Goal: Task Accomplishment & Management: Complete application form

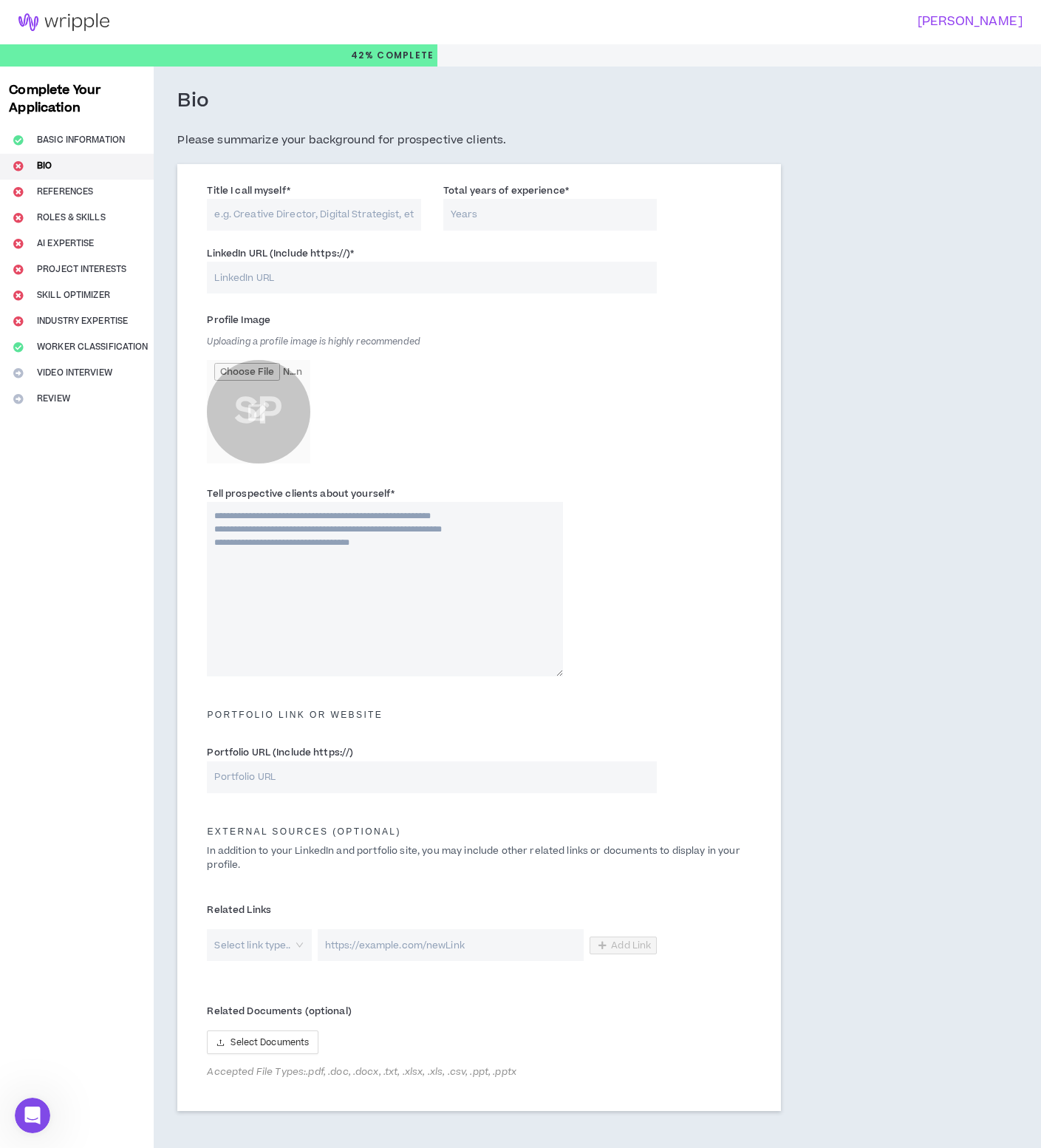
click at [332, 217] on input "Title I call myself *" at bounding box center [314, 215] width 214 height 32
type input "Quality Assurance / Data Engineer"
type input "15"
click at [384, 212] on input "Quality Assurance / Data Engineer" at bounding box center [314, 215] width 214 height 32
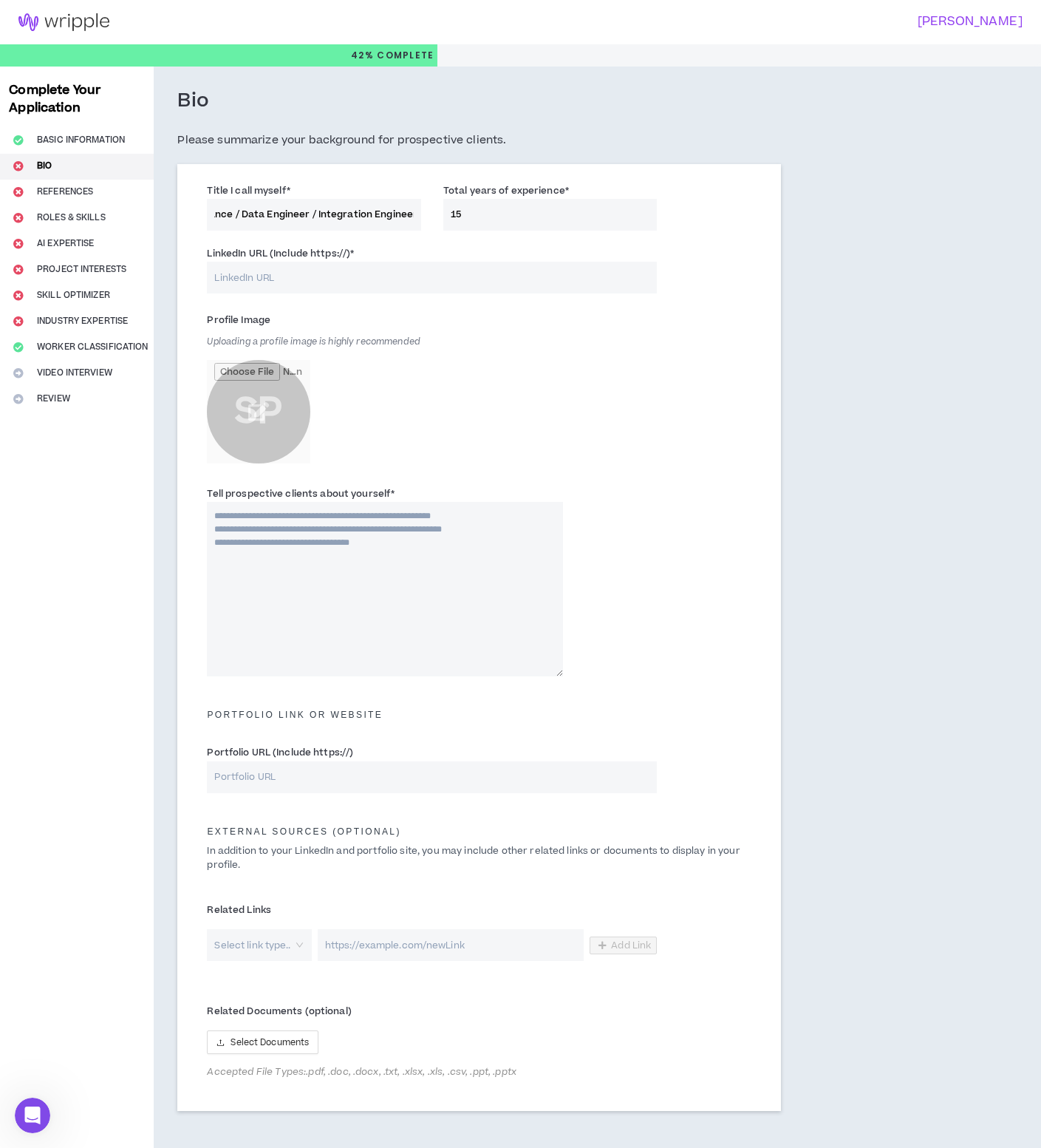
type input "Quality Assurance / Data Engineer / Integration Engineer"
drag, startPoint x: 494, startPoint y: 215, endPoint x: 408, endPoint y: 215, distance: 86.0
click at [408, 215] on div "Title I call myself * Quality Assurance / Data Engineer / Integration Engineer …" at bounding box center [480, 210] width 567 height 63
type input "20"
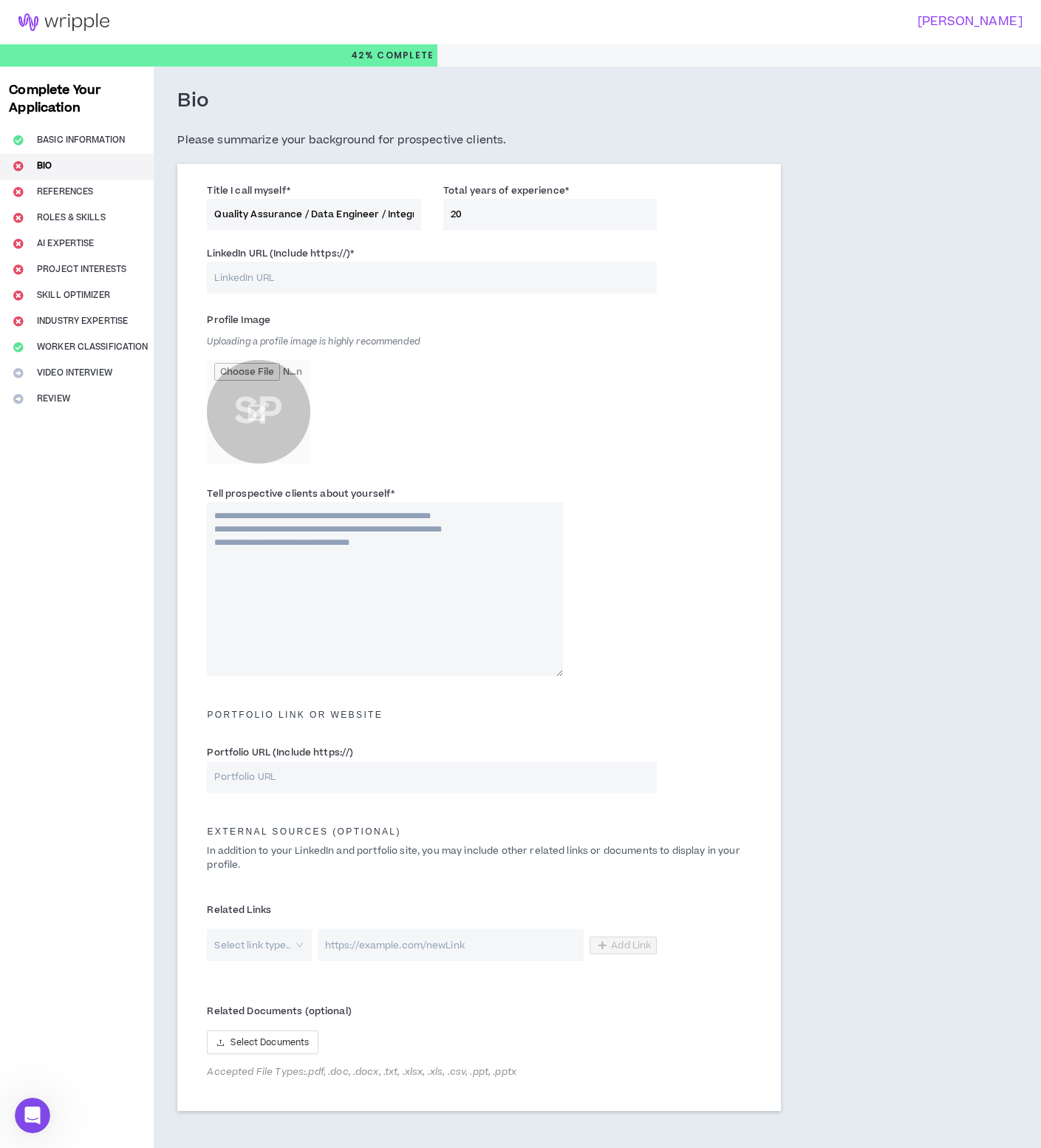
click at [283, 280] on input "LinkedIn URL (Include https://) *" at bounding box center [431, 278] width 450 height 32
click at [342, 283] on input "LinkedIn URL (Include https://) *" at bounding box center [431, 278] width 450 height 32
paste input "[URL][DOMAIN_NAME]"
type input "[URL][DOMAIN_NAME]"
click at [657, 460] on div "Profile Image Uploading a profile image is highly recommended SP" at bounding box center [480, 392] width 567 height 177
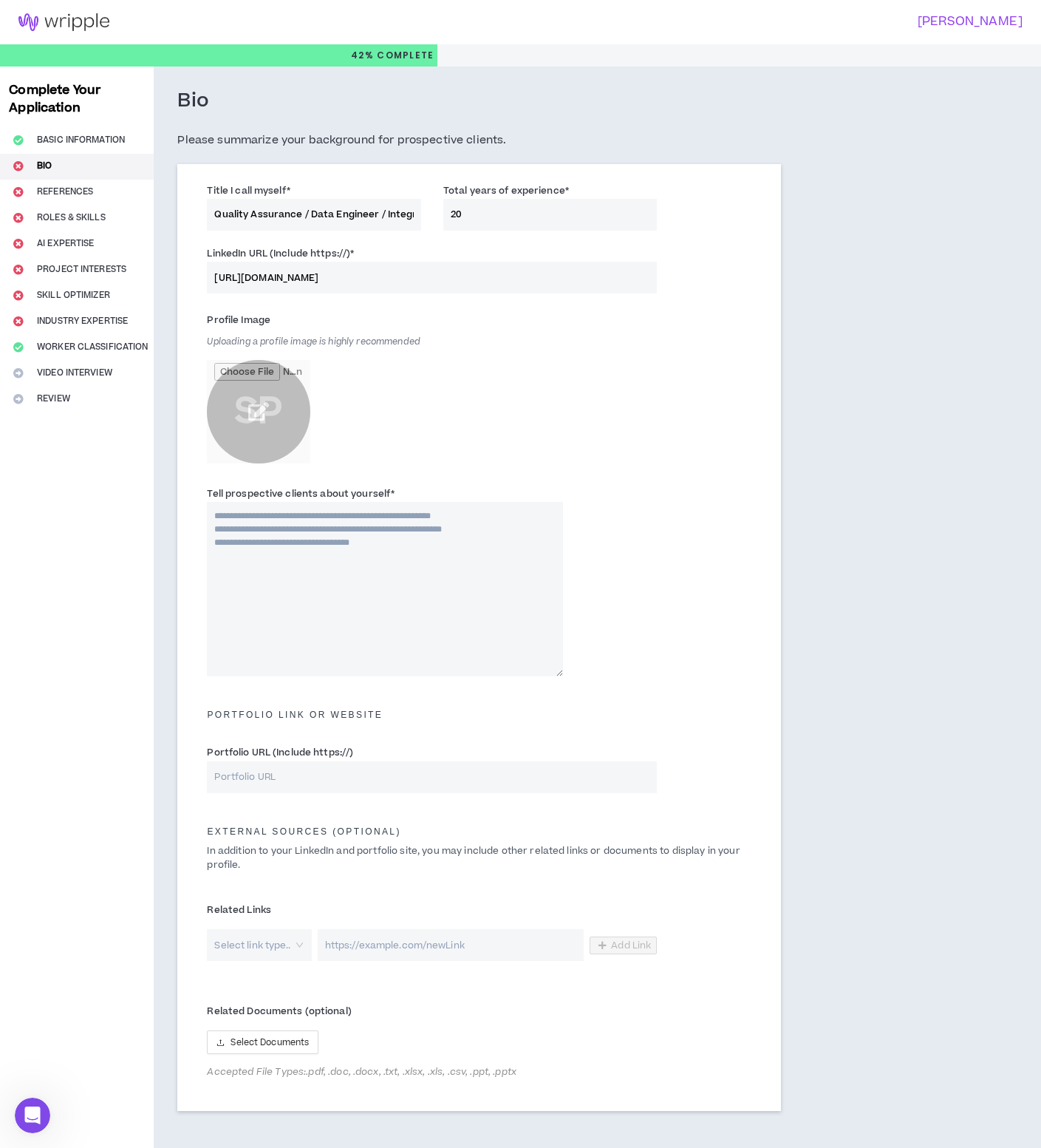
click at [254, 415] on input "file" at bounding box center [258, 411] width 103 height 103
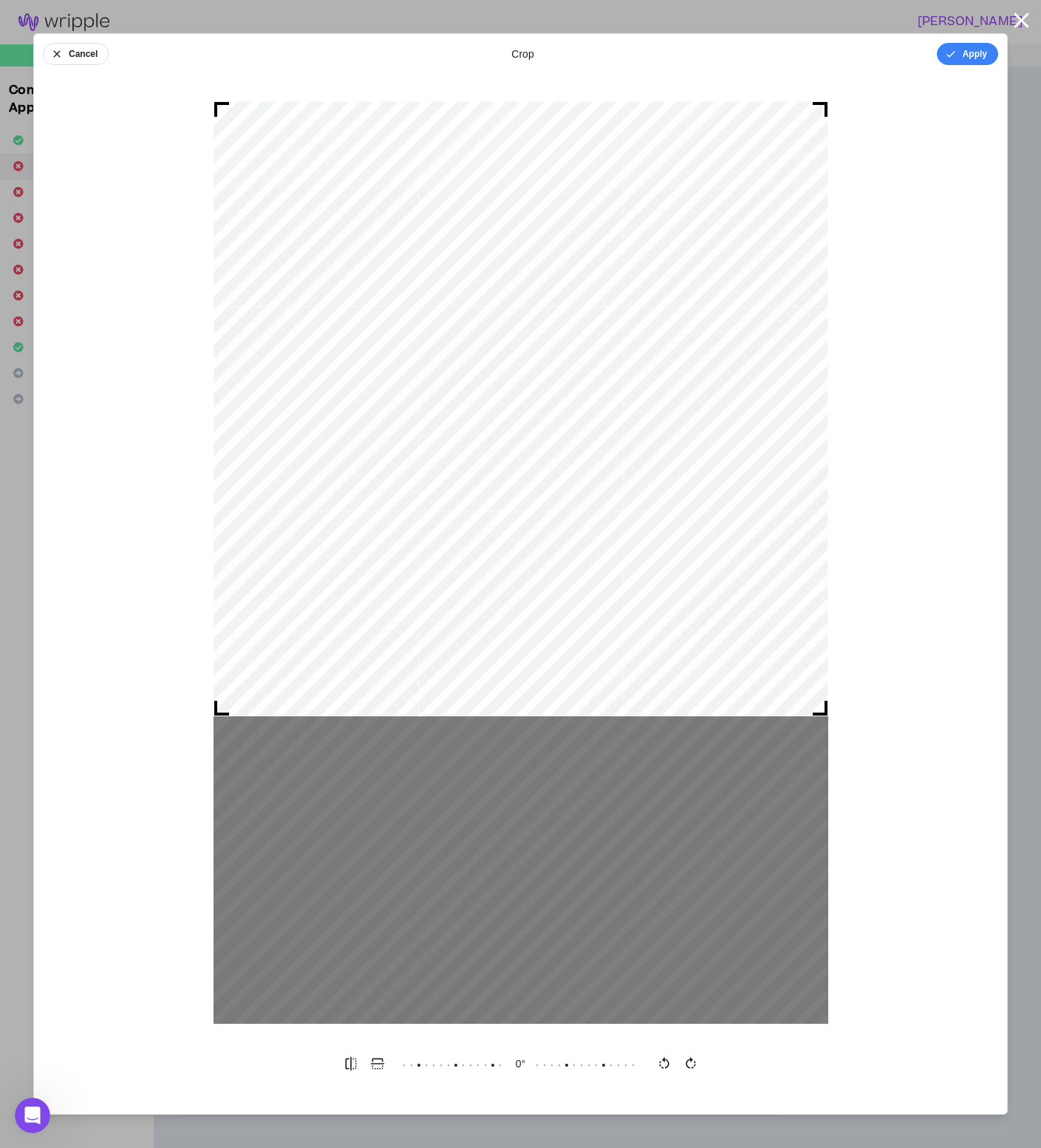
drag, startPoint x: 516, startPoint y: 498, endPoint x: 512, endPoint y: 321, distance: 177.0
click at [512, 321] on div at bounding box center [521, 408] width 615 height 615
click at [975, 51] on button "Apply" at bounding box center [967, 54] width 61 height 23
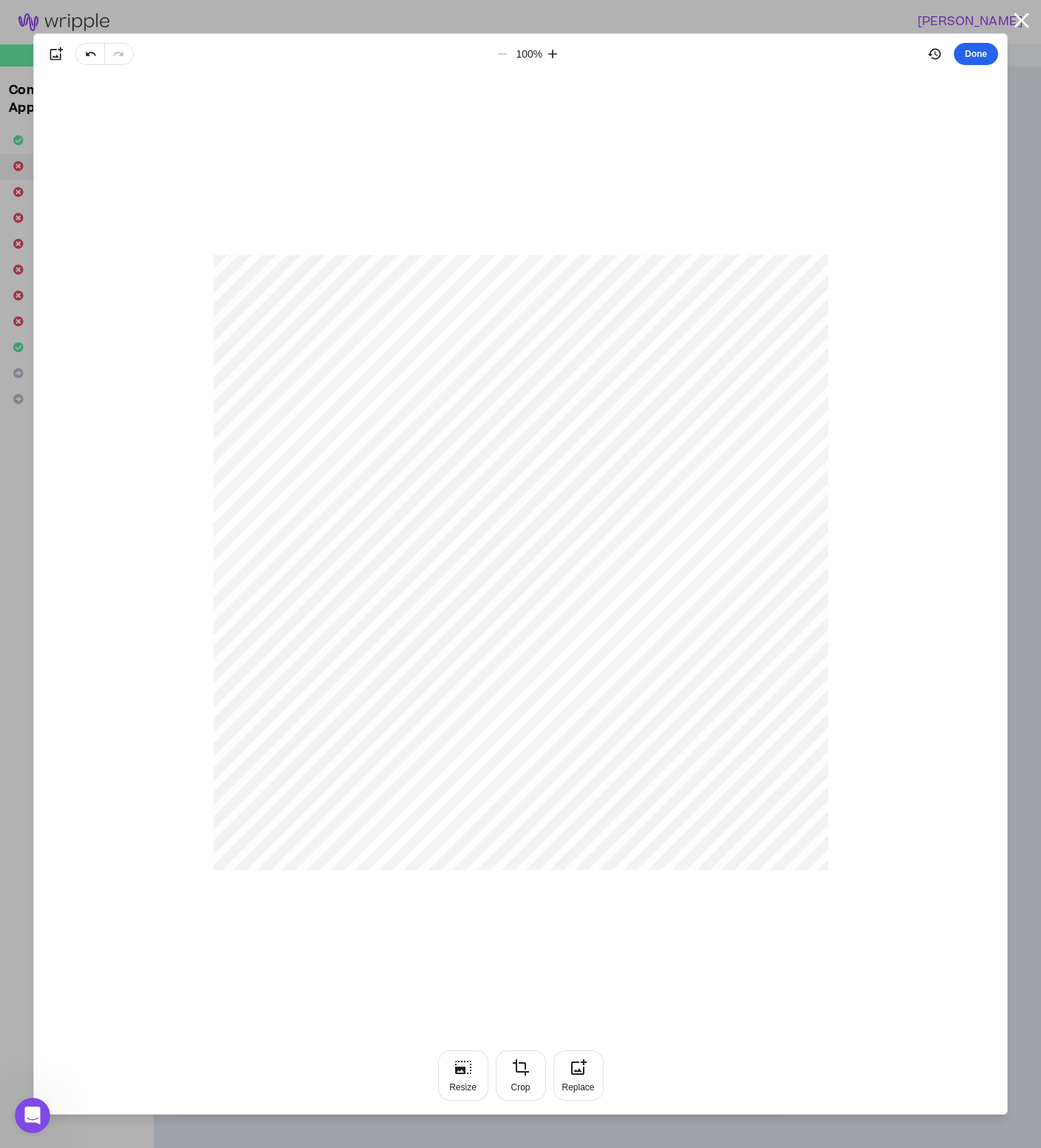
click at [975, 50] on button "Done" at bounding box center [975, 54] width 44 height 23
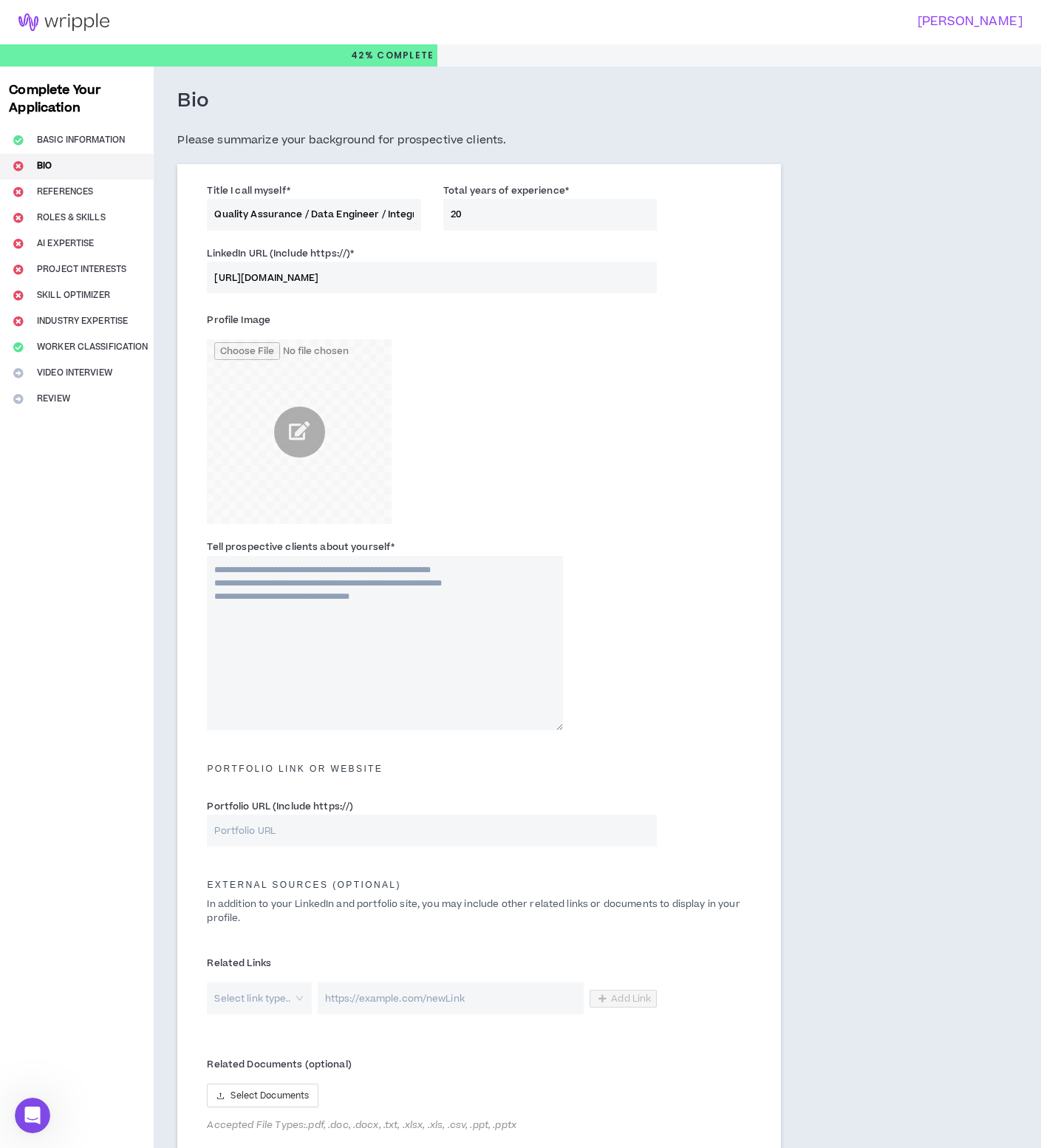
click at [272, 565] on textarea "Tell prospective clients about yourself *" at bounding box center [384, 643] width 356 height 175
click at [459, 609] on textarea "Tell prospective clients about yourself *" at bounding box center [384, 643] width 356 height 175
paste textarea "**********"
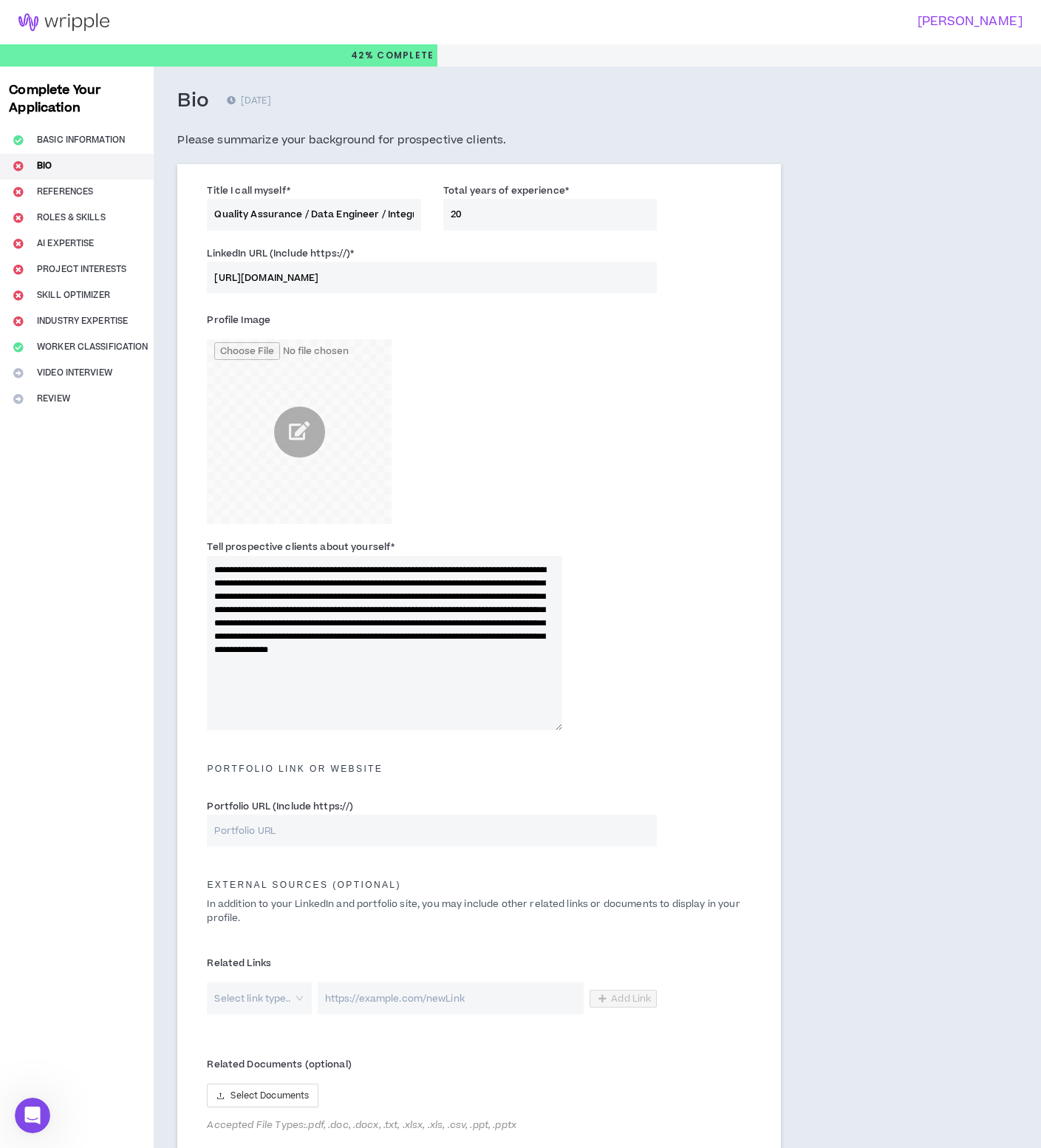
type textarea "**********"
click at [623, 635] on div "**********" at bounding box center [480, 637] width 567 height 206
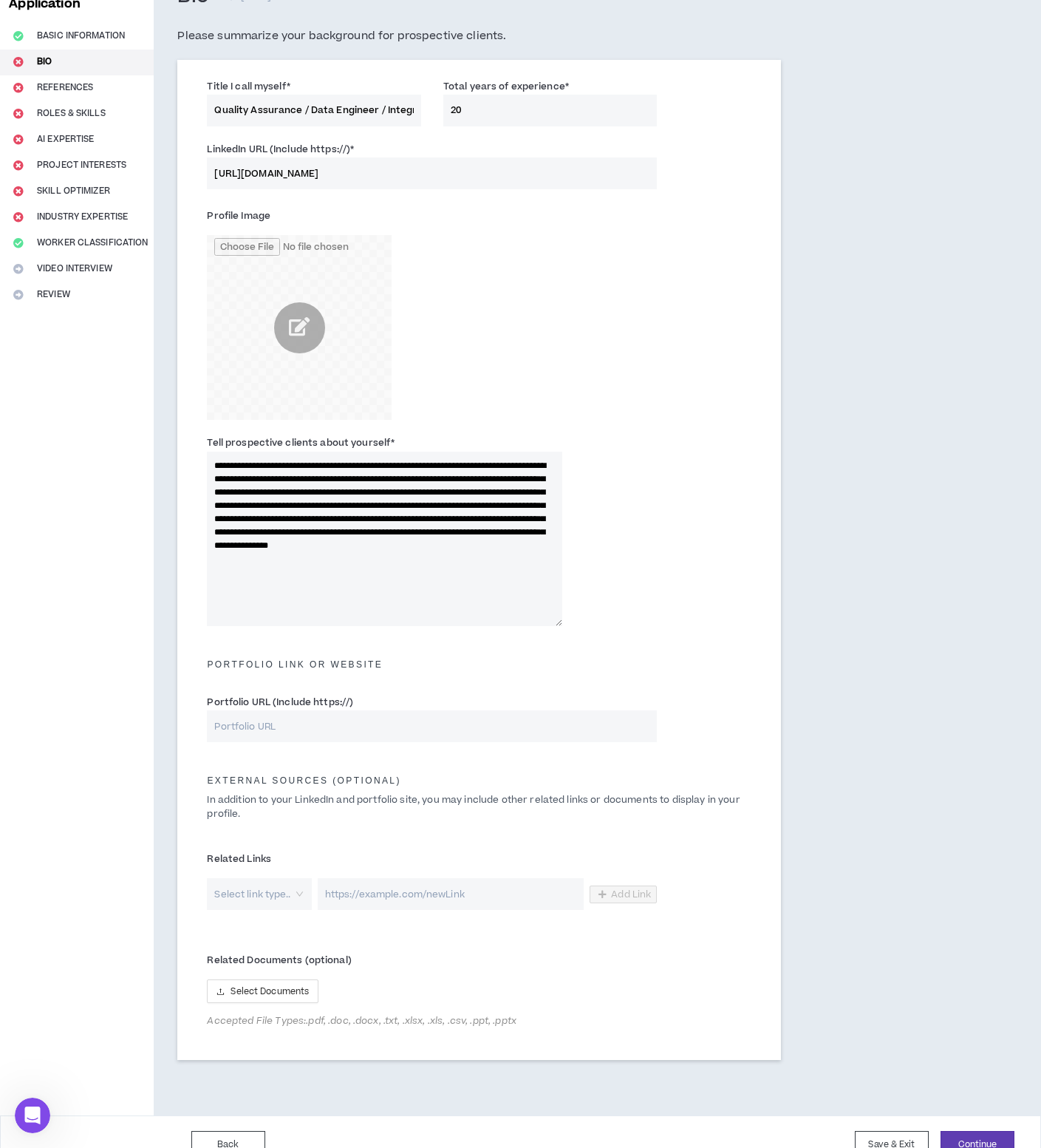
scroll to position [130, 0]
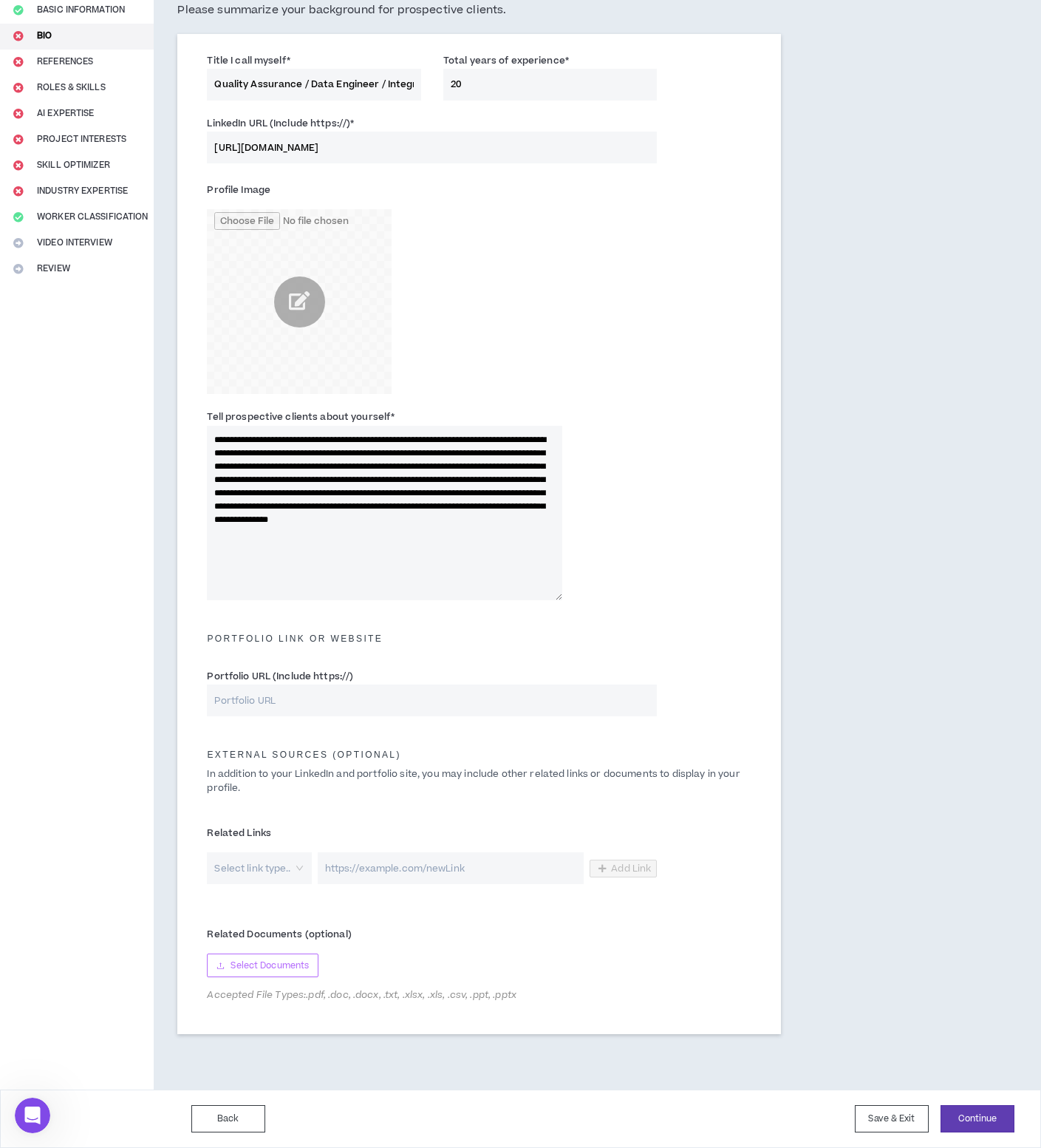
click at [289, 962] on span "Select Documents" at bounding box center [269, 965] width 78 height 14
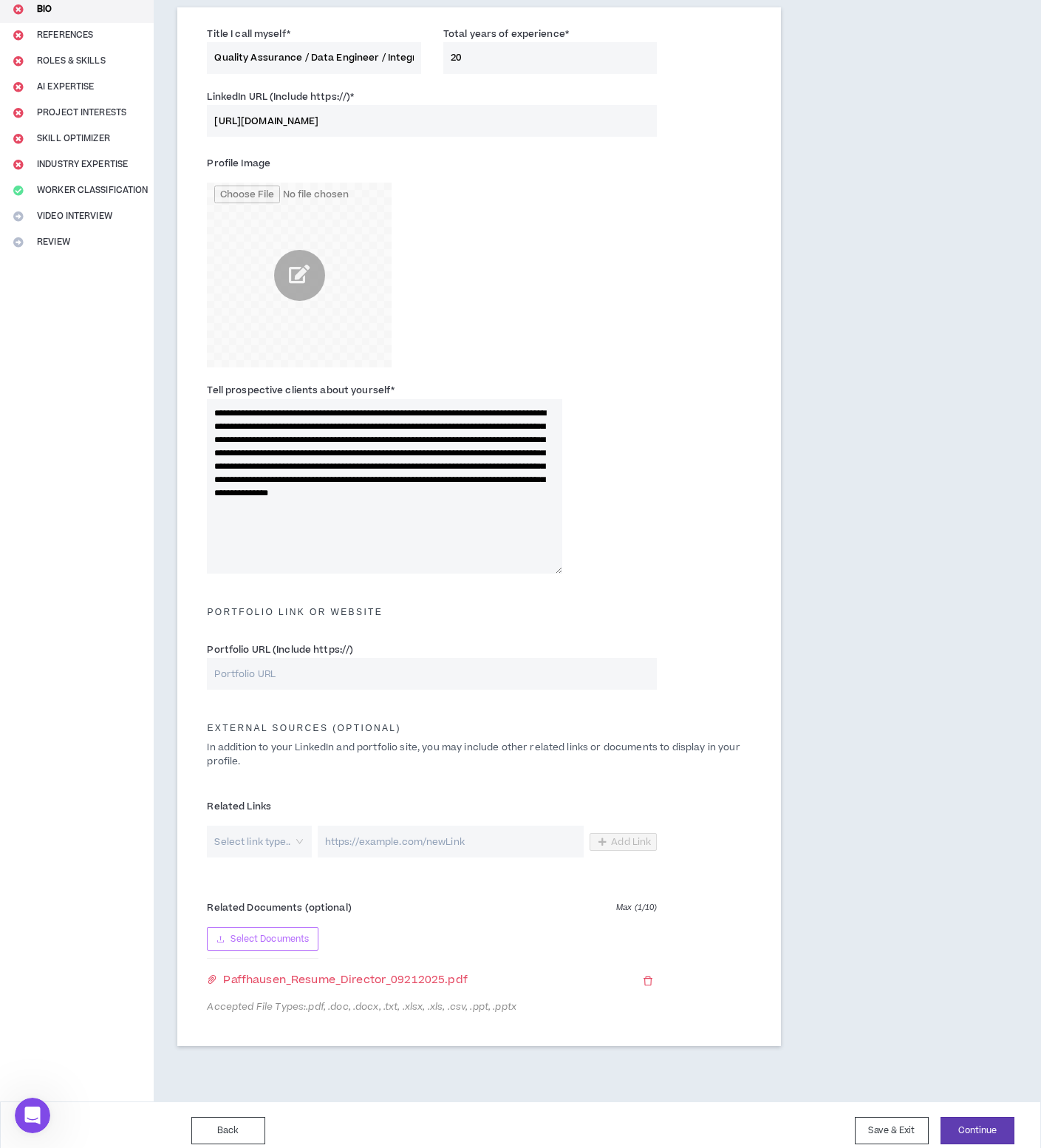
scroll to position [168, 0]
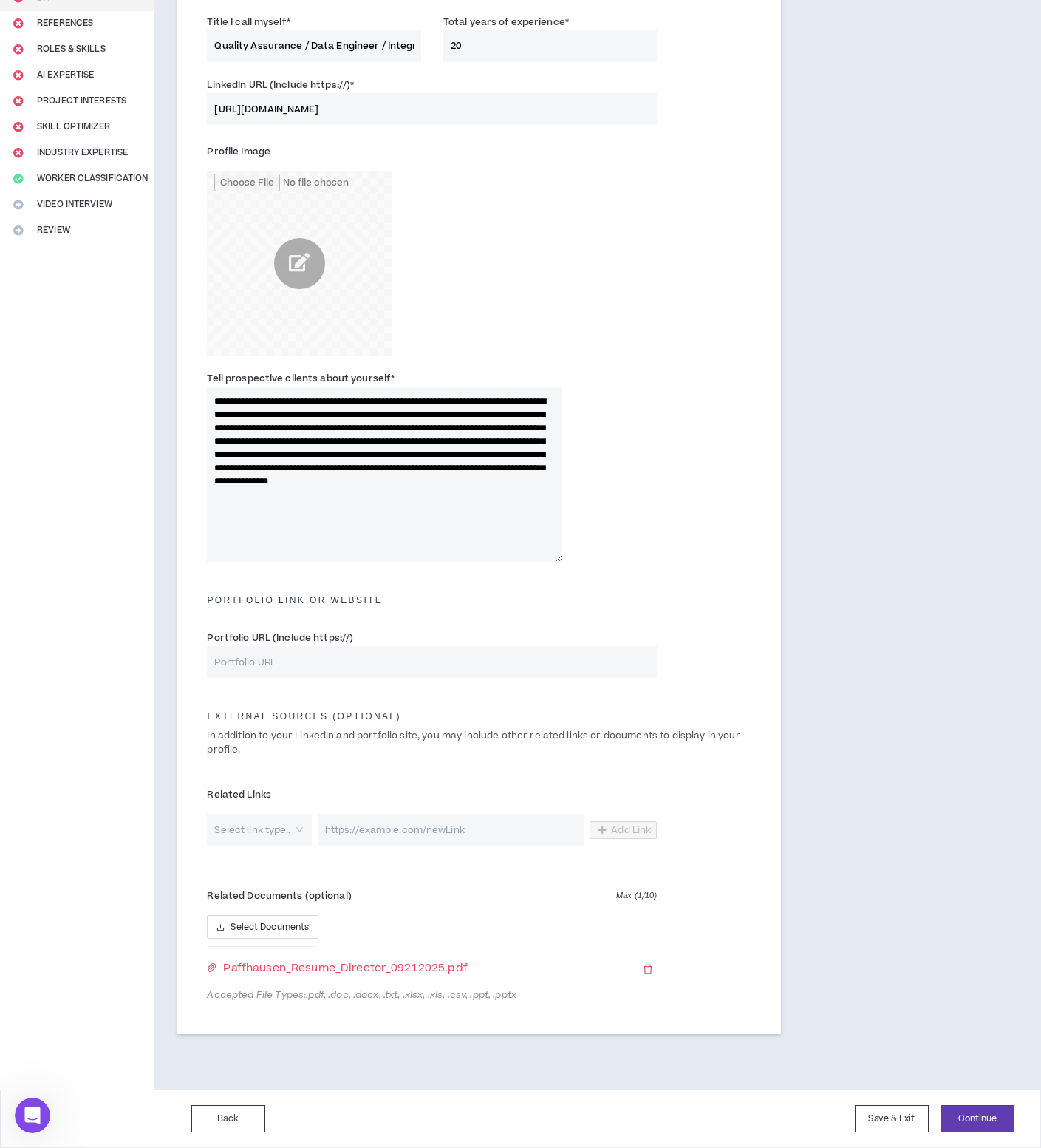
click at [977, 1133] on div "Back Save & Exit Continue Save & Exit" at bounding box center [520, 1118] width 1041 height 58
click at [983, 1120] on button "Continue" at bounding box center [977, 1118] width 74 height 27
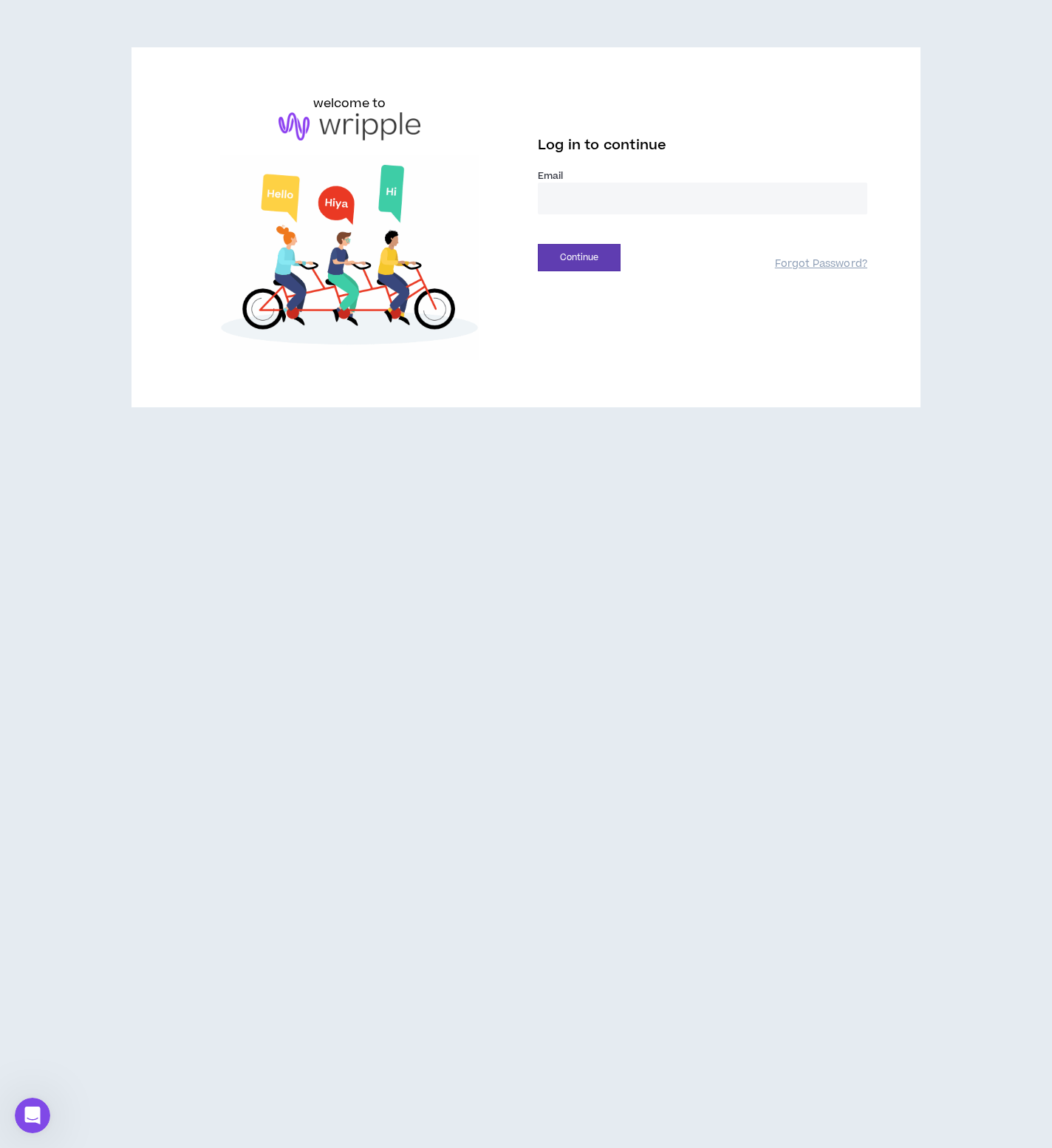
click at [573, 199] on input "email" at bounding box center [702, 198] width 329 height 32
type input "**********"
click at [598, 251] on button "Continue" at bounding box center [579, 257] width 83 height 27
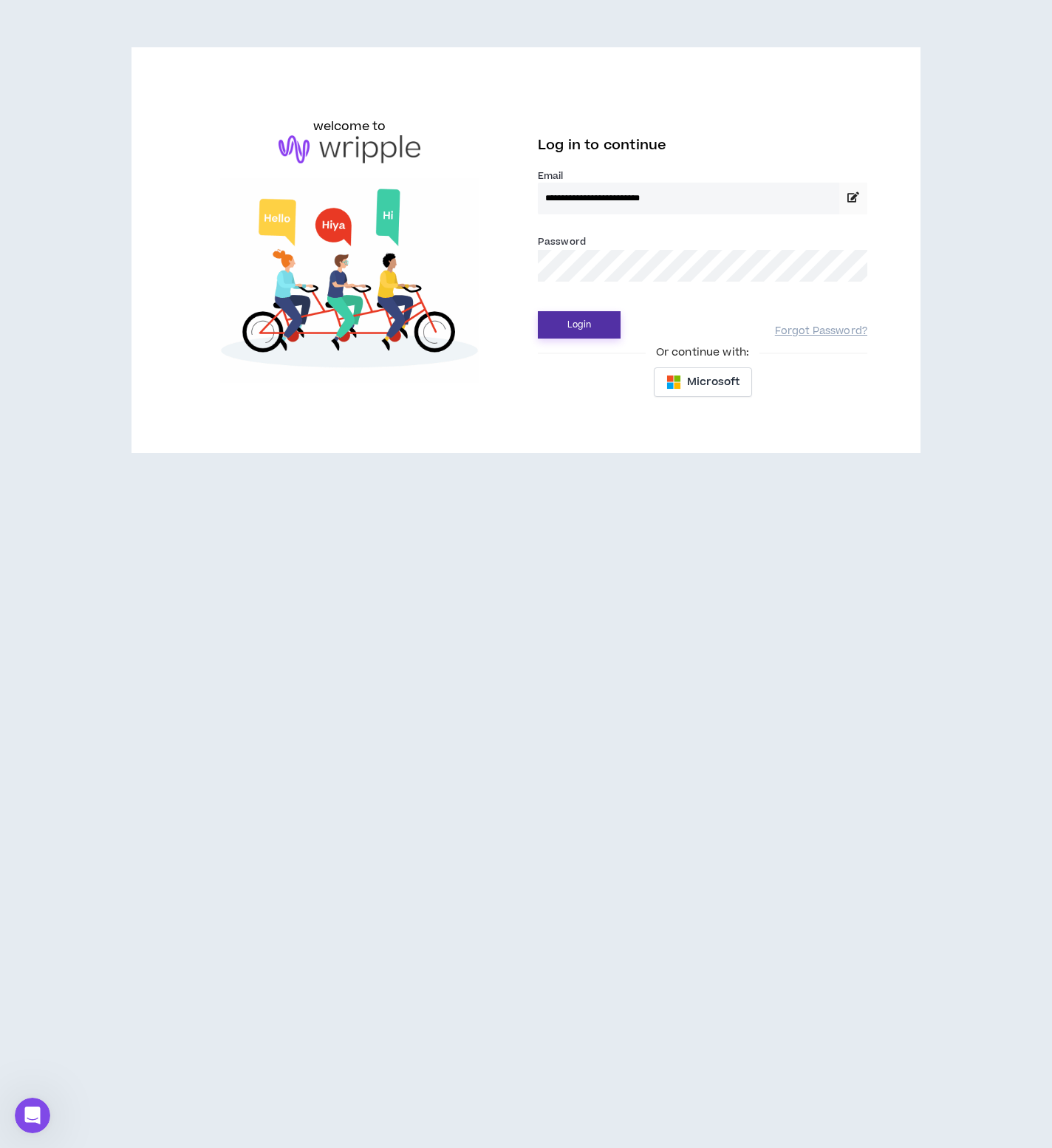
click at [594, 316] on button "Login" at bounding box center [579, 324] width 83 height 27
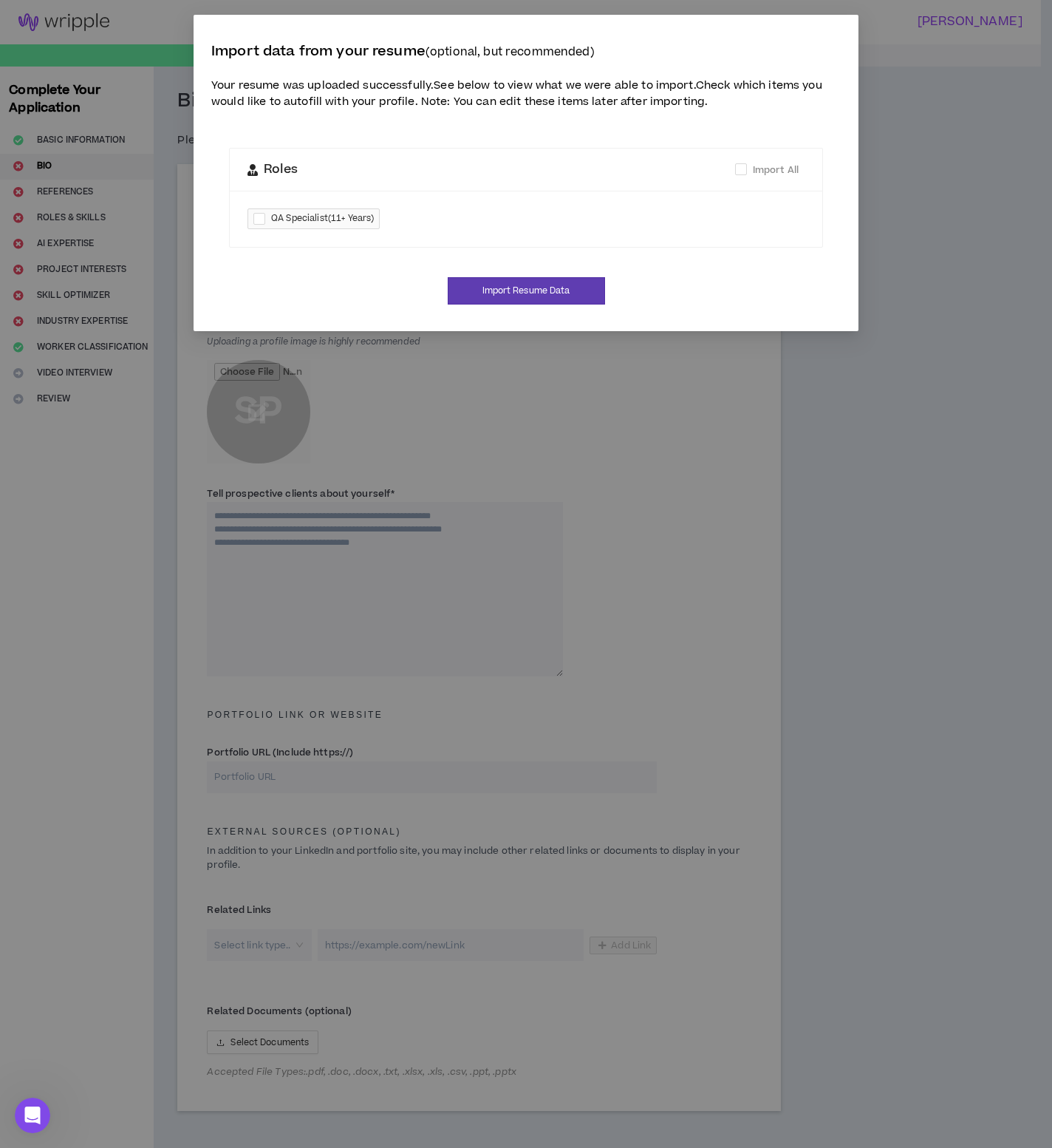
click at [308, 217] on span "QA Specialist ( 11+ Years )" at bounding box center [322, 219] width 102 height 15
checkbox input "****"
click at [545, 285] on button "Import Resume Data" at bounding box center [526, 290] width 158 height 27
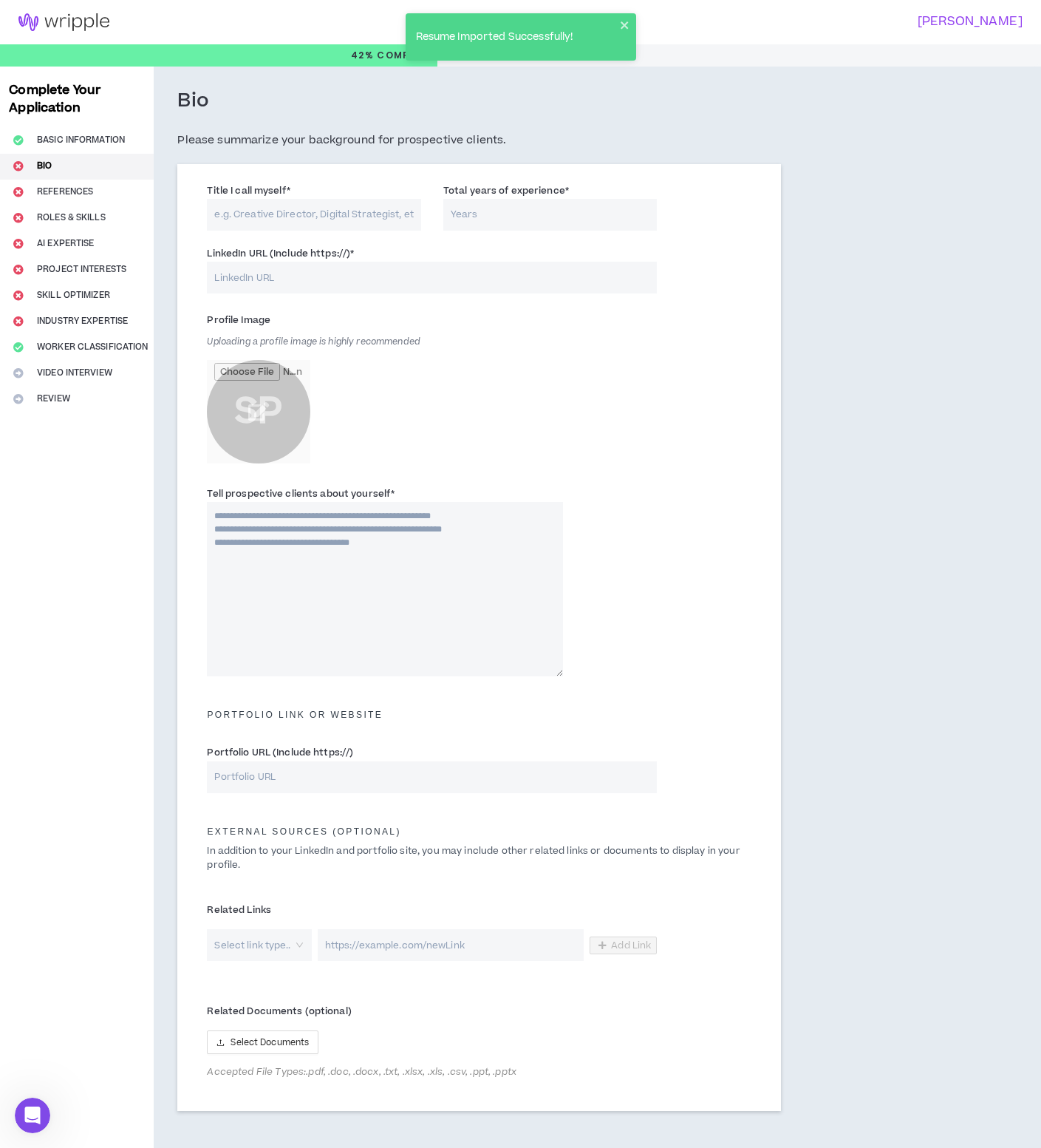
click at [314, 217] on input "Title I call myself *" at bounding box center [314, 215] width 214 height 32
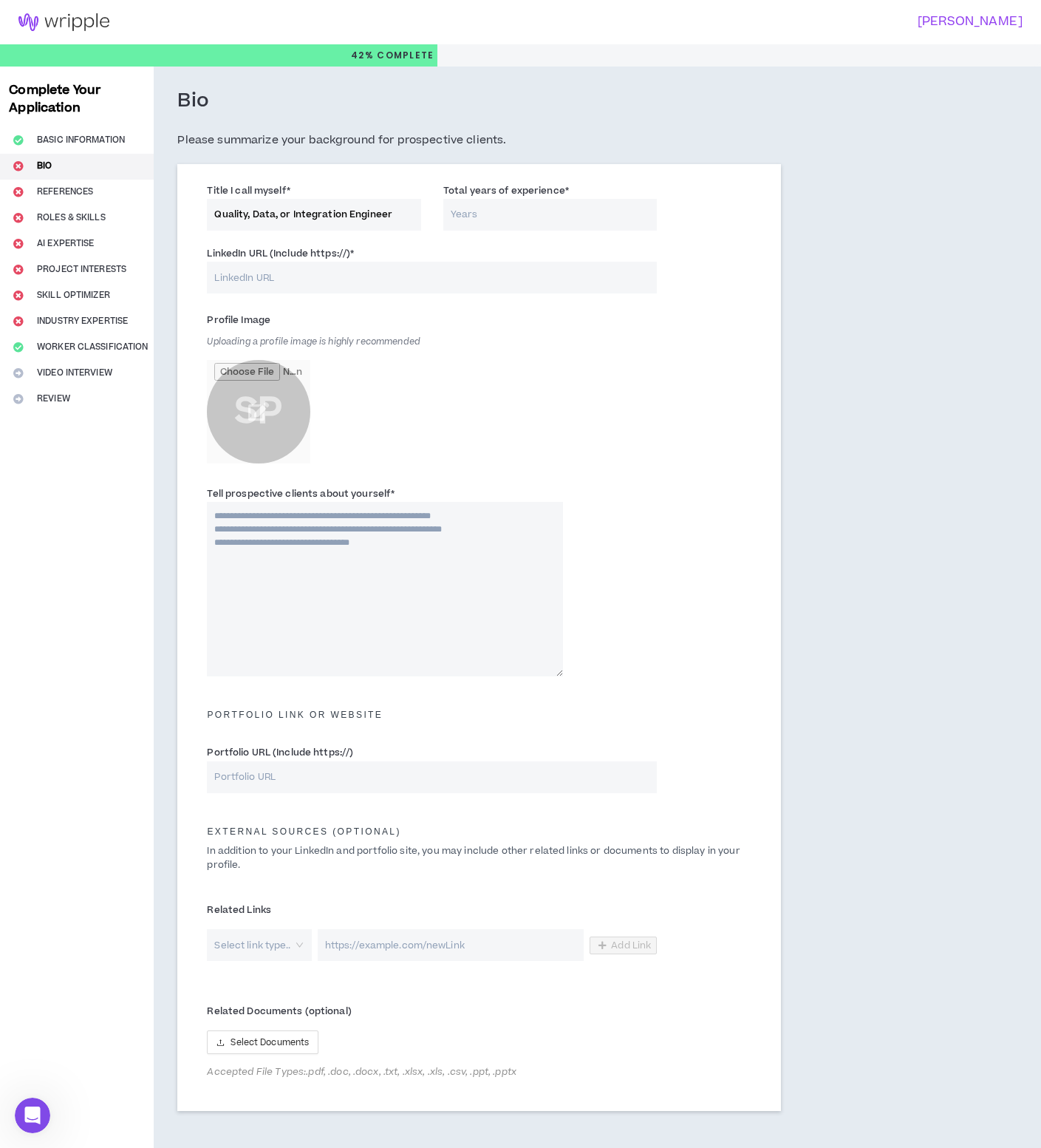
type input "Quality, Data, or Integration Engineer"
type input "20"
paste input "[URL][DOMAIN_NAME]"
type input "[URL][DOMAIN_NAME]"
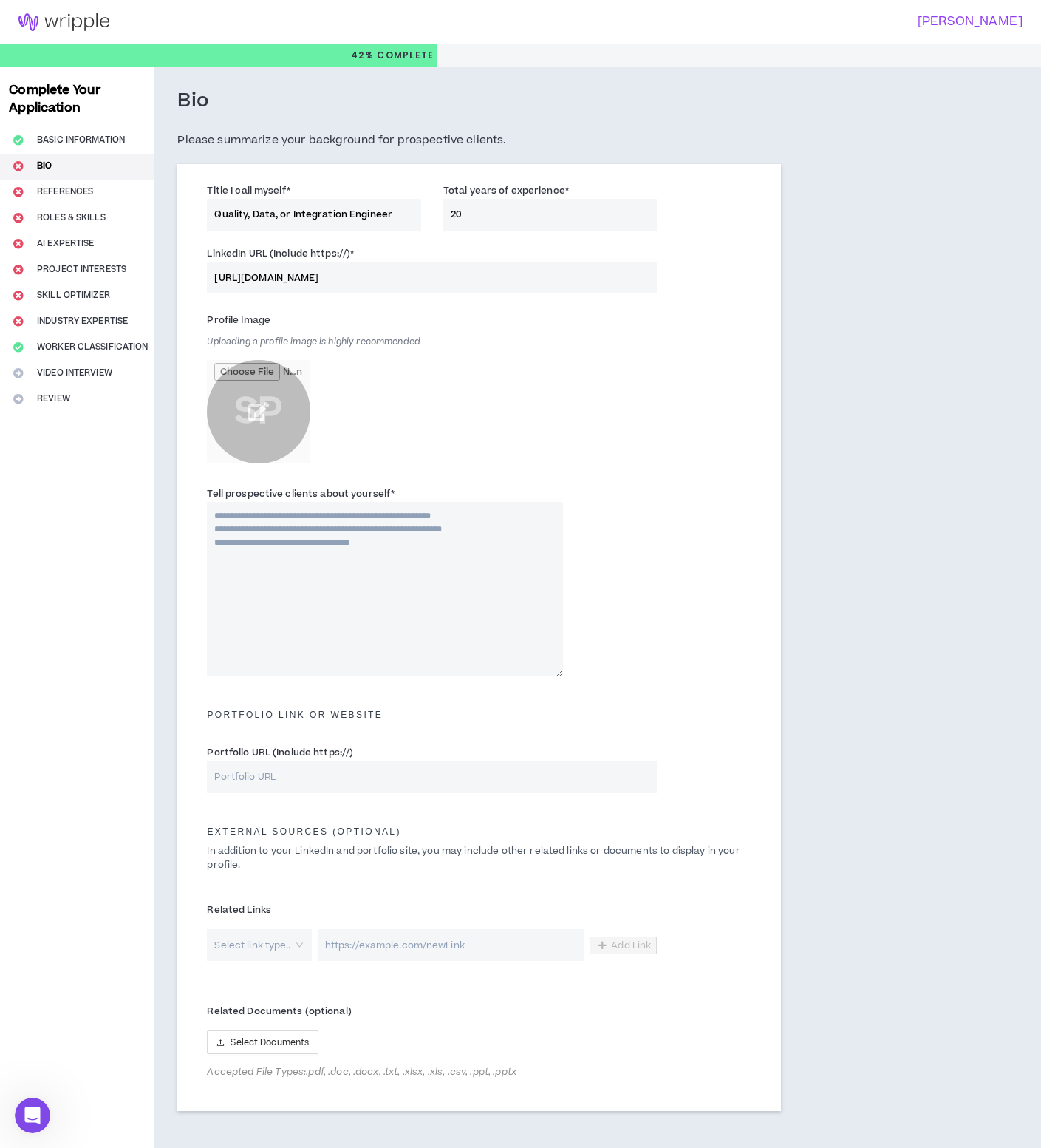
click at [262, 405] on input "file" at bounding box center [258, 411] width 103 height 103
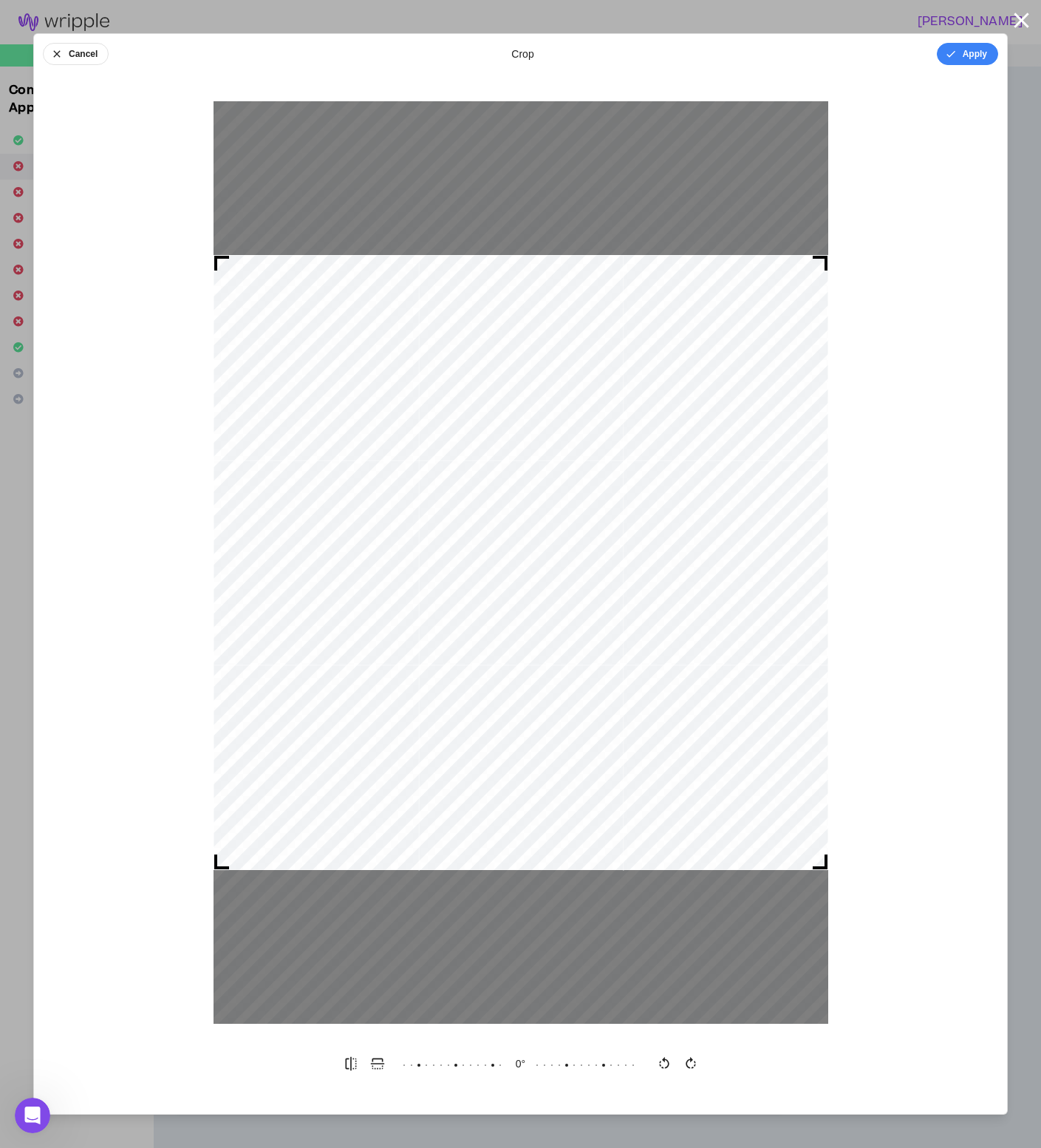
drag, startPoint x: 504, startPoint y: 547, endPoint x: 476, endPoint y: 294, distance: 254.5
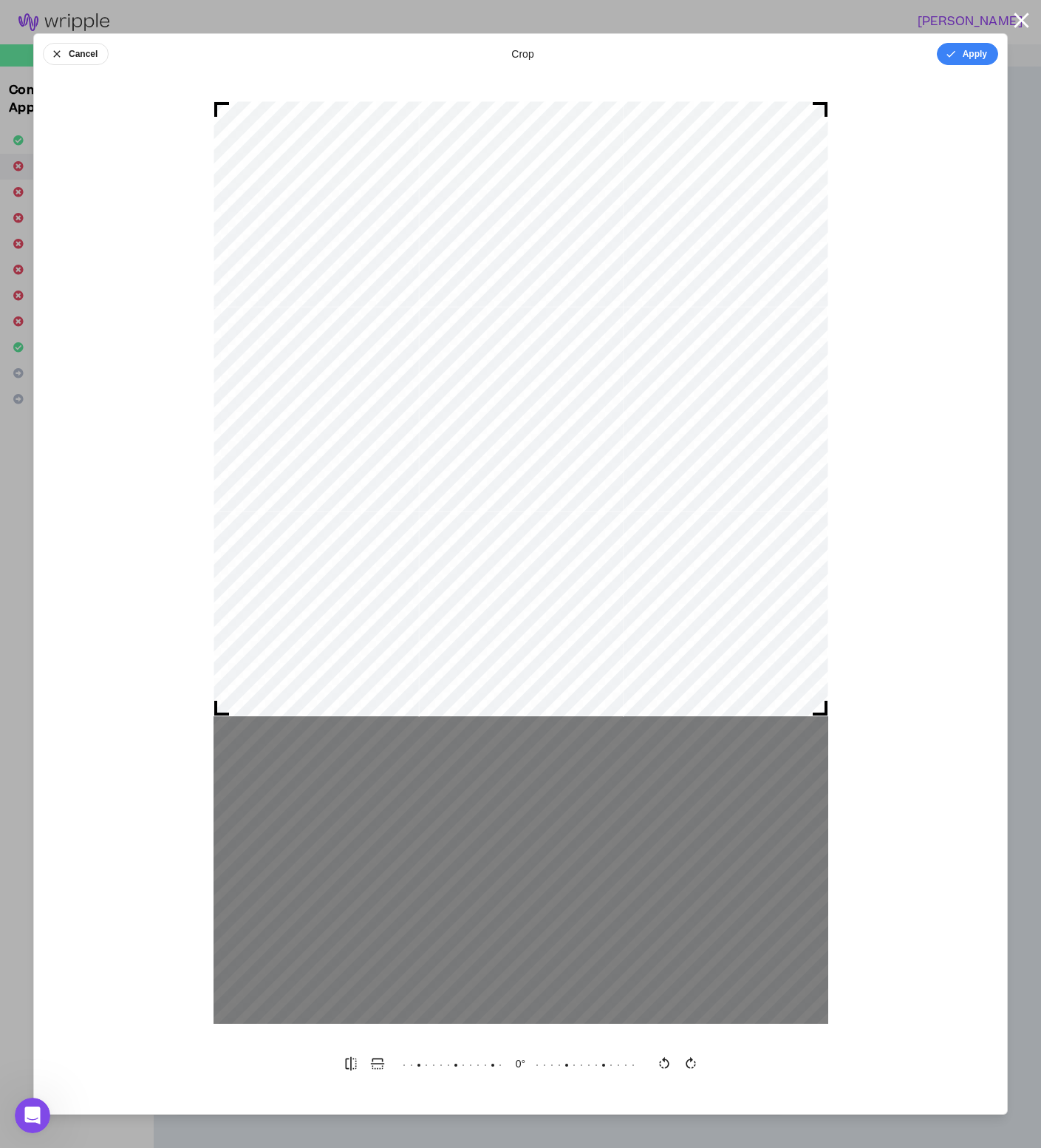
drag, startPoint x: 501, startPoint y: 609, endPoint x: 484, endPoint y: 383, distance: 226.6
click at [484, 383] on div at bounding box center [521, 408] width 615 height 615
click at [971, 47] on button "Apply" at bounding box center [967, 54] width 61 height 23
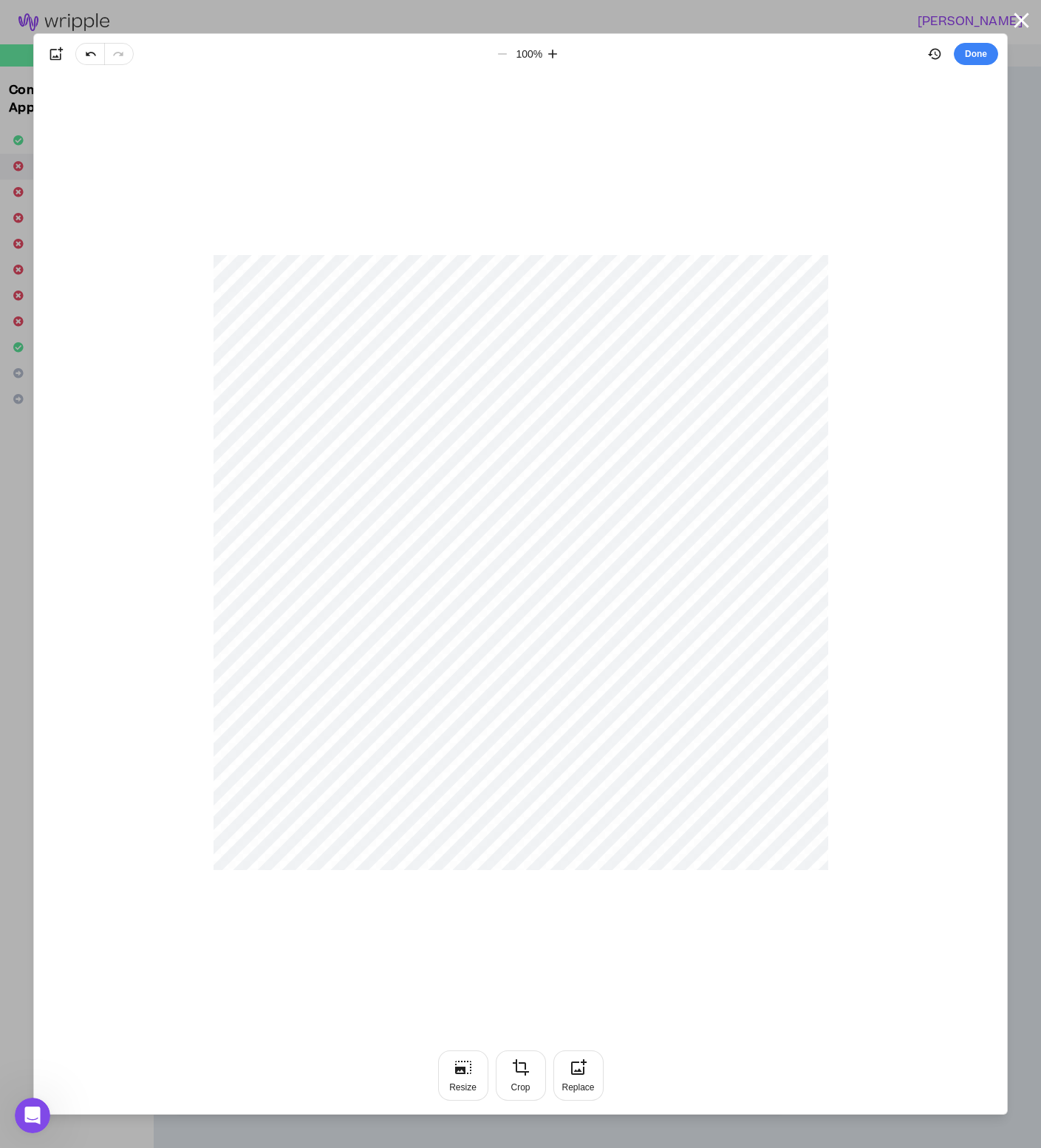
click at [971, 47] on button "Done" at bounding box center [975, 54] width 44 height 23
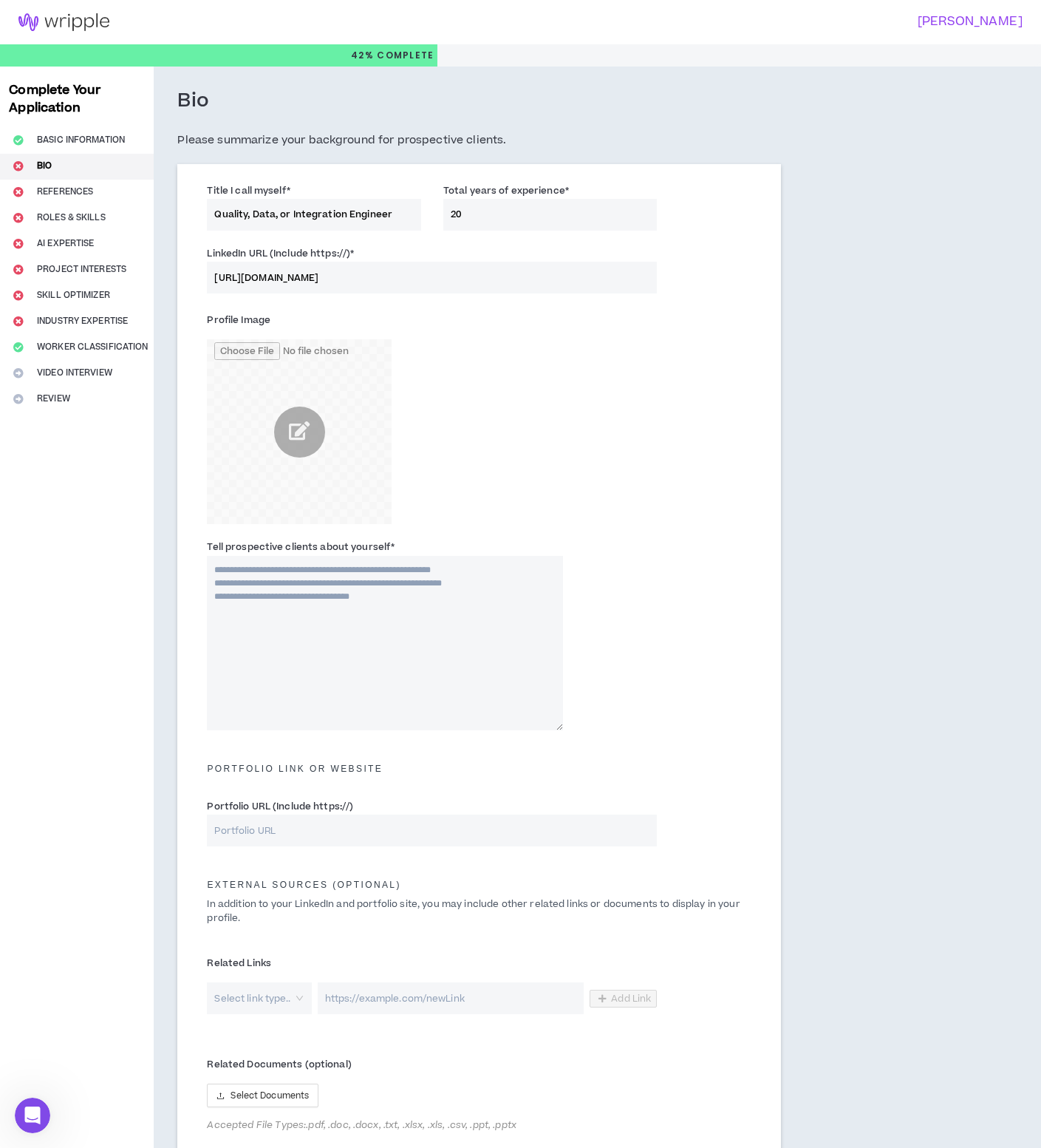
click at [232, 592] on textarea "Tell prospective clients about yourself *" at bounding box center [384, 643] width 356 height 175
paste textarea "**********"
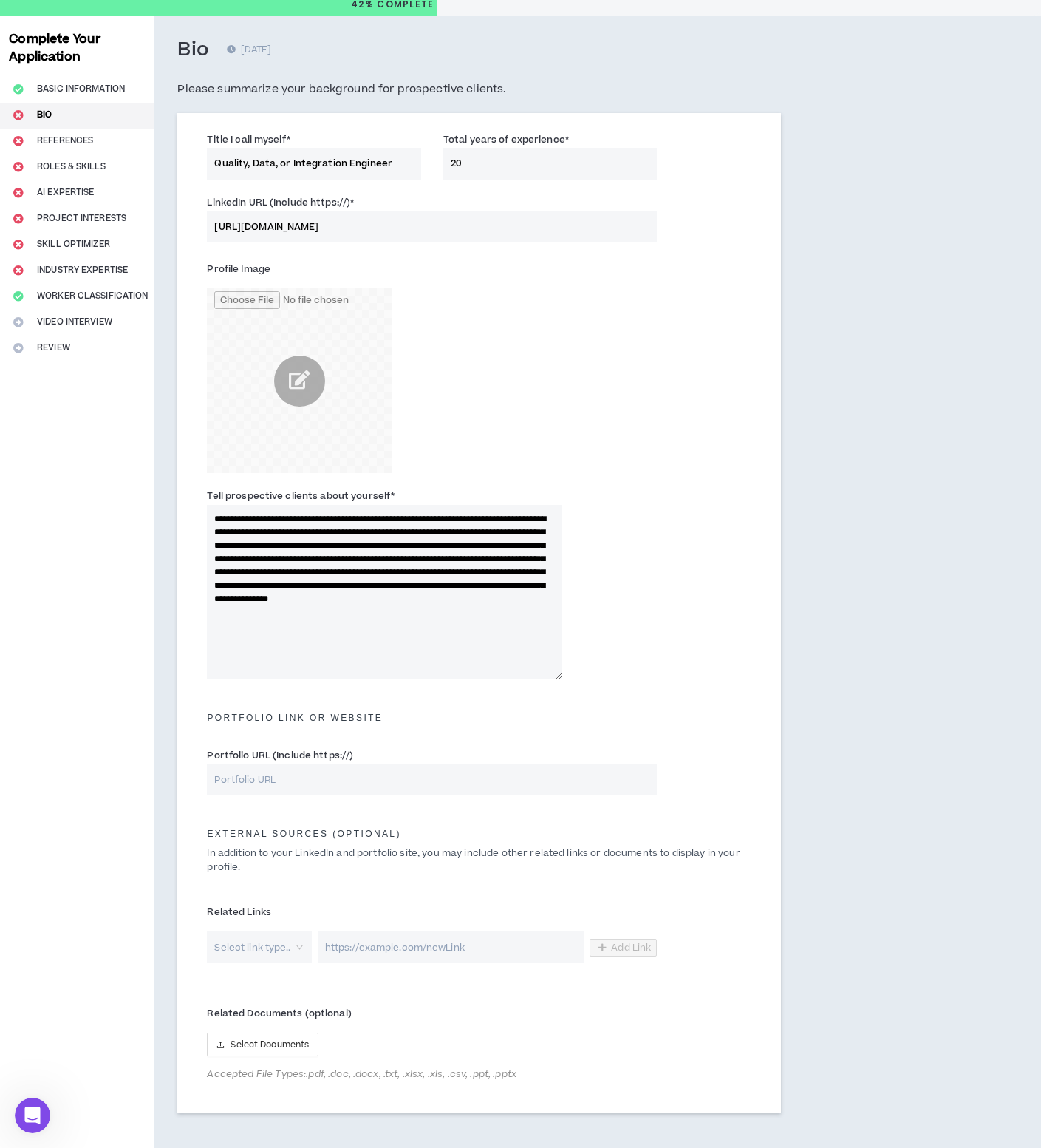
scroll to position [130, 0]
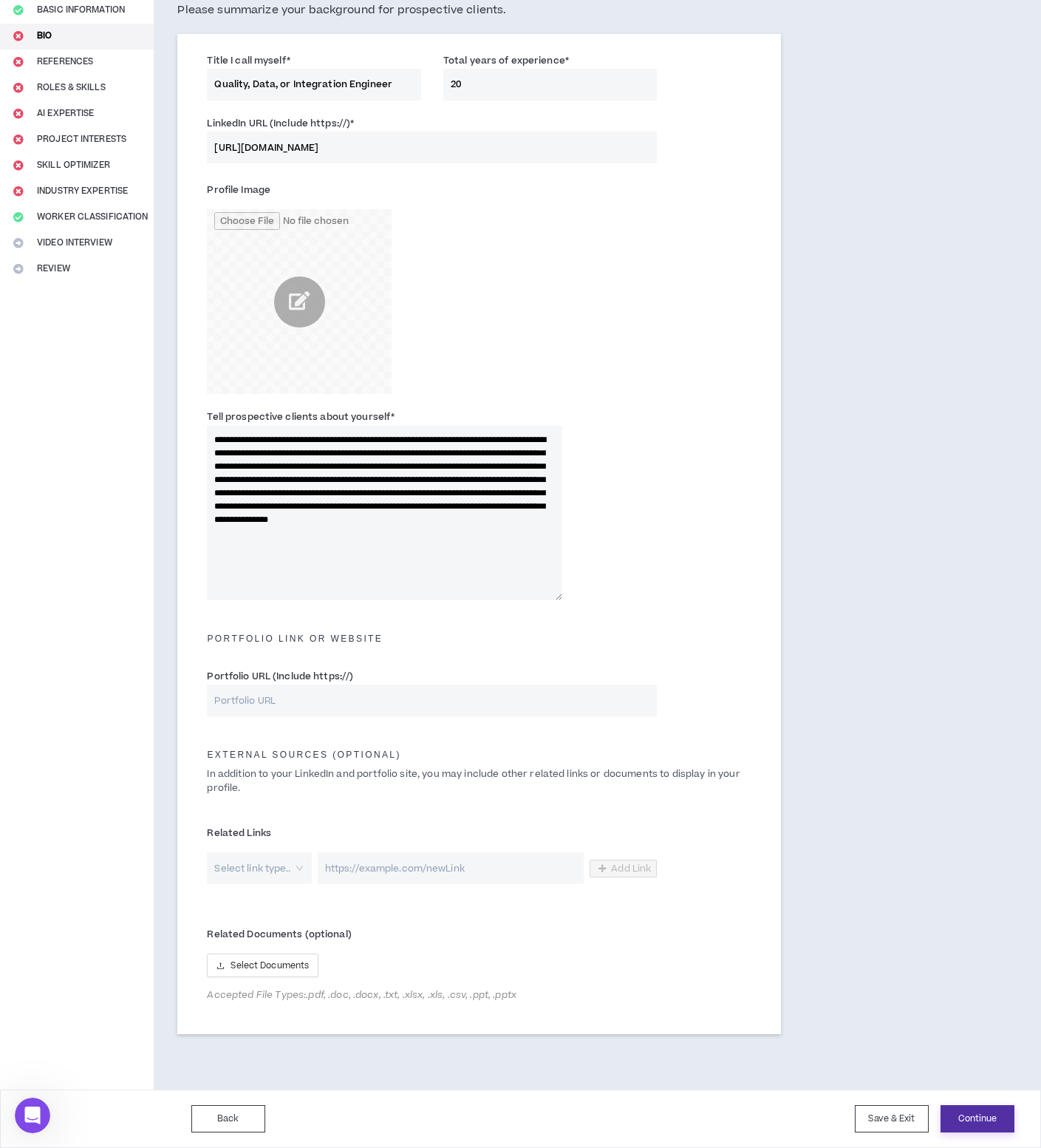
type textarea "**********"
click at [994, 1119] on button "Continue" at bounding box center [977, 1118] width 74 height 27
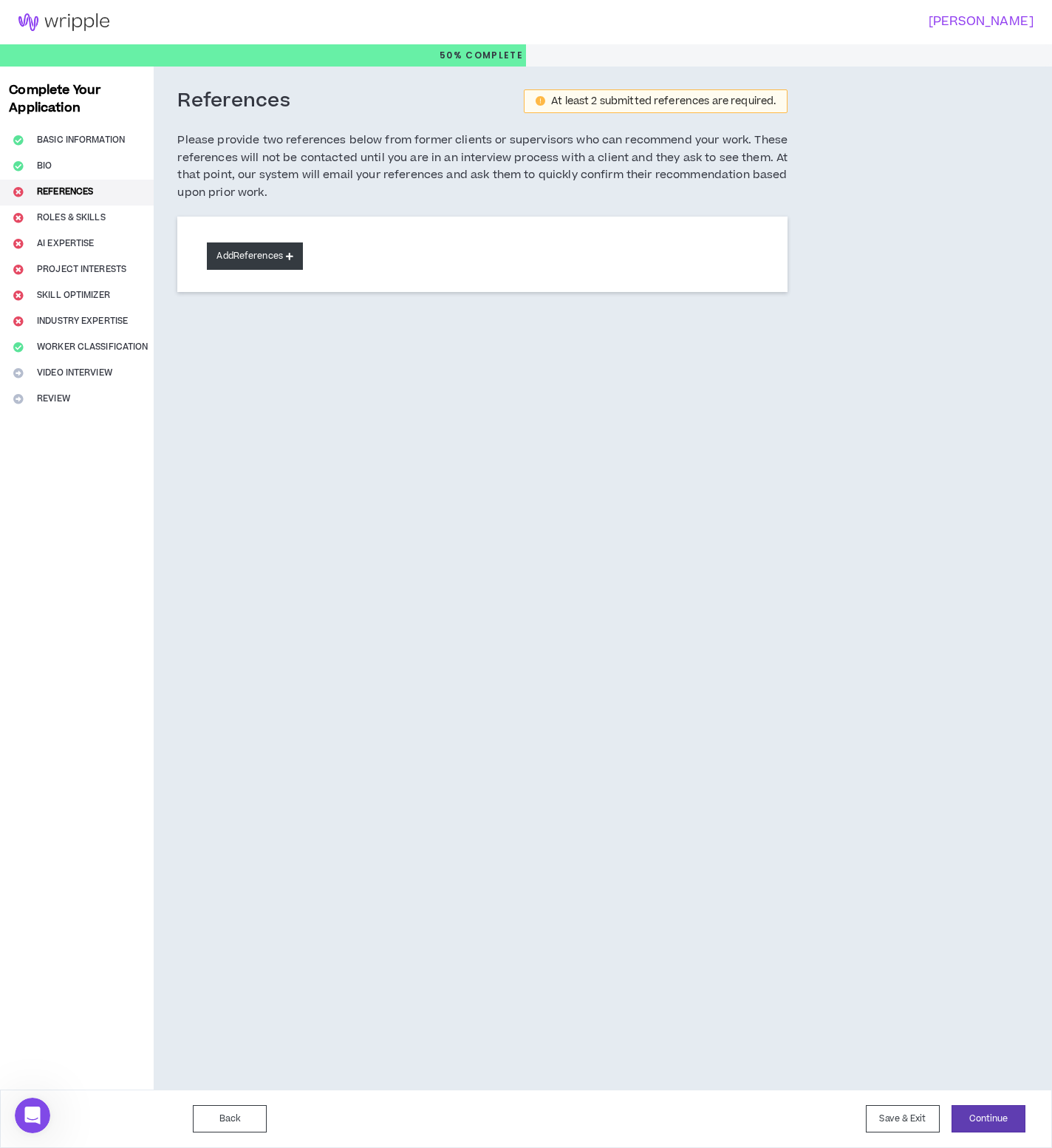
click at [281, 253] on button "Add References" at bounding box center [254, 255] width 96 height 27
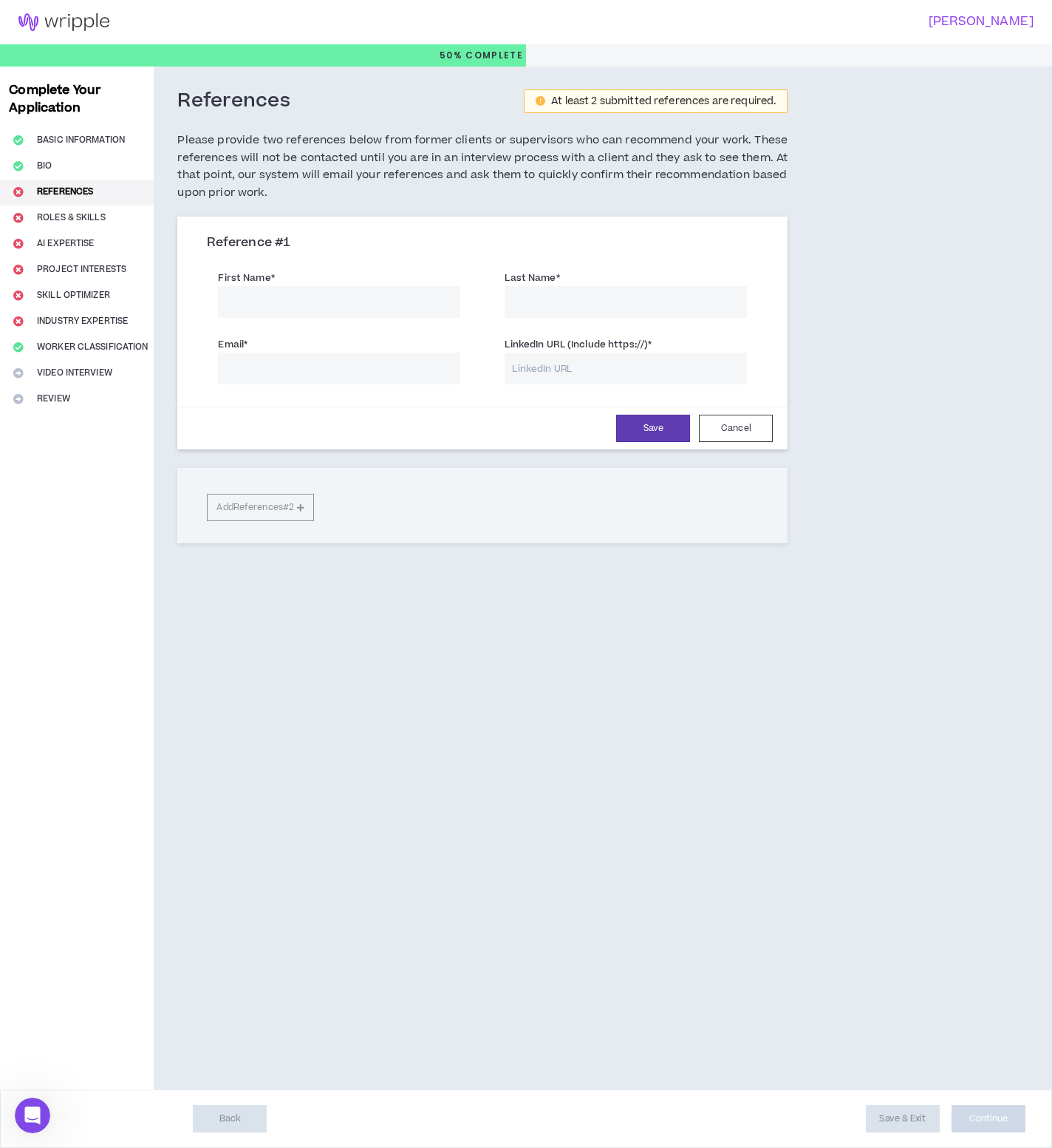
click at [275, 303] on input "First Name *" at bounding box center [339, 302] width 242 height 32
click at [308, 313] on input "First Name *" at bounding box center [339, 302] width 242 height 32
type input "[PERSON_NAME]"
click at [552, 365] on input "LinkedIn URL (Include https://) *" at bounding box center [626, 368] width 242 height 32
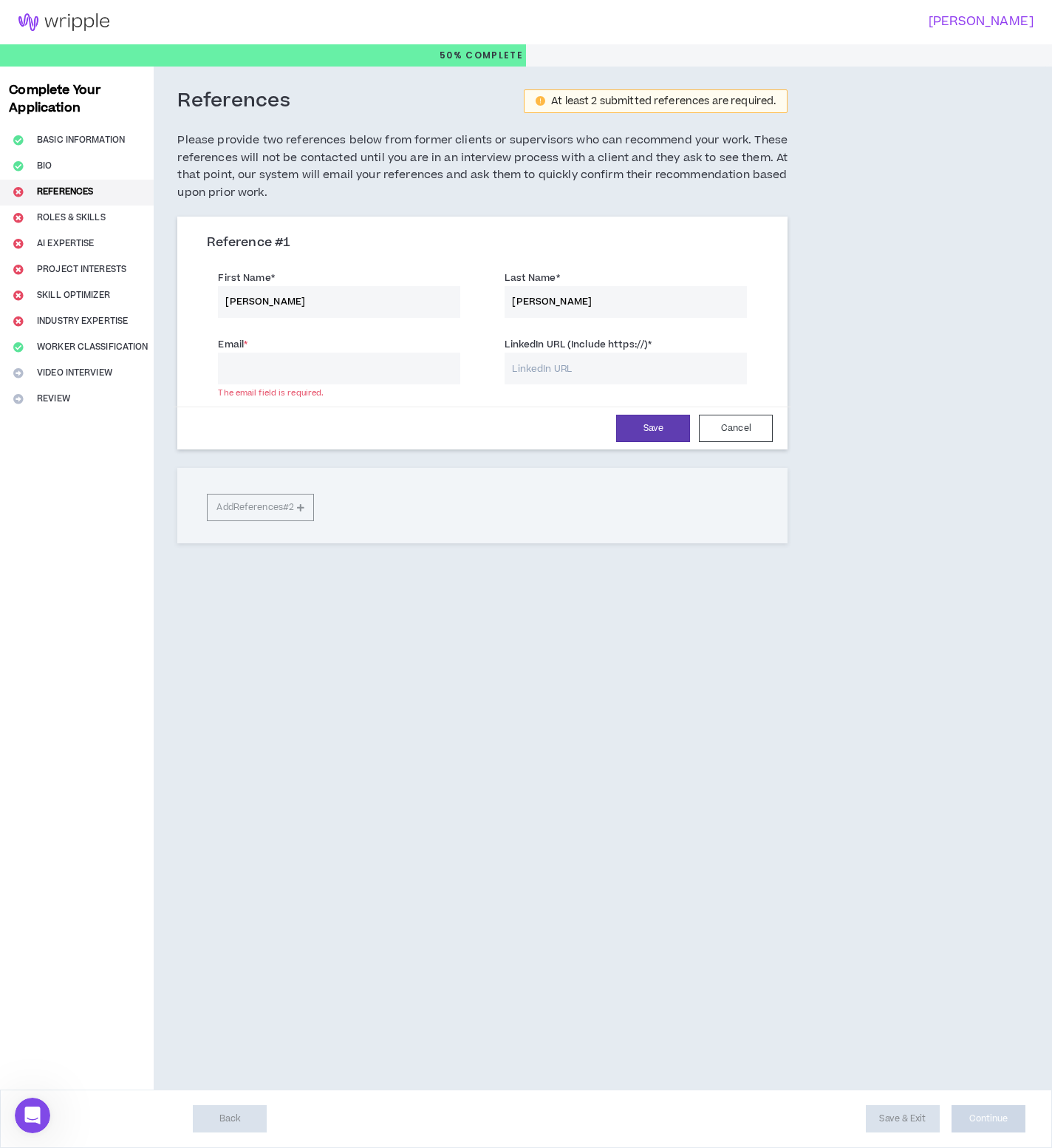
paste input "[URL][DOMAIN_NAME]"
type input "[URL][DOMAIN_NAME]"
click at [338, 366] on input "Email *" at bounding box center [339, 368] width 242 height 32
type input "[PERSON_NAME][EMAIL_ADDRESS][PERSON_NAME][DOMAIN_NAME]"
click at [648, 430] on button "Save" at bounding box center [653, 428] width 74 height 27
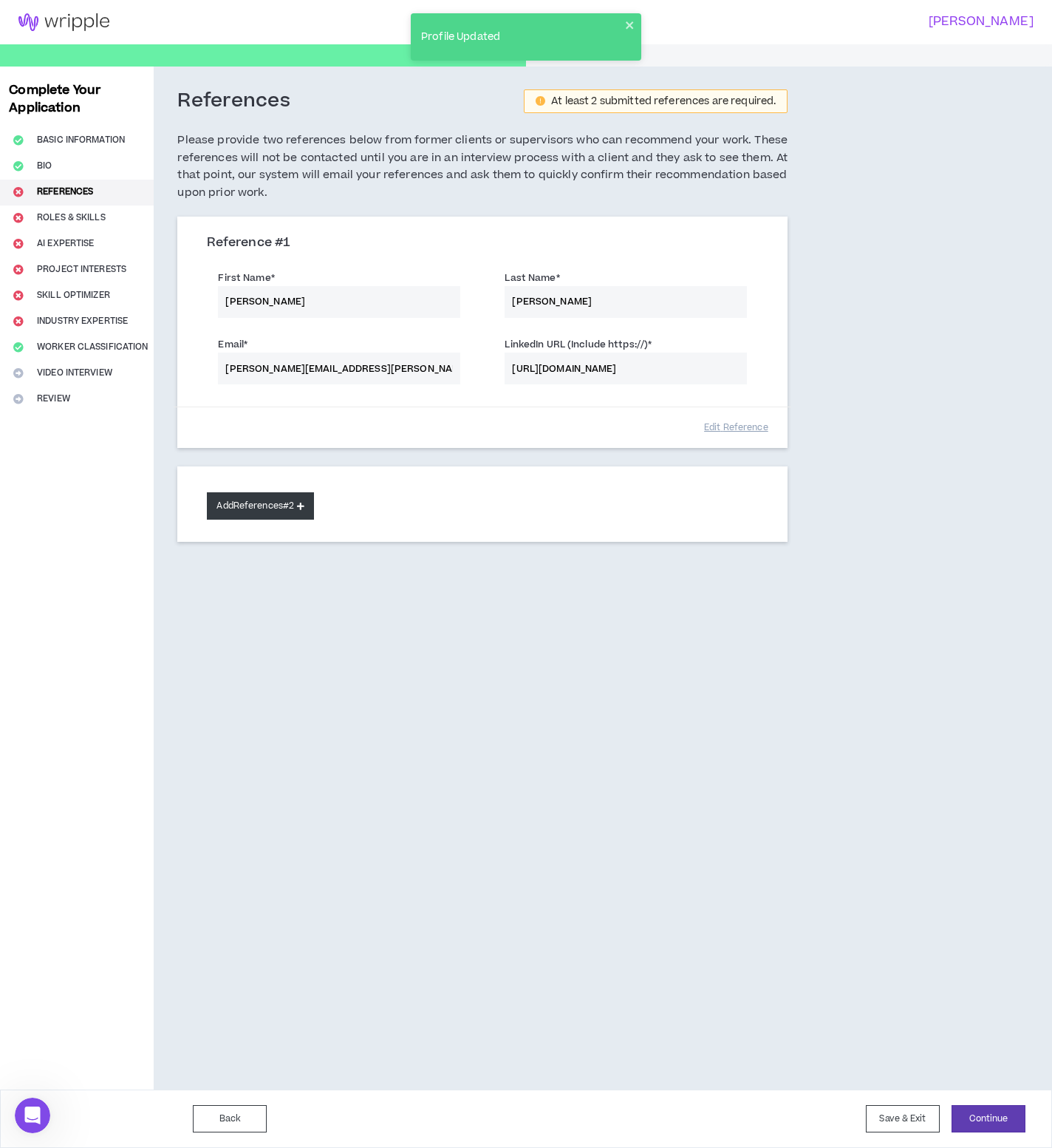
click at [256, 504] on button "Add References #2" at bounding box center [260, 505] width 107 height 27
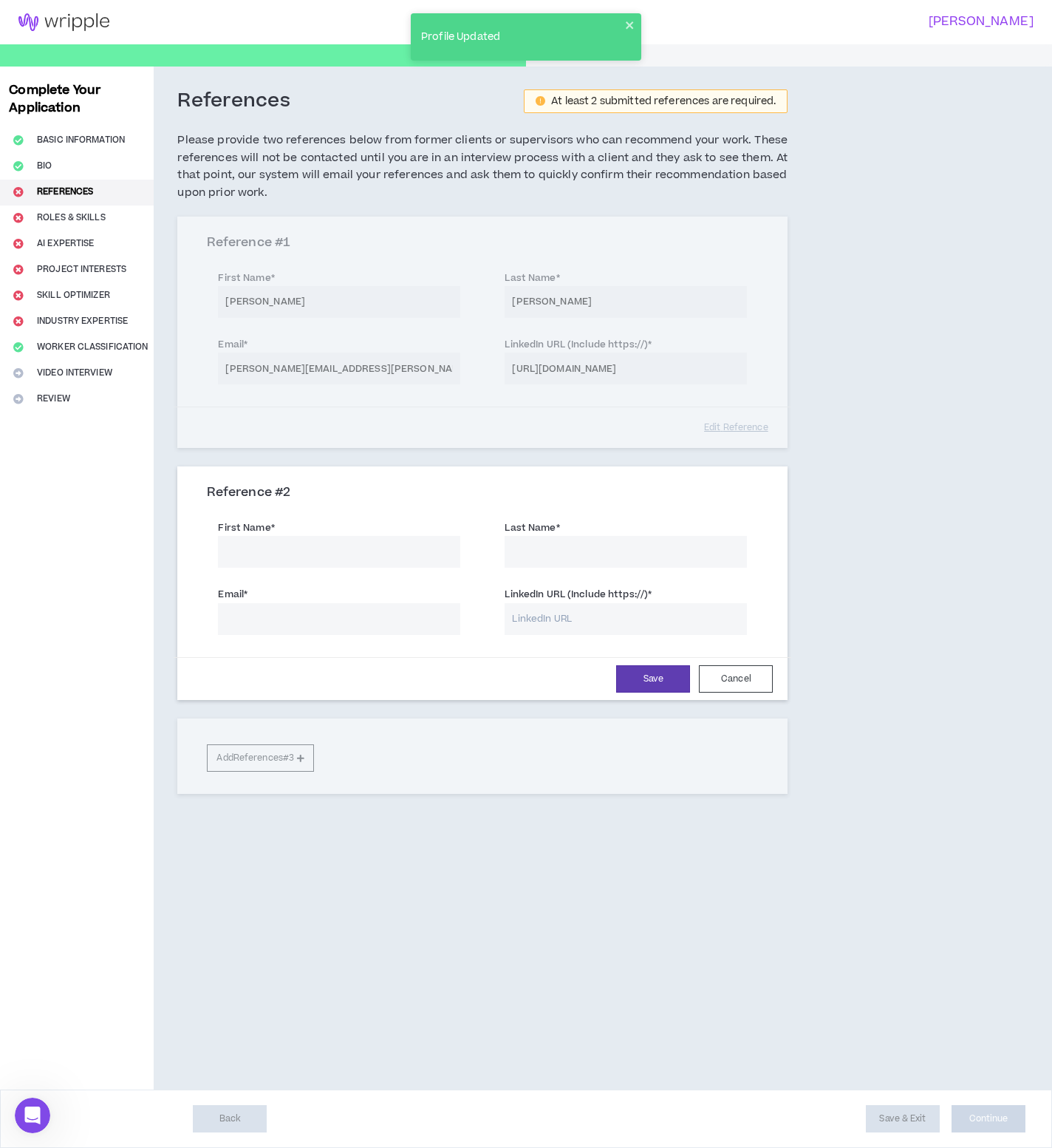
click at [255, 549] on input "First Name *" at bounding box center [339, 552] width 242 height 32
type input "[PERSON_NAME]"
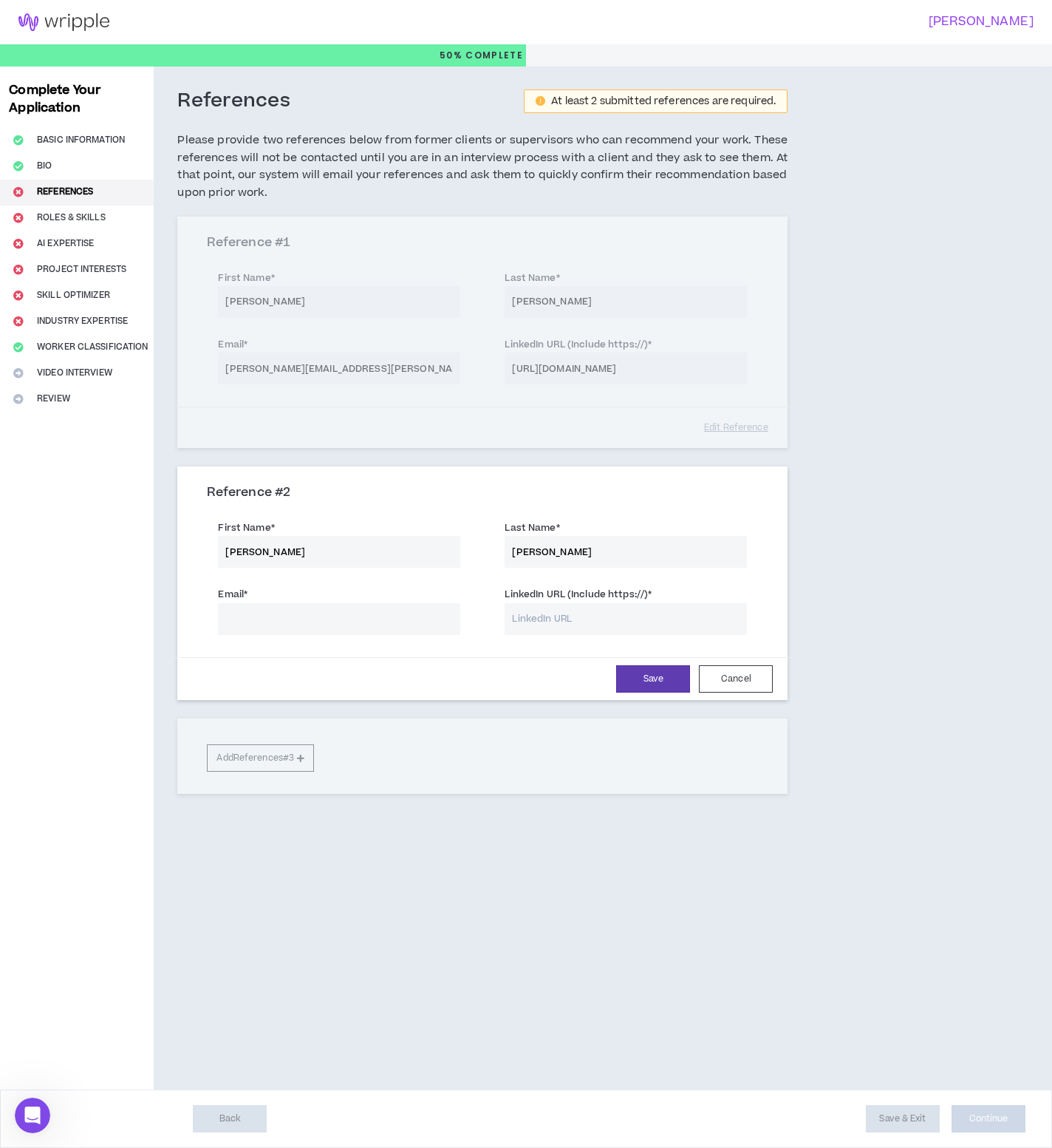
type input "[PERSON_NAME]"
click at [609, 624] on input "LinkedIn URL (Include https://) *" at bounding box center [626, 619] width 242 height 32
paste input "[URL][DOMAIN_NAME]"
type input "[URL][DOMAIN_NAME]"
click at [371, 624] on input "Email *" at bounding box center [339, 619] width 242 height 32
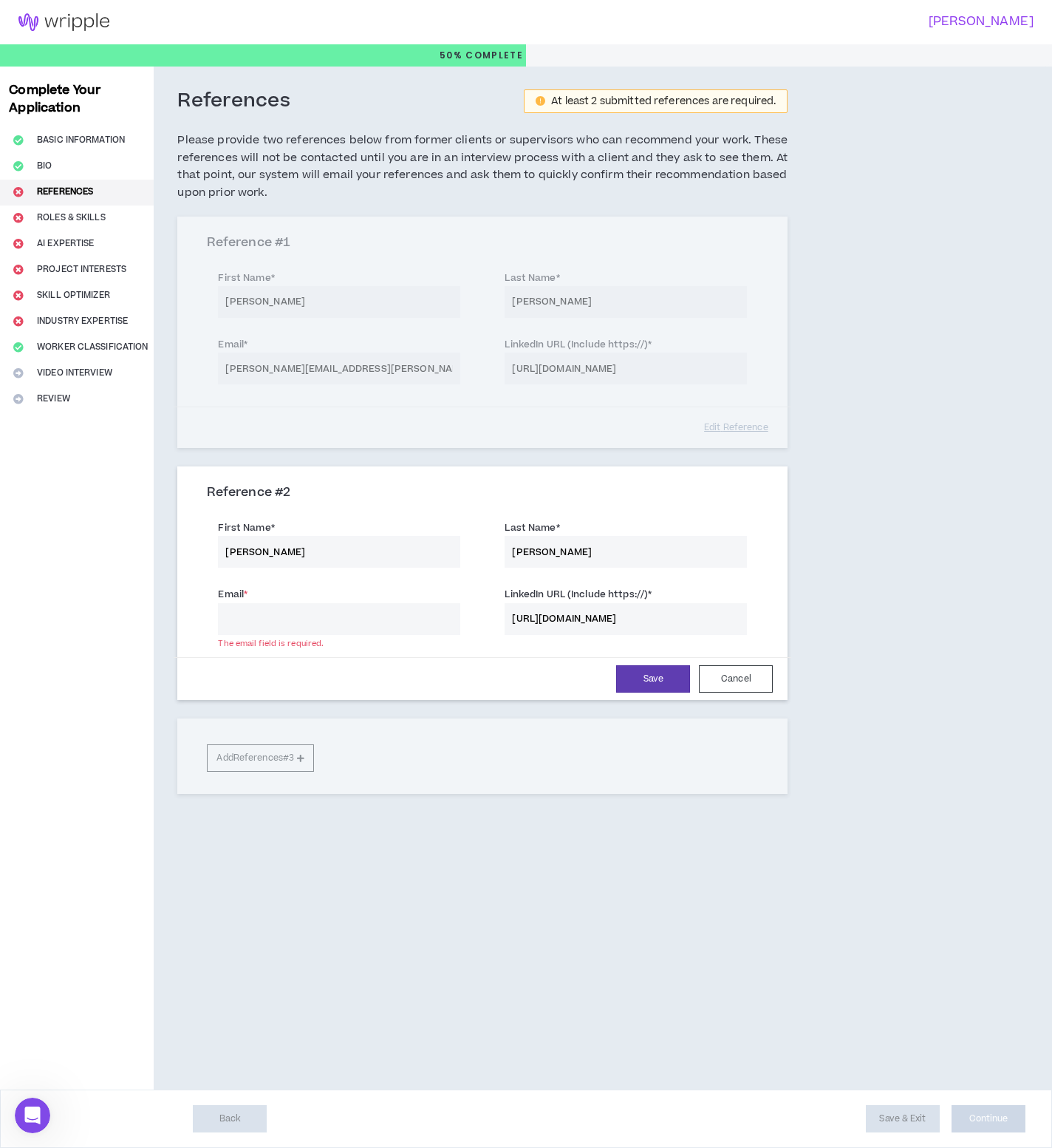
paste input "[PERSON_NAME][EMAIL_ADDRESS][PERSON_NAME][DOMAIN_NAME]"
type input "[PERSON_NAME][EMAIL_ADDRESS][PERSON_NAME][DOMAIN_NAME]"
click at [649, 678] on button "Save" at bounding box center [653, 678] width 74 height 27
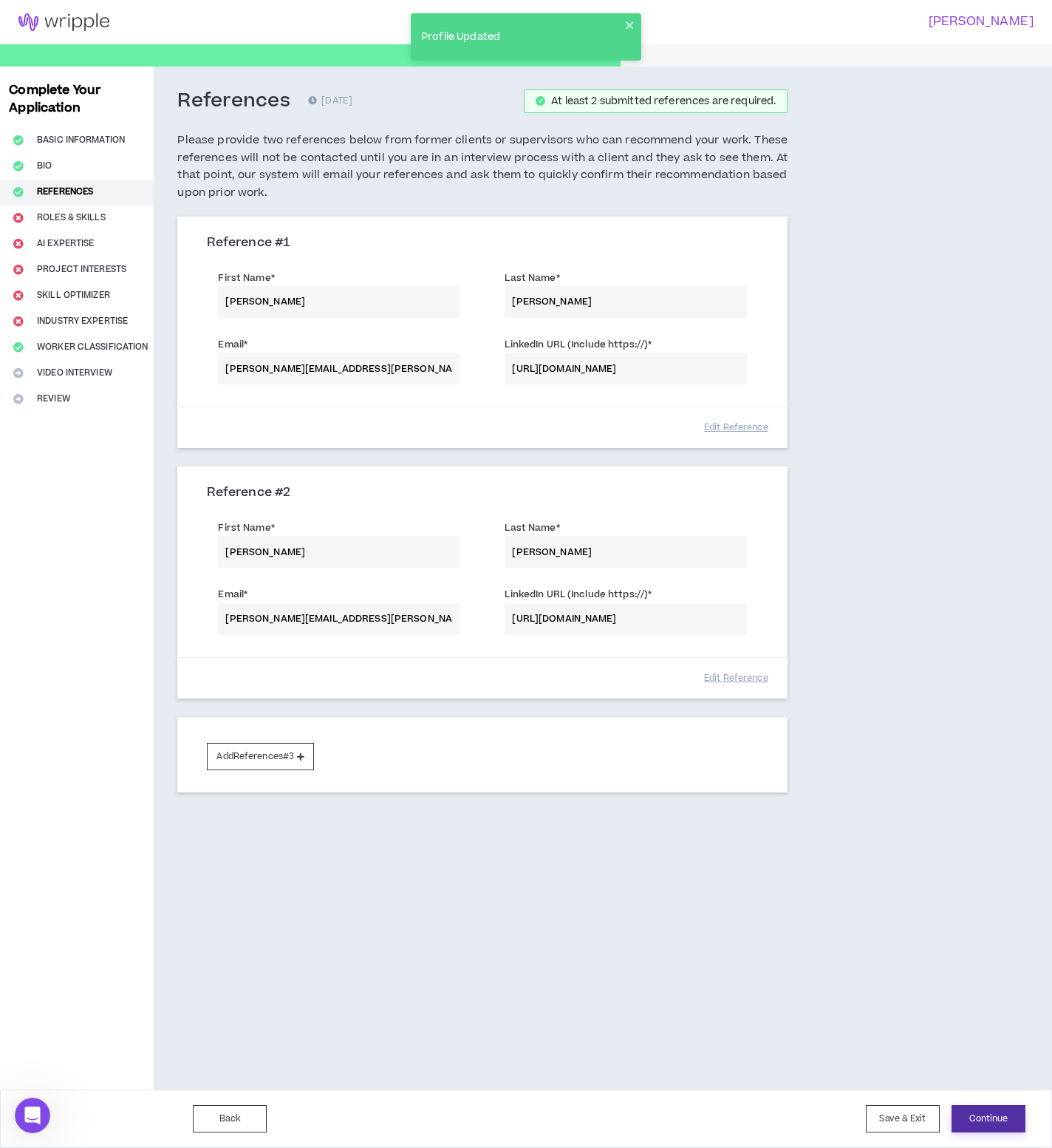
click at [986, 1106] on button "Continue" at bounding box center [988, 1118] width 74 height 27
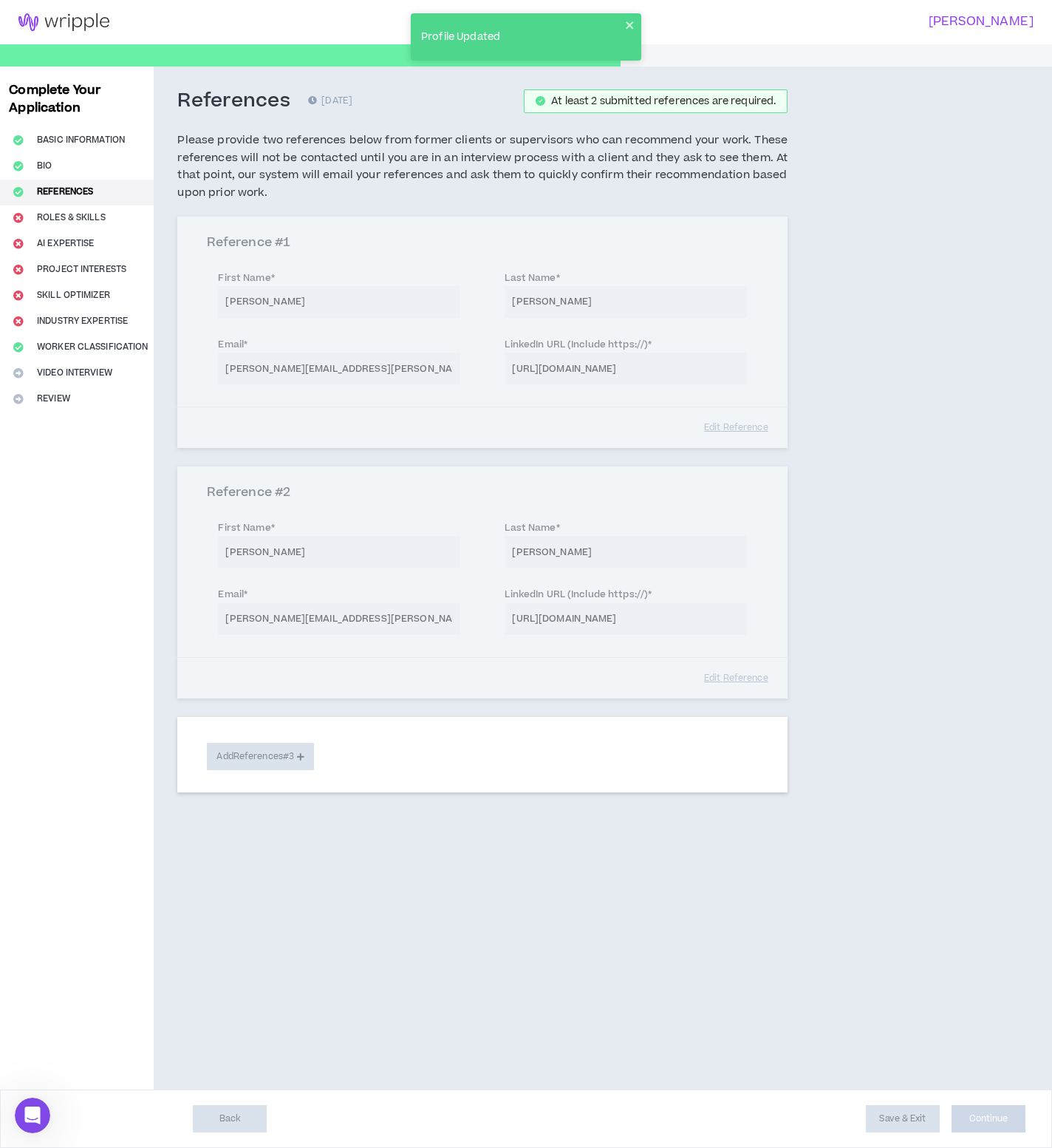
select select "***"
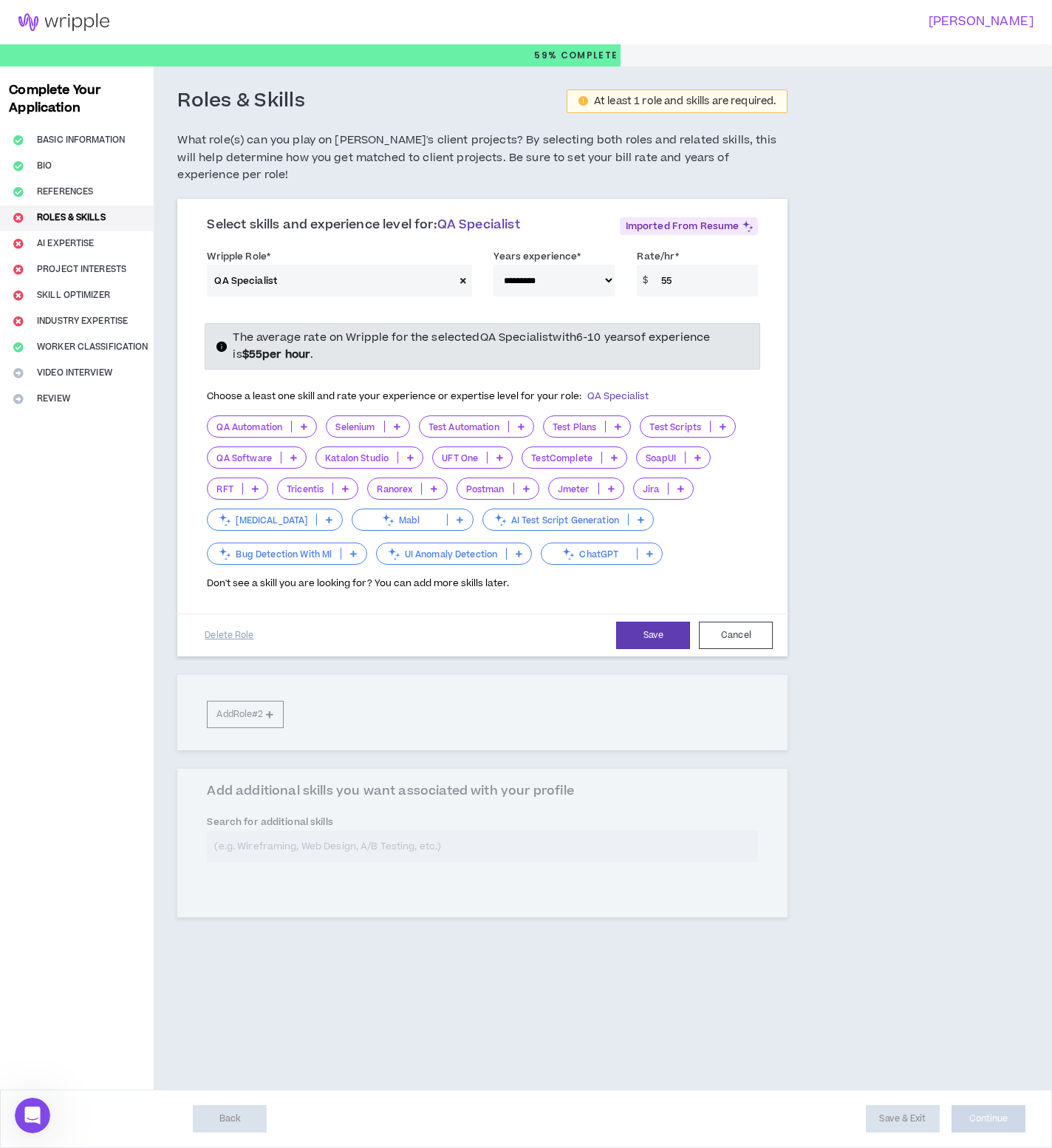
click at [590, 270] on select "**********" at bounding box center [554, 281] width 121 height 32
drag, startPoint x: 707, startPoint y: 262, endPoint x: 566, endPoint y: 249, distance: 141.6
click at [566, 249] on div "**********" at bounding box center [482, 276] width 573 height 63
type input "65"
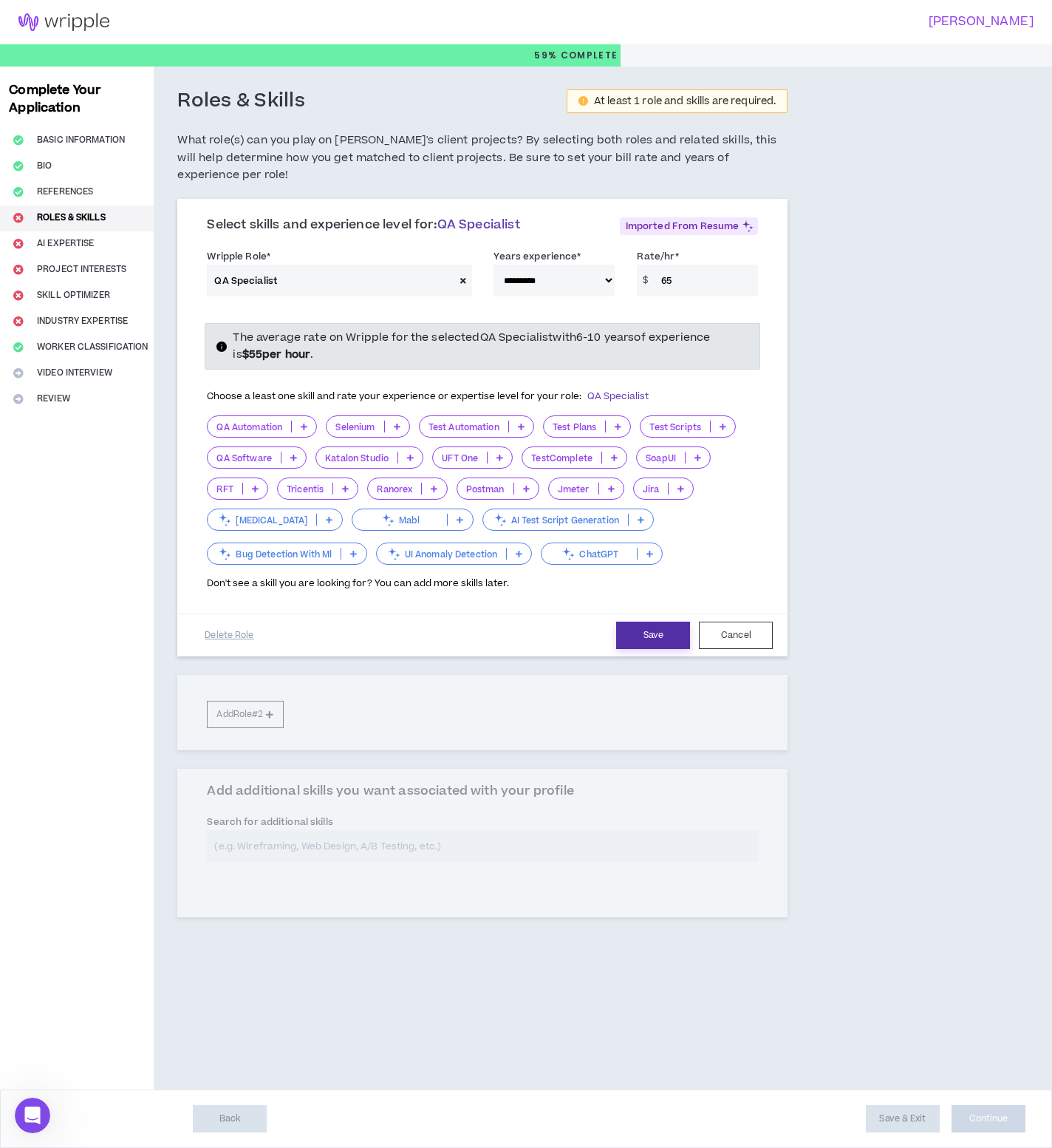
click at [642, 621] on button "Save" at bounding box center [653, 635] width 74 height 27
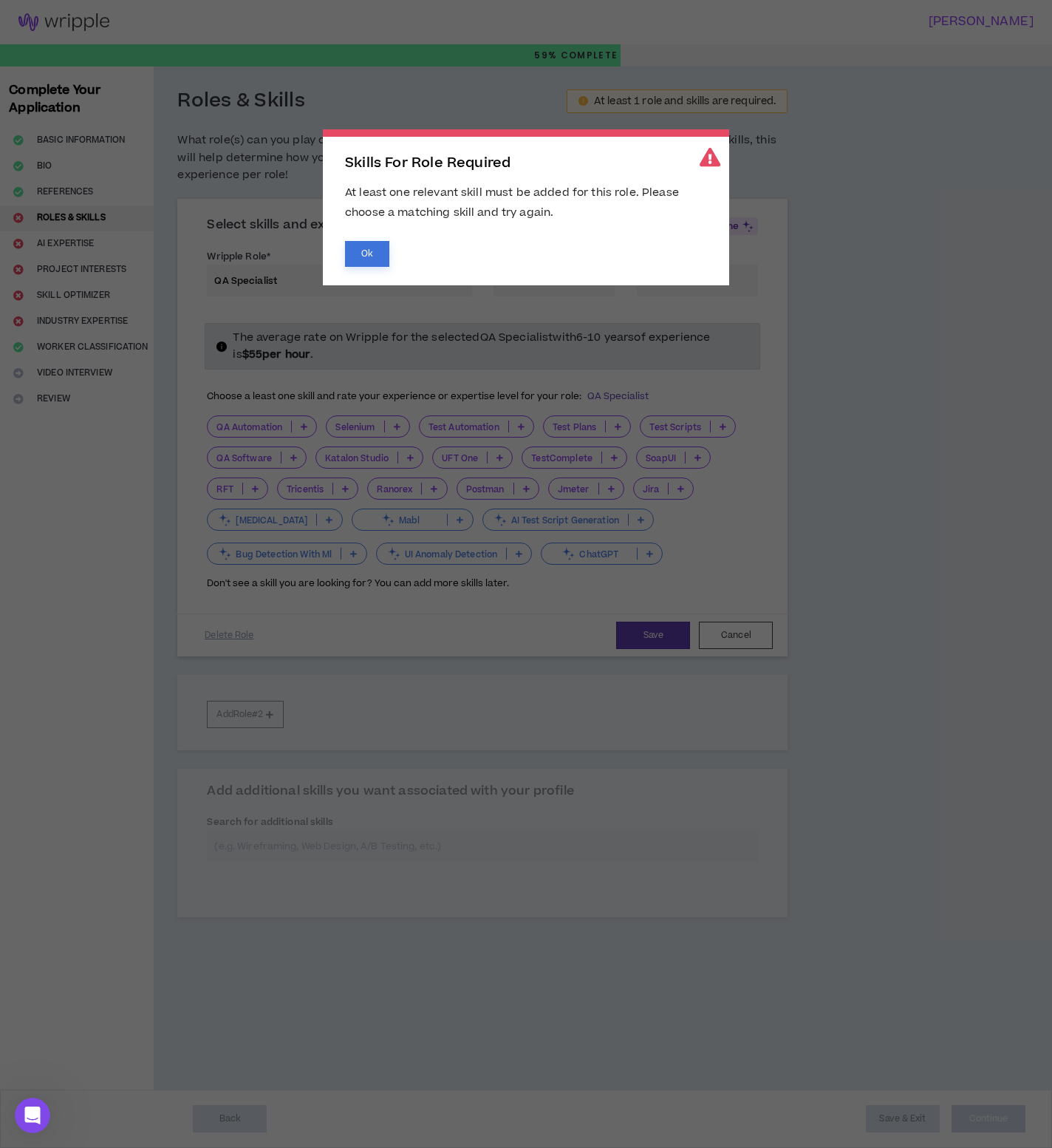
click at [367, 246] on button "Ok" at bounding box center [367, 254] width 44 height 26
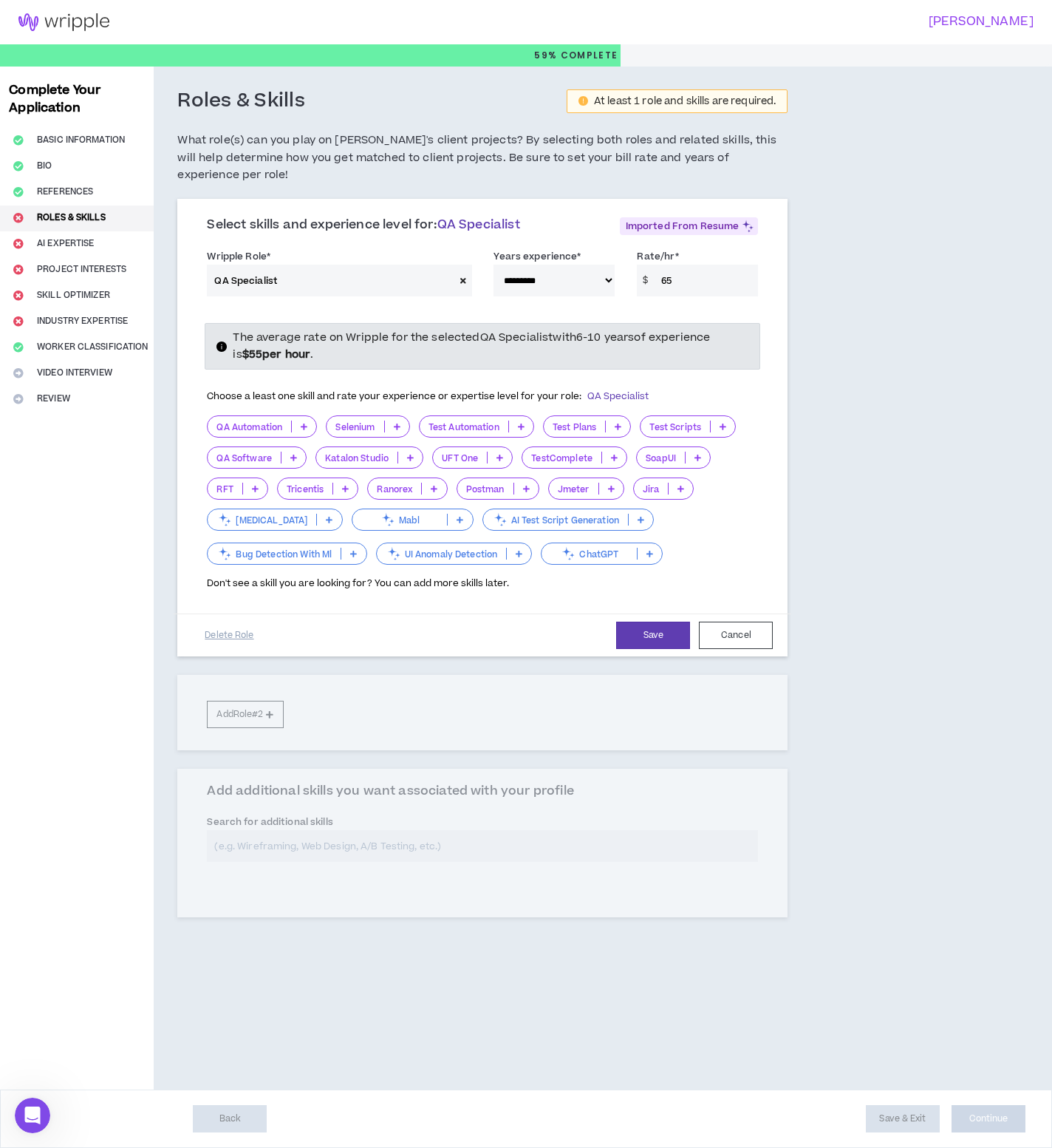
click at [305, 422] on icon at bounding box center [303, 426] width 7 height 8
click at [285, 464] on span "2-5 Years" at bounding box center [263, 456] width 92 height 16
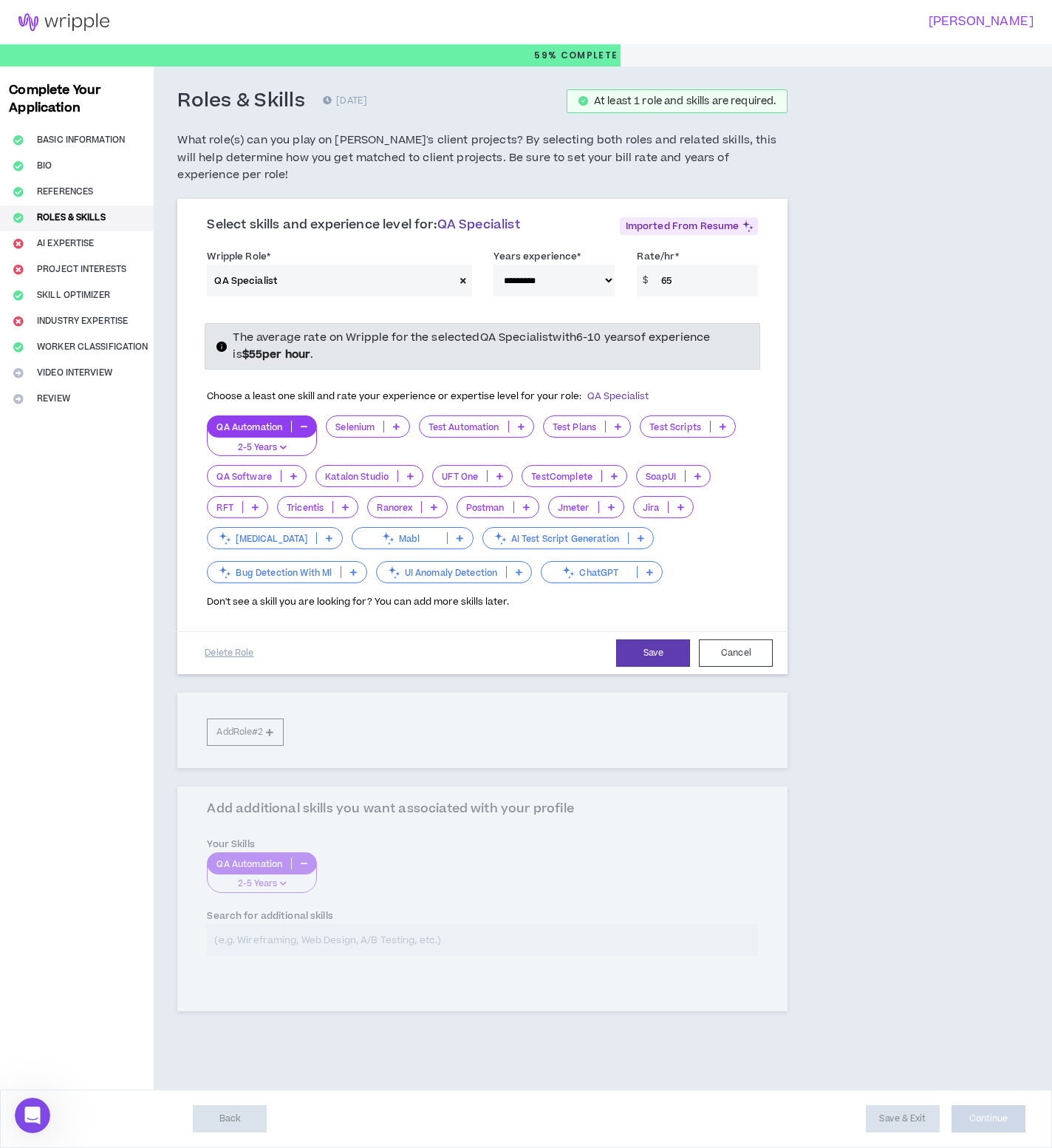
click at [524, 422] on icon at bounding box center [521, 426] width 7 height 8
click at [525, 464] on span "2-5 Years" at bounding box center [478, 456] width 98 height 16
click at [625, 421] on p at bounding box center [618, 426] width 24 height 12
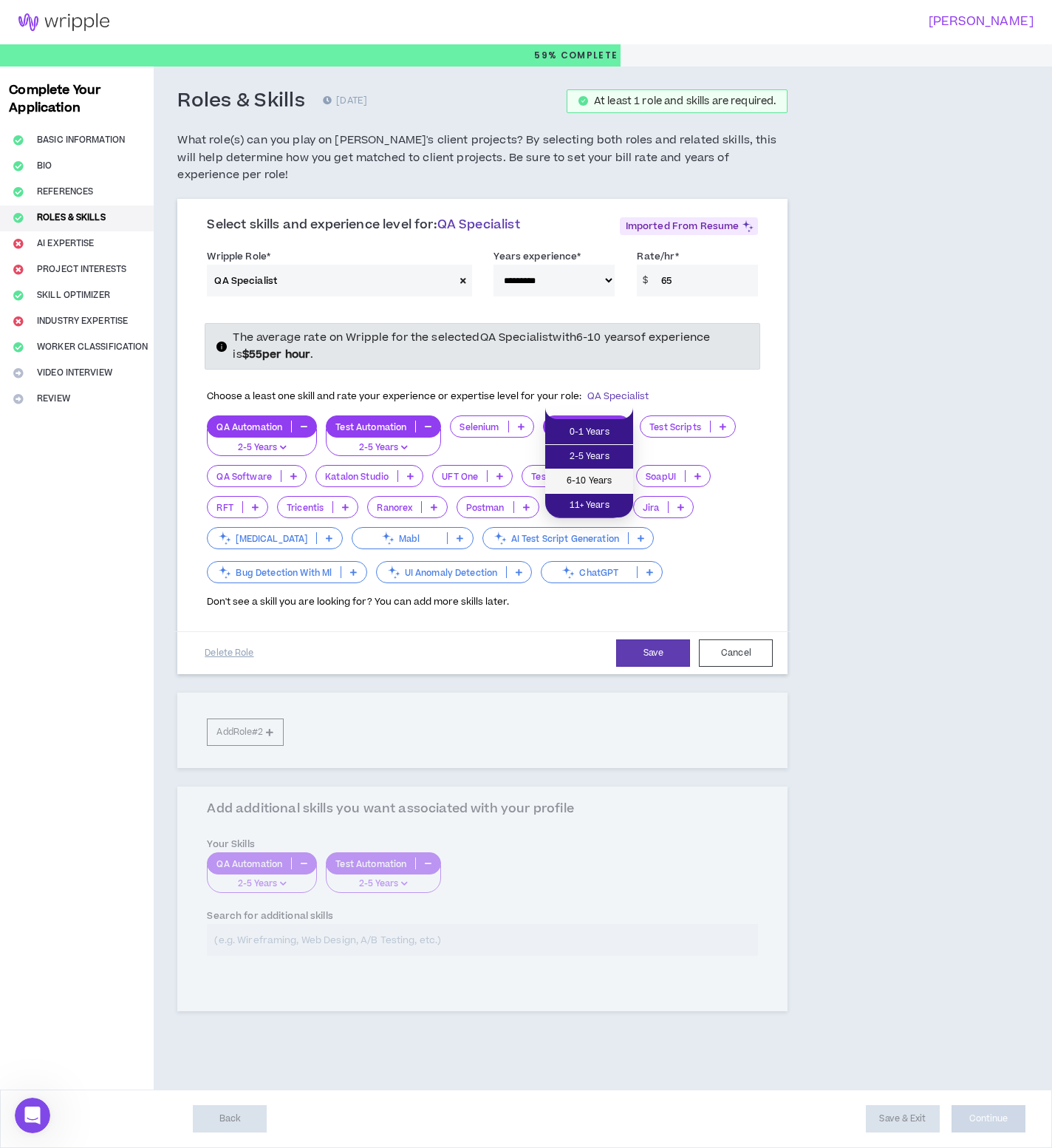
click at [612, 476] on span "6-10 Years" at bounding box center [588, 481] width 70 height 16
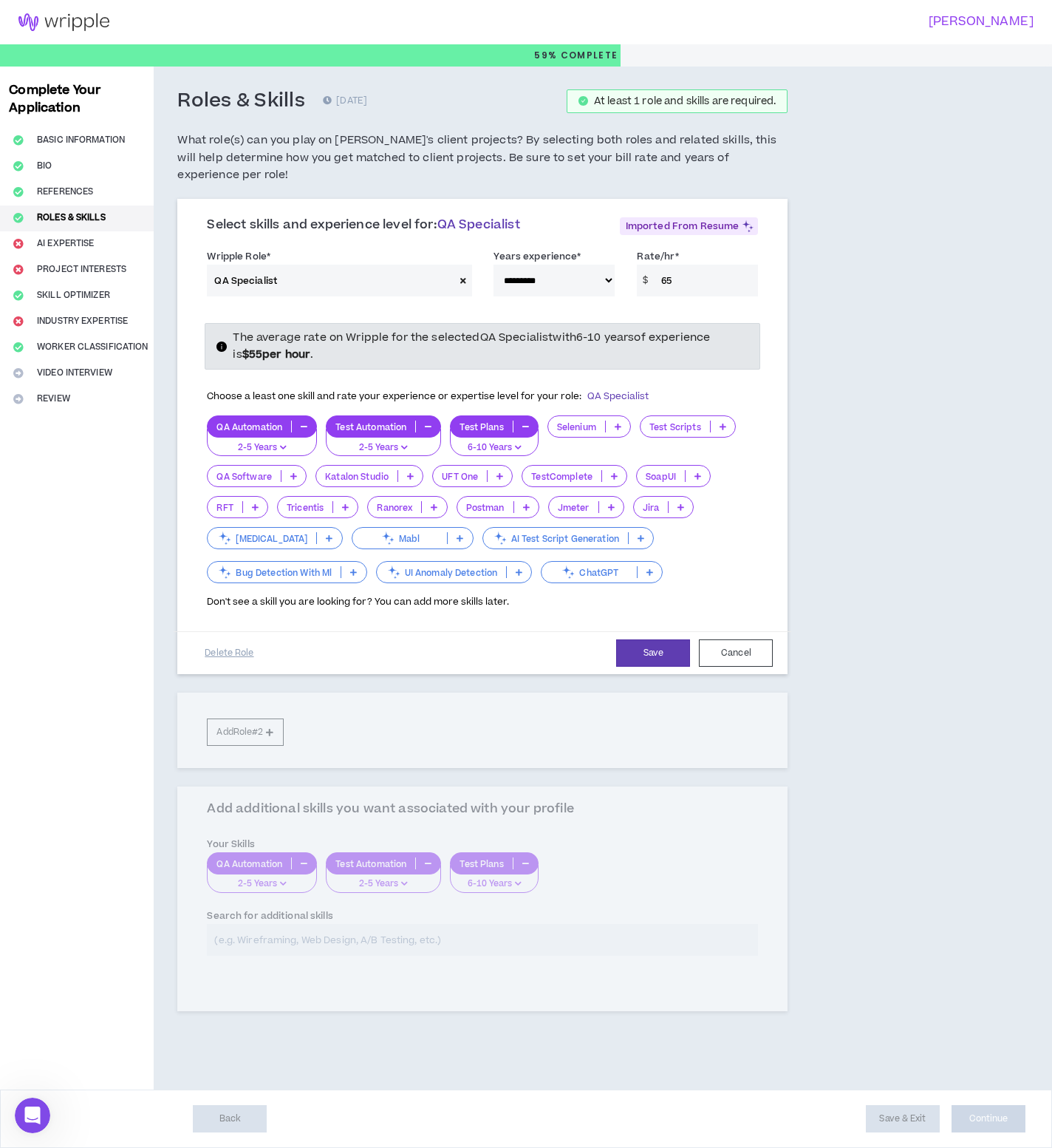
click at [724, 421] on p at bounding box center [723, 426] width 24 height 12
click at [709, 483] on span "6-10 Years" at bounding box center [690, 481] width 78 height 16
click at [523, 501] on p at bounding box center [526, 507] width 24 height 12
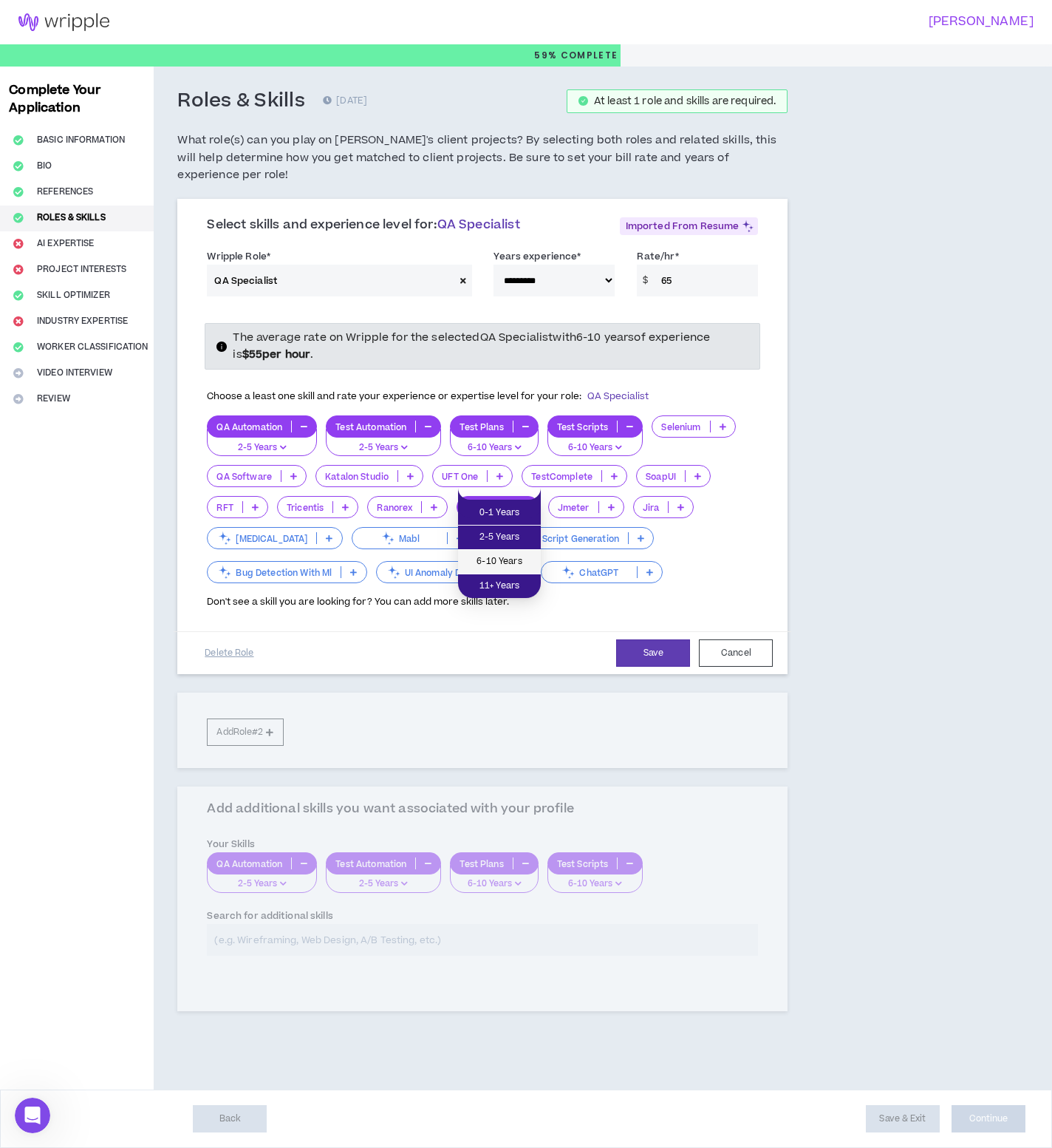
click at [515, 559] on span "6-10 Years" at bounding box center [499, 561] width 65 height 16
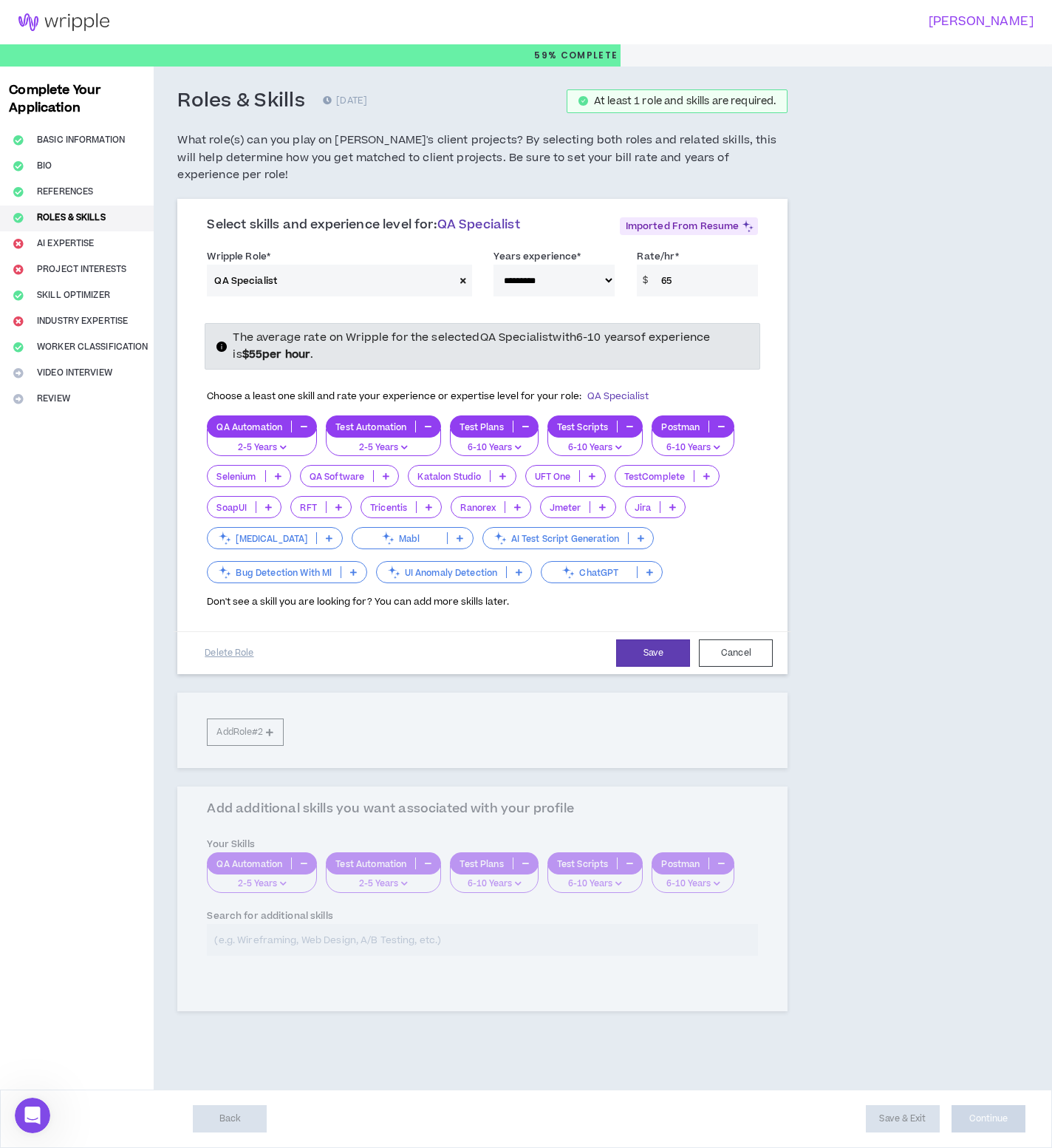
click at [682, 501] on p at bounding box center [673, 507] width 24 height 12
click at [662, 557] on span "6-10 Years" at bounding box center [658, 561] width 45 height 16
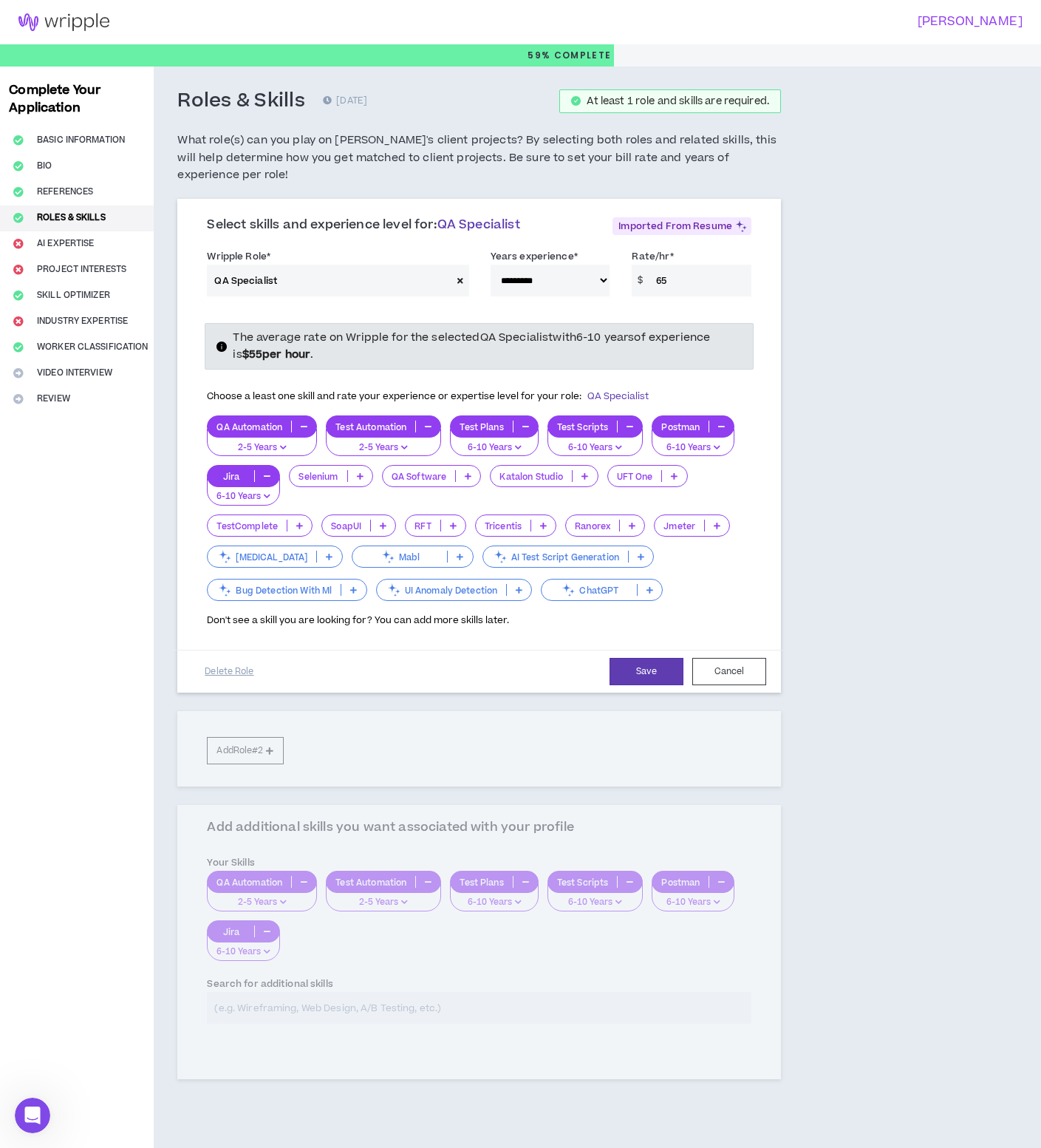
click at [394, 445] on p "2-5 Years" at bounding box center [383, 448] width 96 height 13
click at [389, 501] on span "6-10 Years" at bounding box center [384, 498] width 98 height 16
click at [285, 448] on icon "button" at bounding box center [283, 447] width 7 height 8
click at [283, 501] on span "6-10 Years" at bounding box center [263, 498] width 92 height 16
click at [592, 277] on select "**********" at bounding box center [551, 281] width 120 height 32
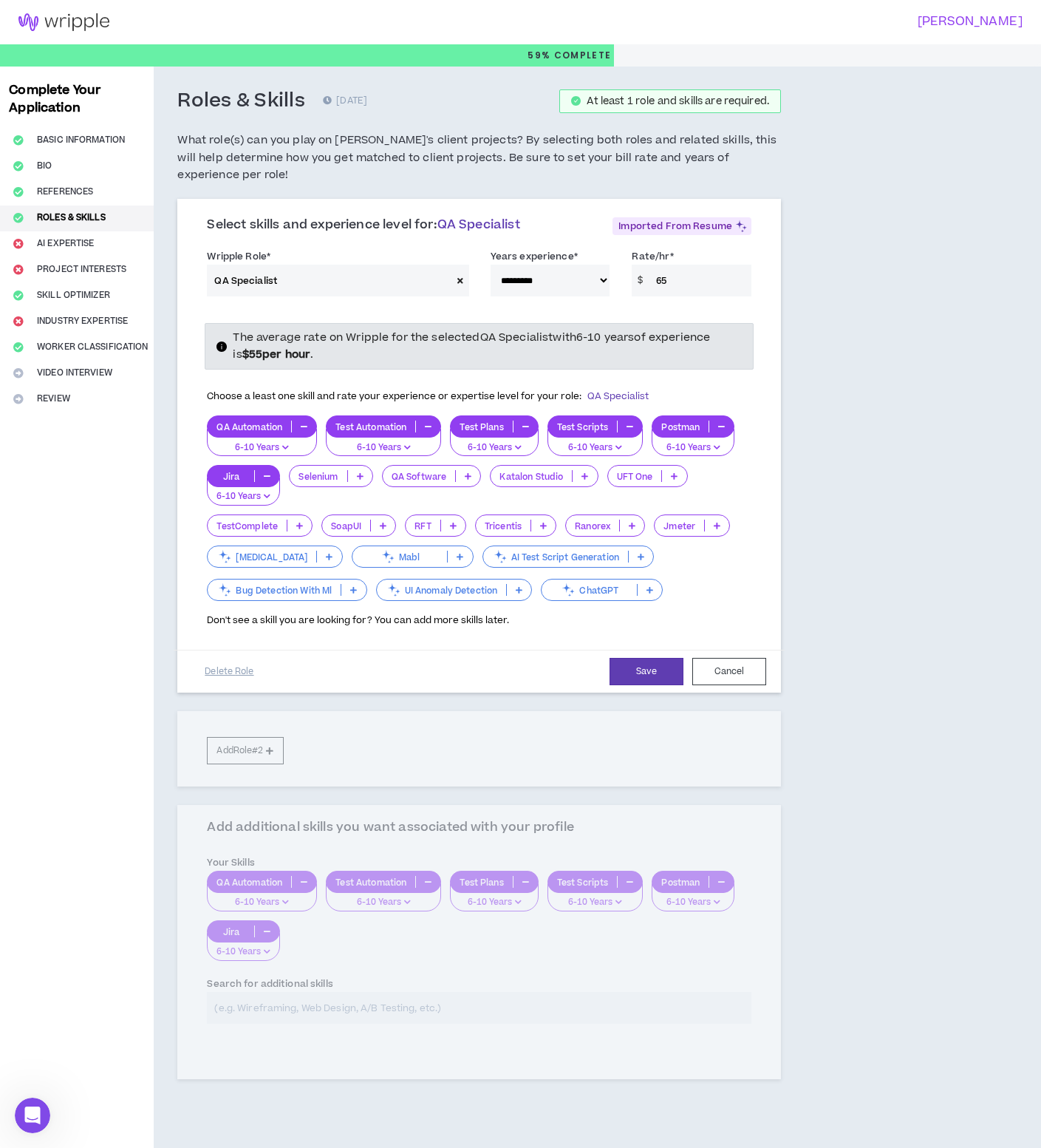
select select "**"
click at [491, 265] on select "**********" at bounding box center [551, 281] width 120 height 32
click at [360, 641] on form "**********" at bounding box center [480, 468] width 567 height 448
click at [645, 671] on button "Save" at bounding box center [646, 671] width 74 height 27
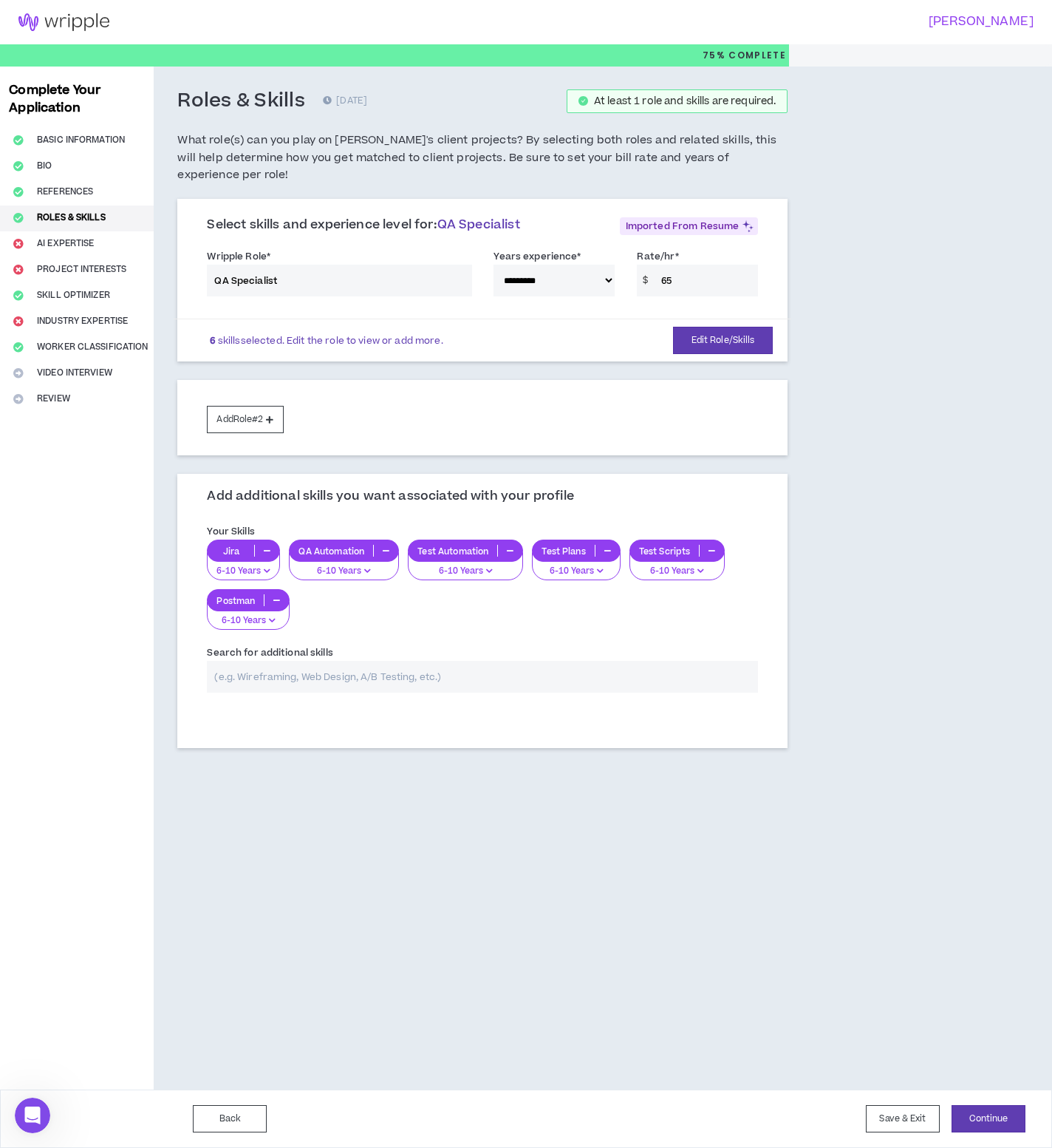
click at [259, 262] on div "**********" at bounding box center [482, 276] width 573 height 63
click at [700, 327] on button "Edit Role/Skills" at bounding box center [723, 340] width 100 height 27
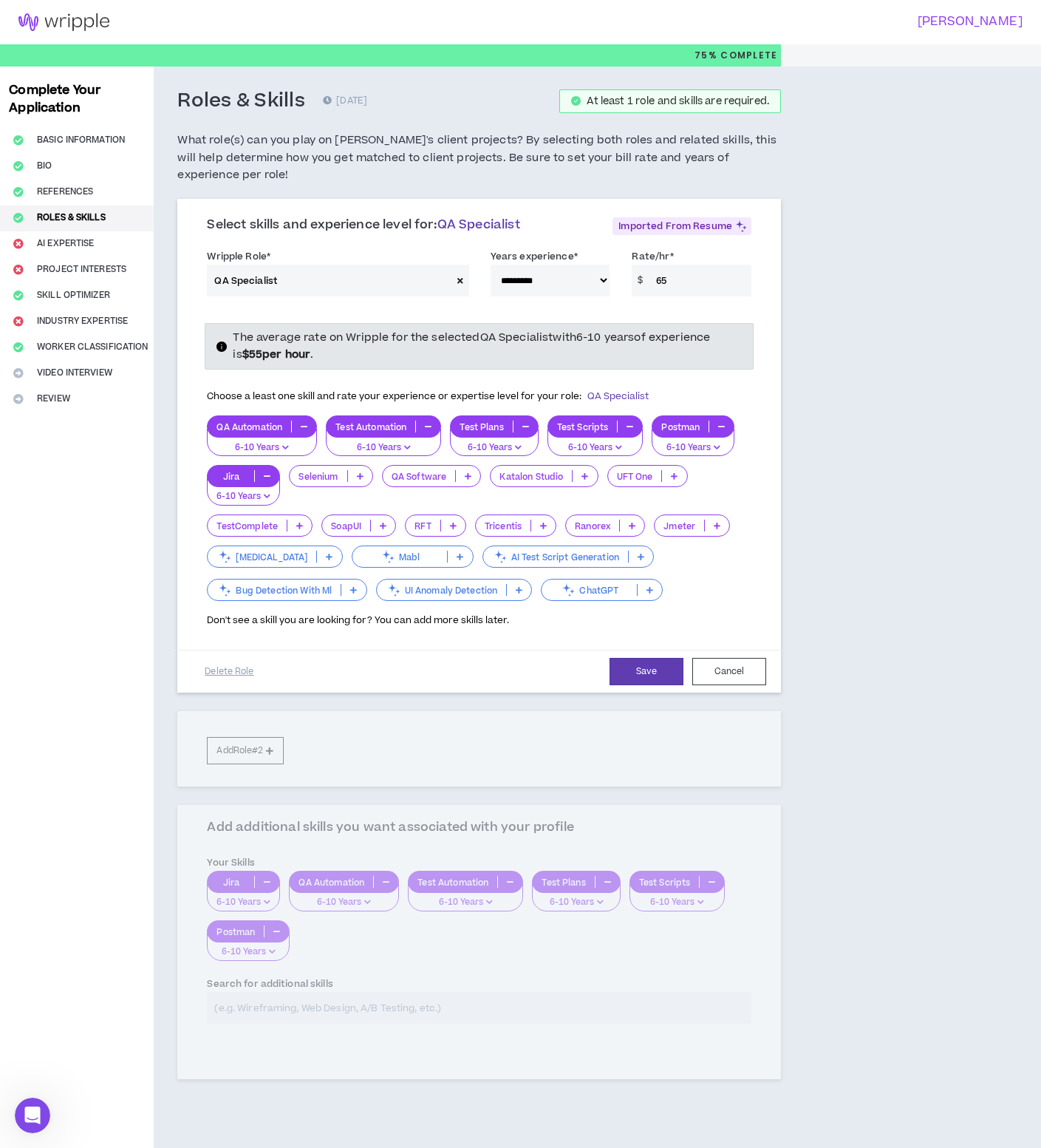
click at [456, 281] on span at bounding box center [460, 281] width 18 height 32
select select
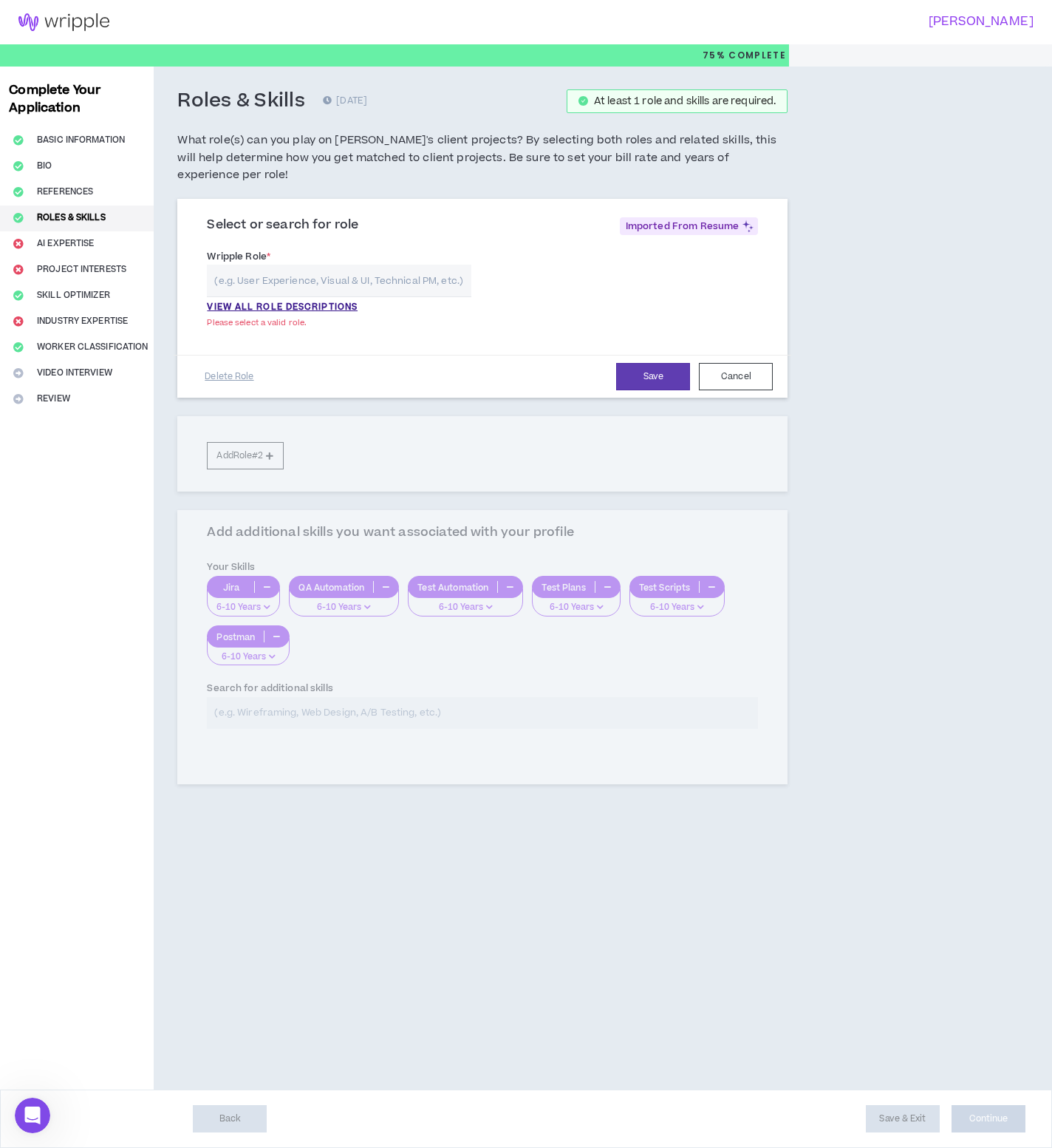
type input "W"
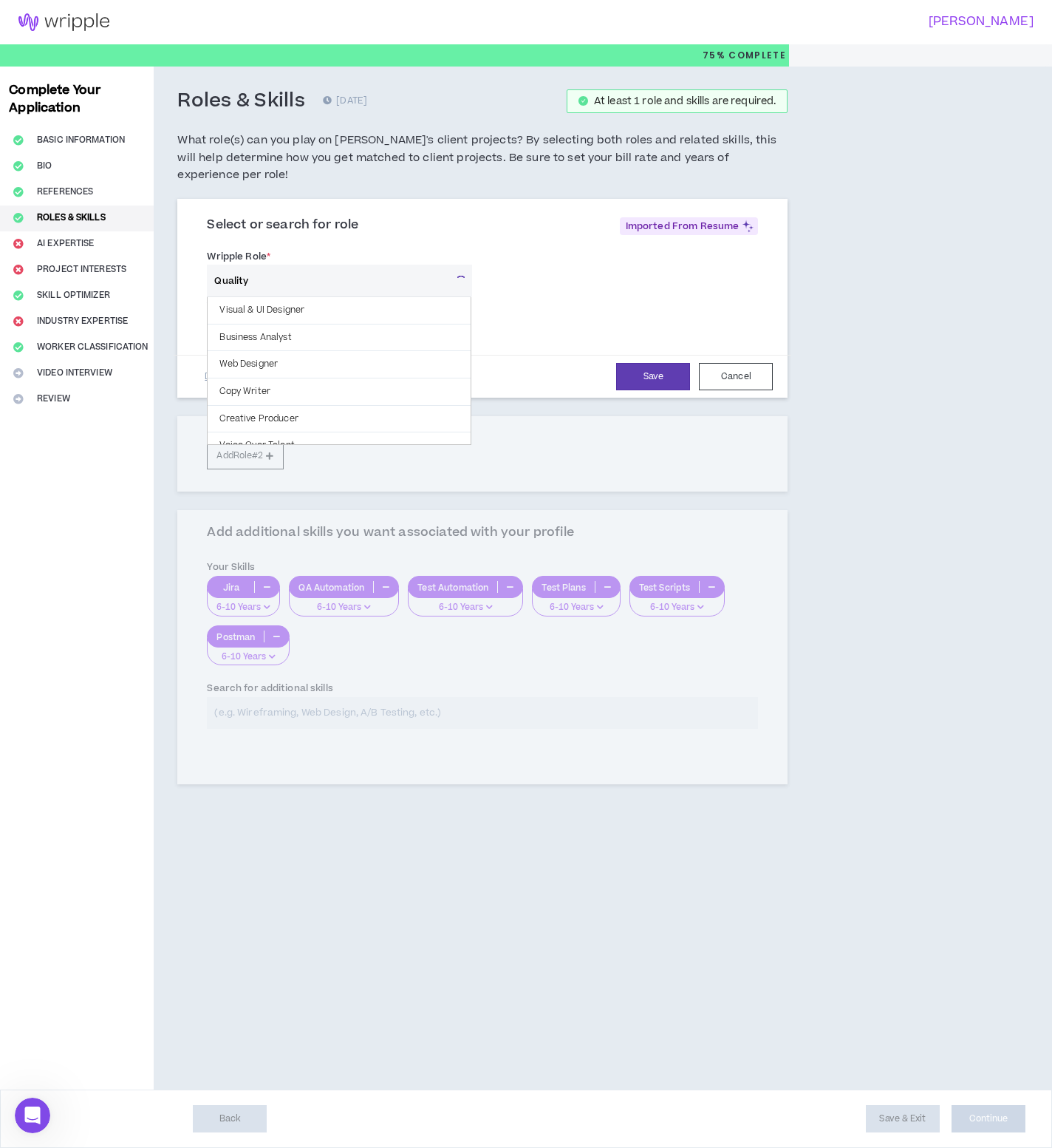
type input "Quality"
click at [381, 297] on p "QA Specialist" at bounding box center [339, 310] width 263 height 26
type input "QA Specialist"
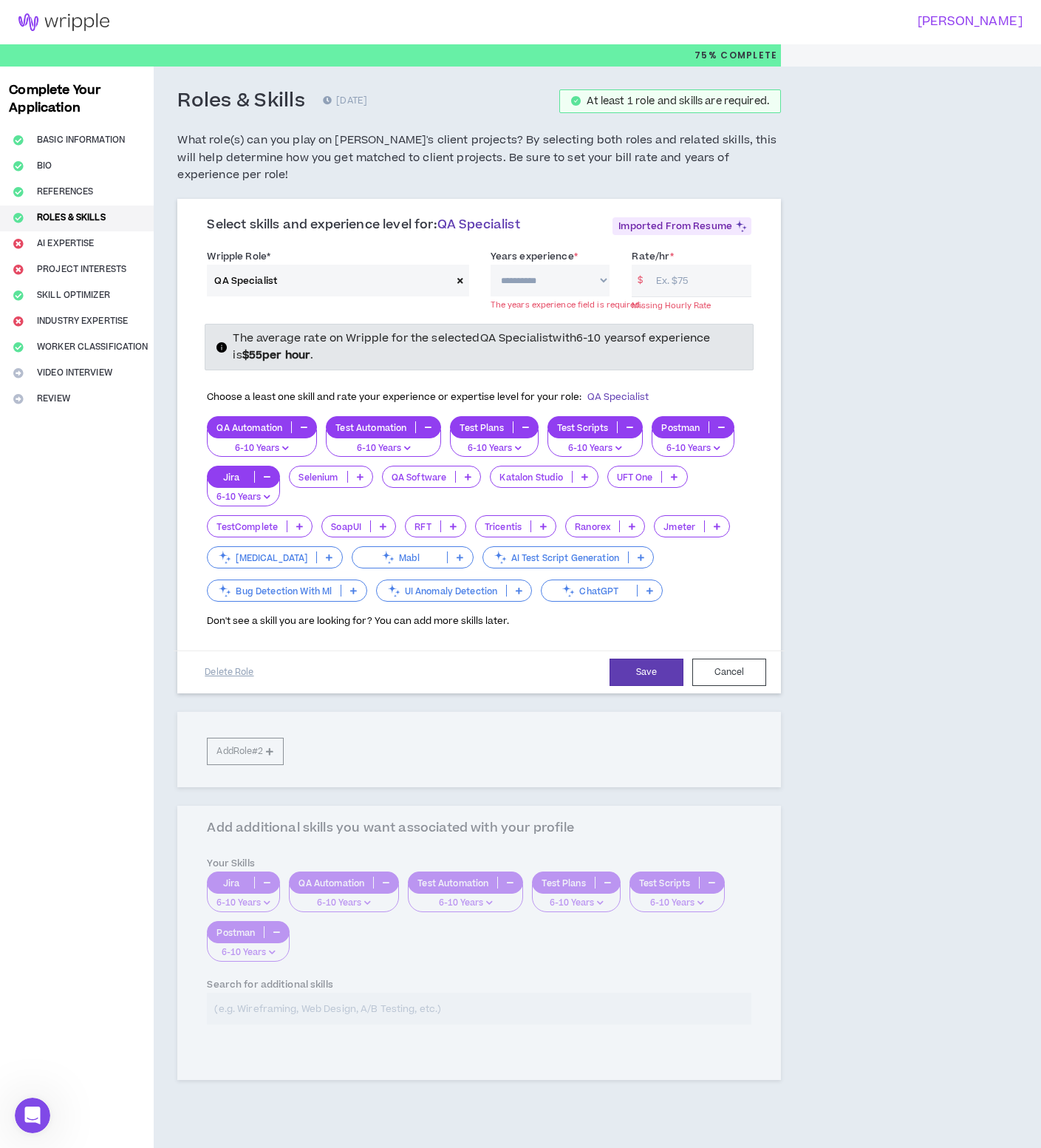
click at [567, 288] on select "**********" at bounding box center [551, 281] width 120 height 32
select select "**"
click at [491, 265] on select "**********" at bounding box center [551, 281] width 120 height 32
click at [689, 283] on input "Rate/hr *" at bounding box center [700, 281] width 103 height 32
type input "65"
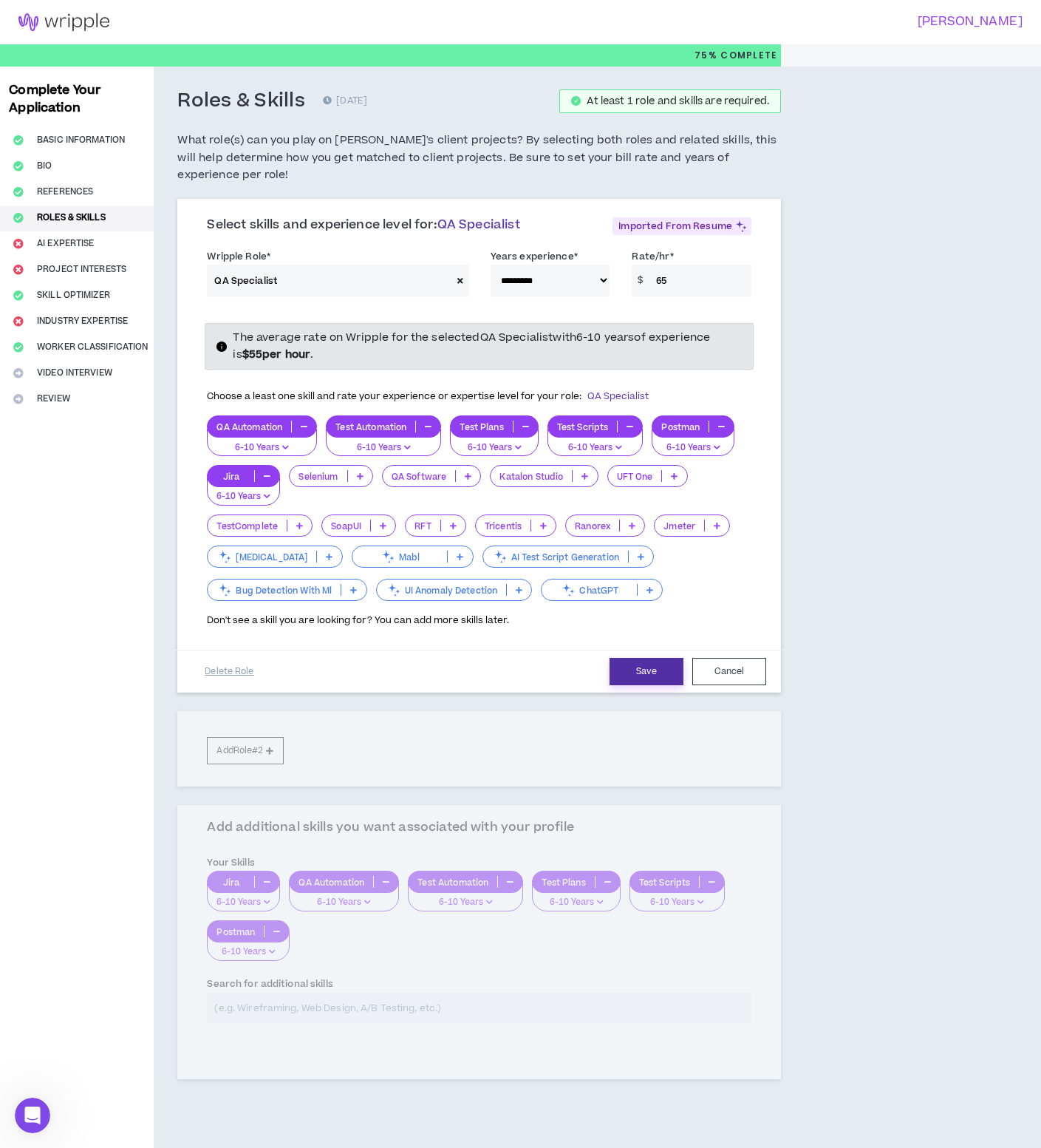
click at [645, 667] on button "Save" at bounding box center [646, 671] width 74 height 27
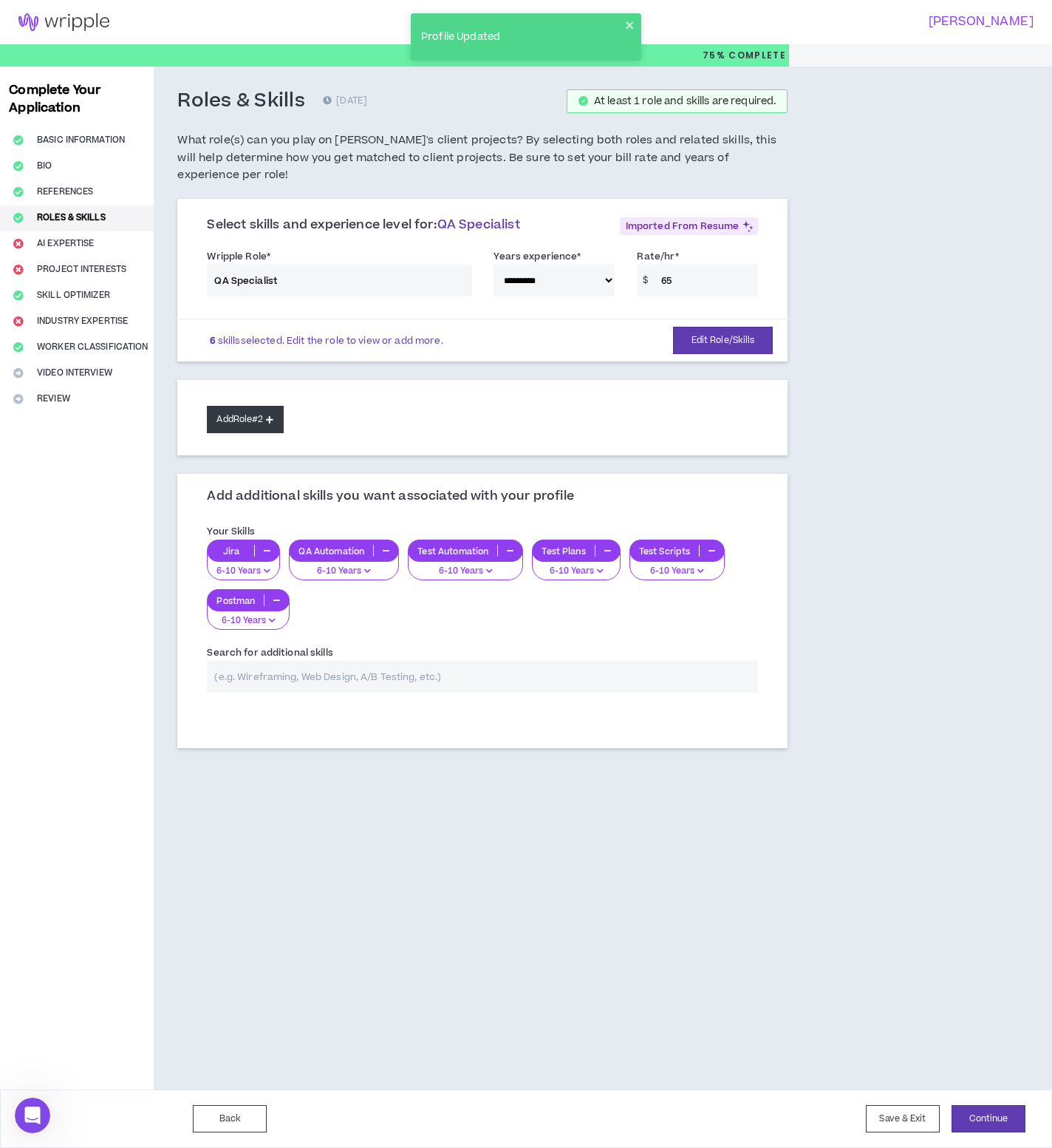
click at [254, 406] on button "Add Role #2" at bounding box center [244, 419] width 76 height 27
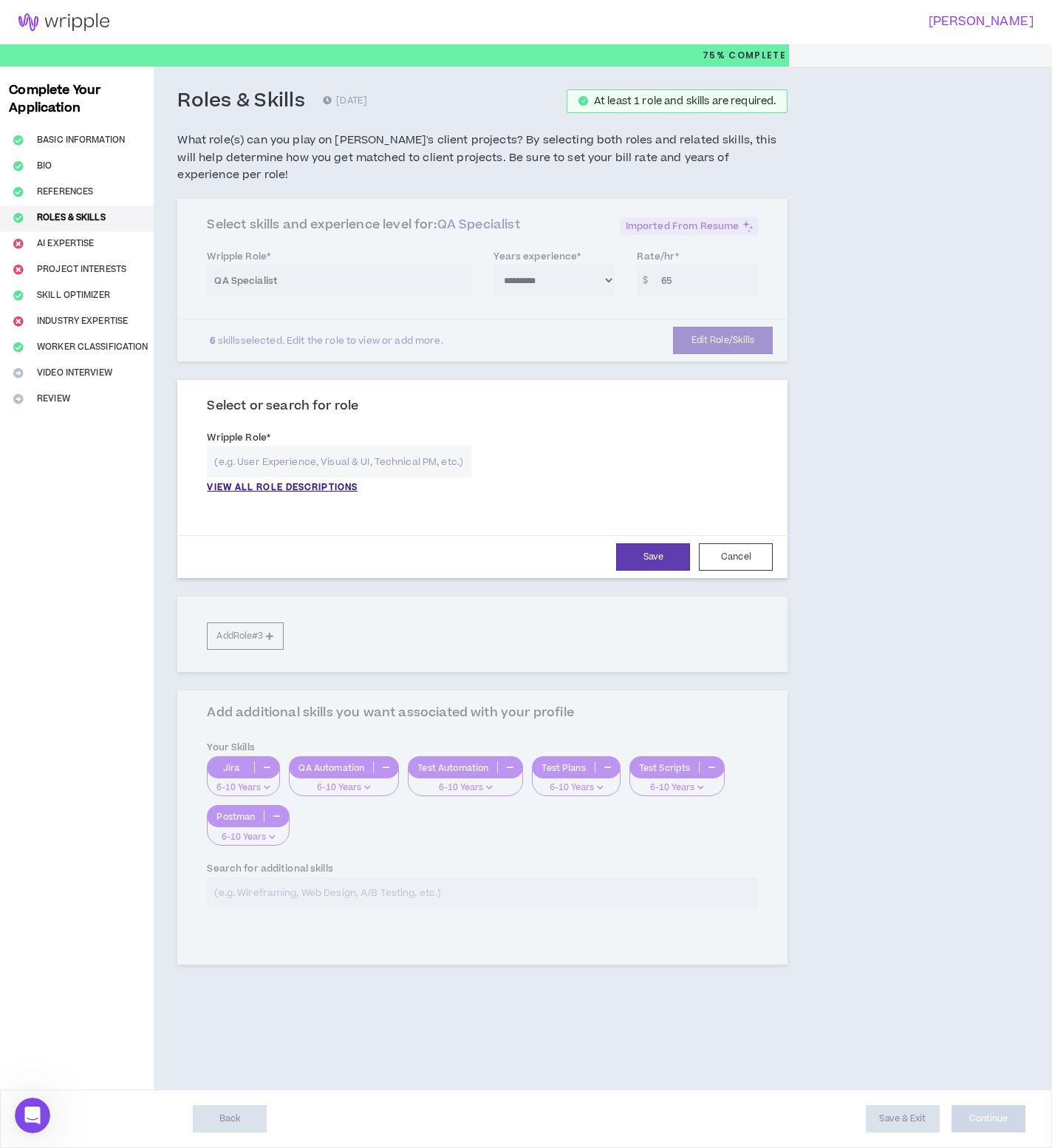
click at [268, 446] on input "text" at bounding box center [339, 462] width 265 height 32
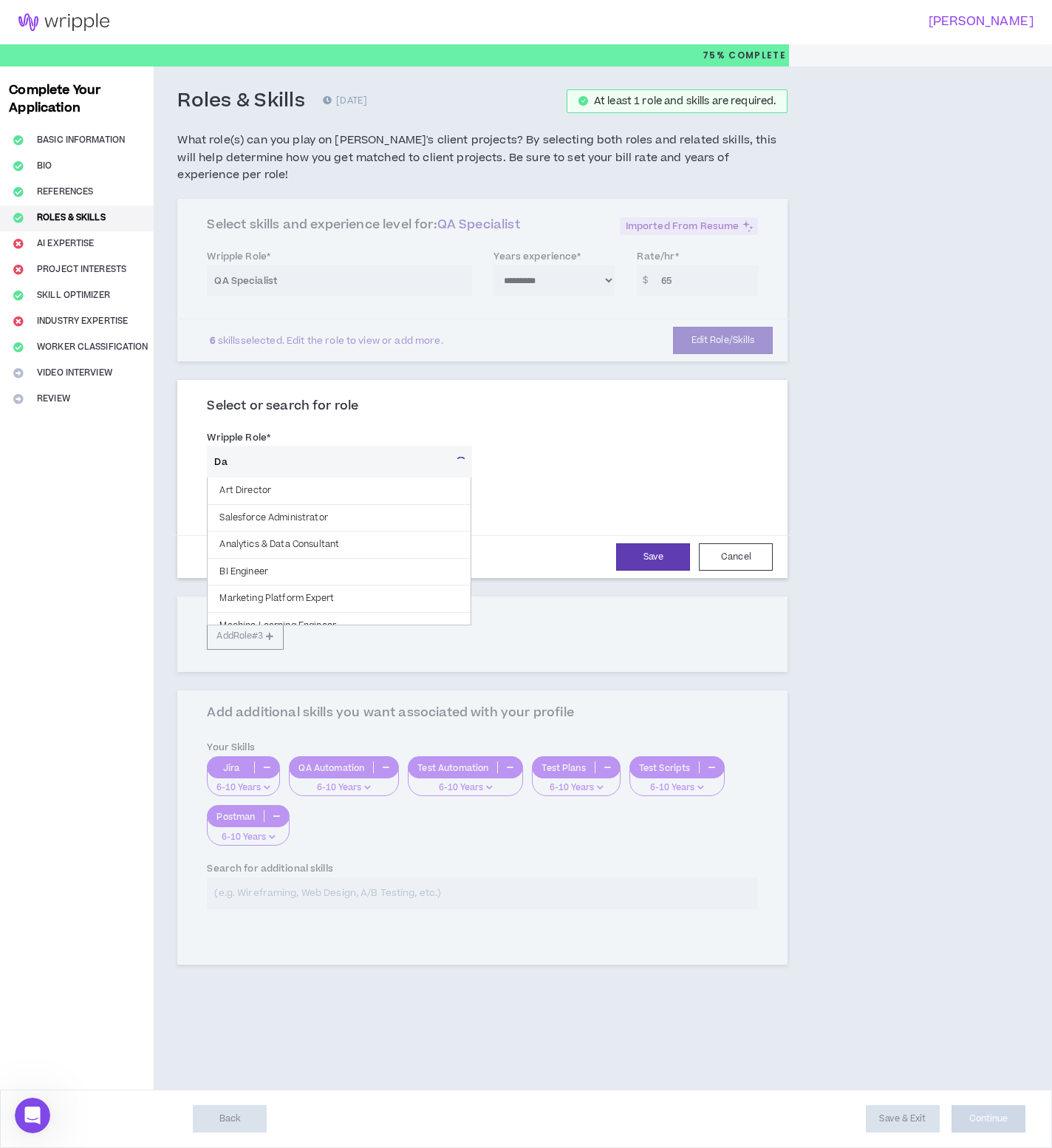
type input "D"
type input "Integrat"
type input "Quality"
click at [393, 540] on span "Press enter to select" at bounding box center [426, 544] width 66 height 9
type input "Analytics & Data Consultant"
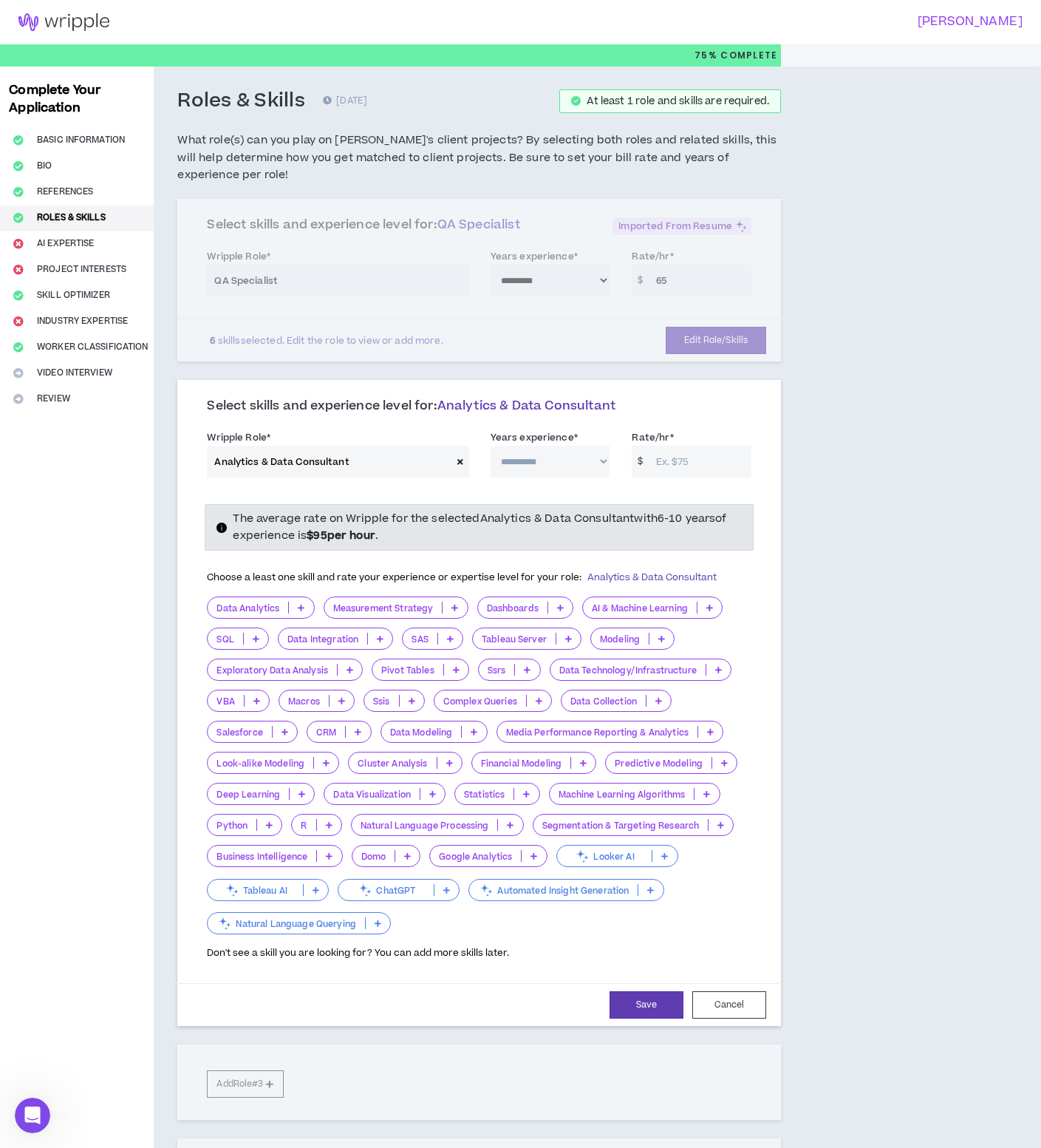
click at [584, 462] on select "**********" at bounding box center [551, 462] width 120 height 32
select select "***"
click at [491, 446] on select "**********" at bounding box center [551, 462] width 120 height 32
click at [708, 466] on input "Rate/hr *" at bounding box center [700, 462] width 103 height 32
type input "95"
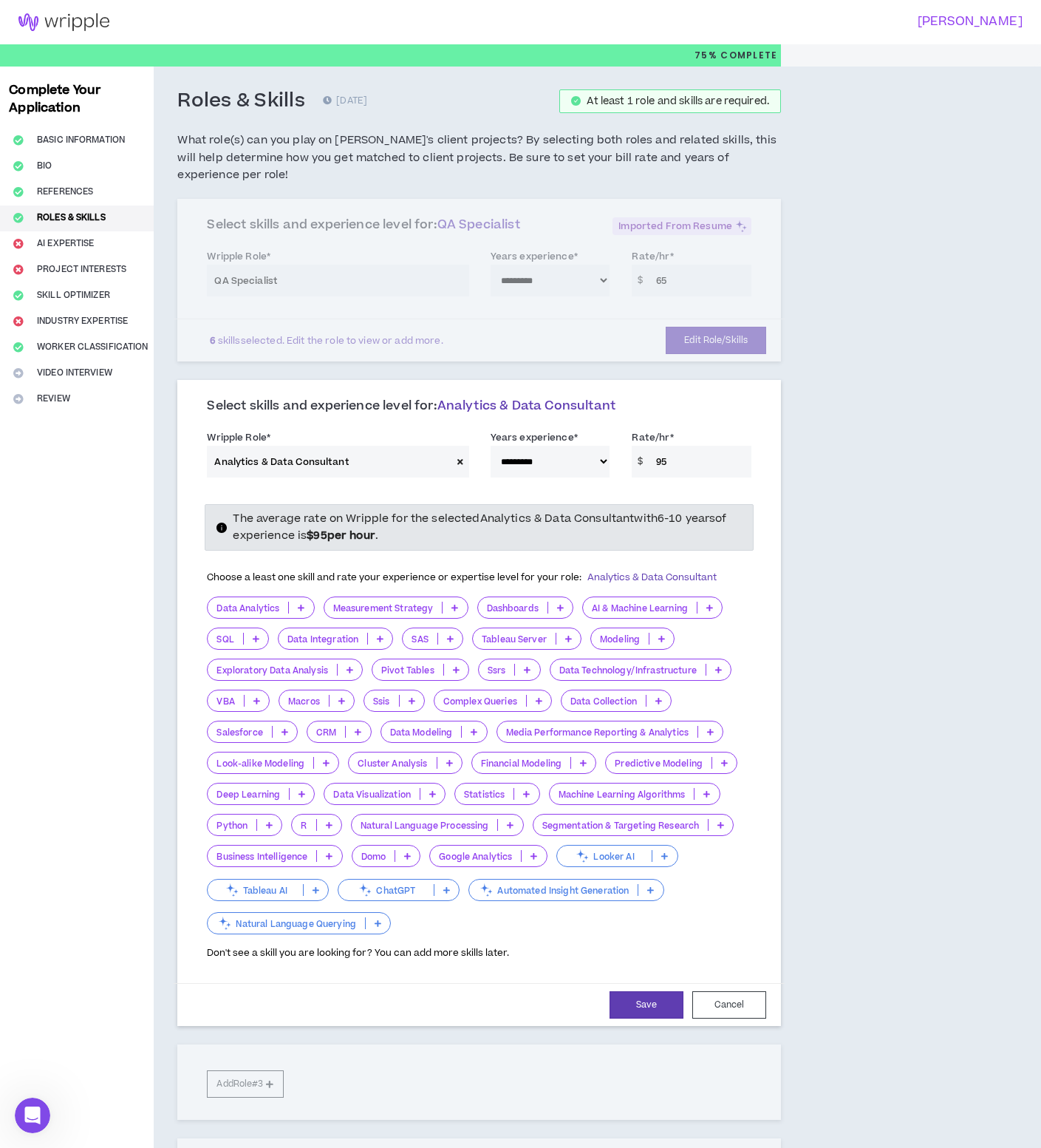
click at [304, 609] on icon at bounding box center [300, 607] width 7 height 8
click at [280, 696] on span "11+ Years" at bounding box center [261, 704] width 89 height 16
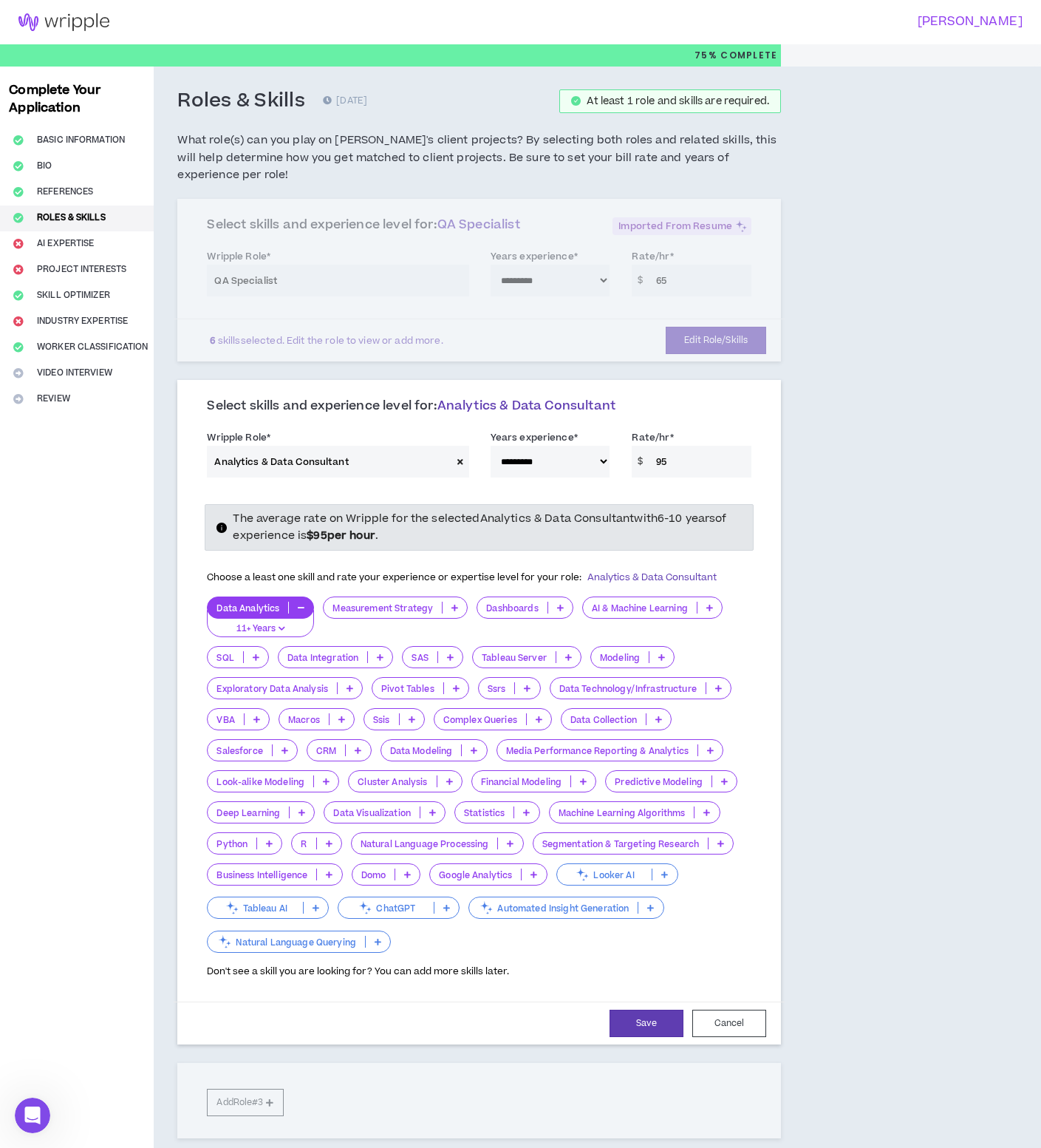
click at [559, 607] on icon at bounding box center [560, 607] width 7 height 8
click at [559, 679] on span "6-10 Years" at bounding box center [526, 680] width 78 height 16
click at [253, 657] on icon at bounding box center [255, 657] width 7 height 8
click at [249, 748] on span "11+ Years" at bounding box center [239, 753] width 45 height 16
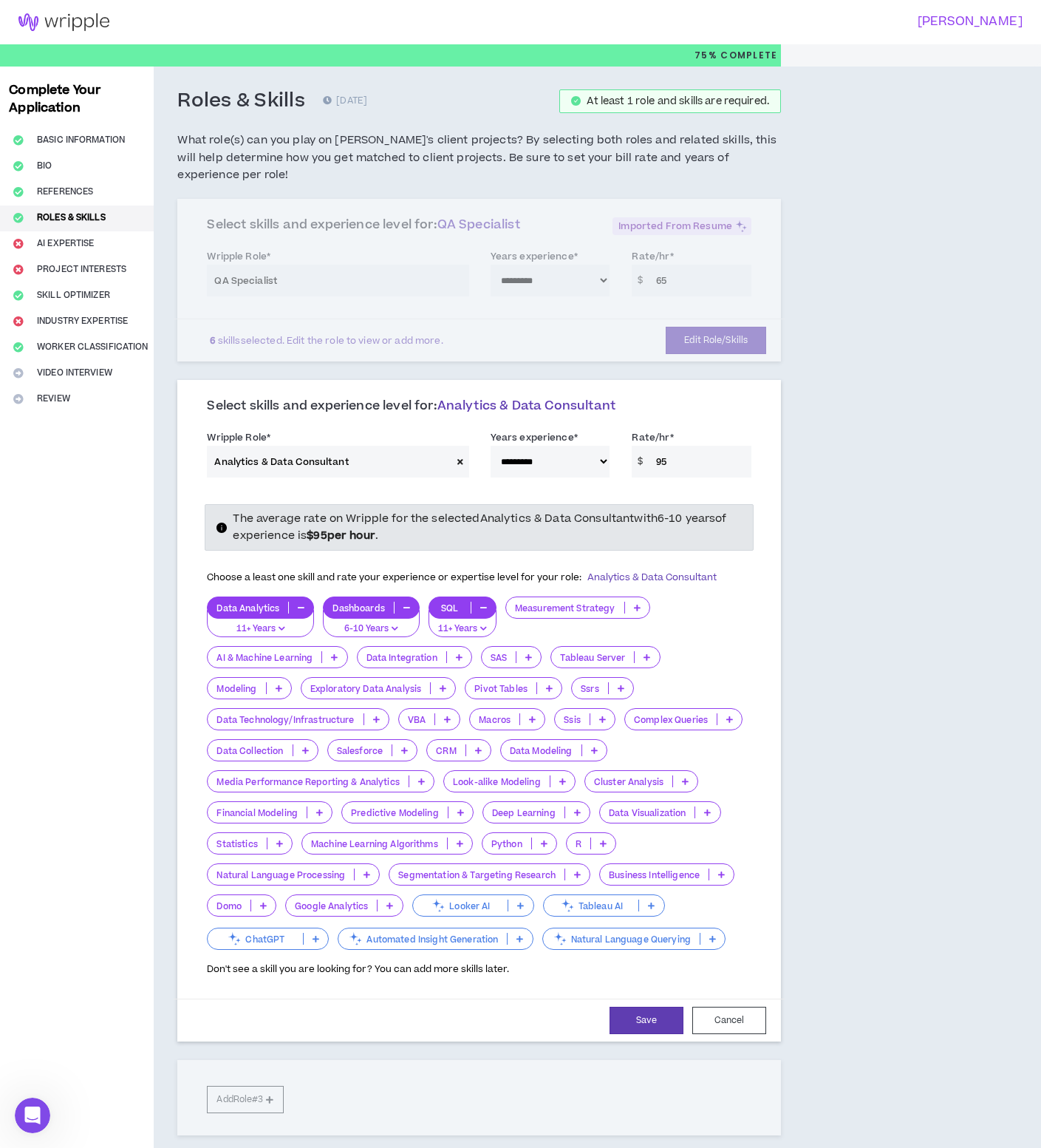
click at [465, 651] on p at bounding box center [459, 657] width 24 height 12
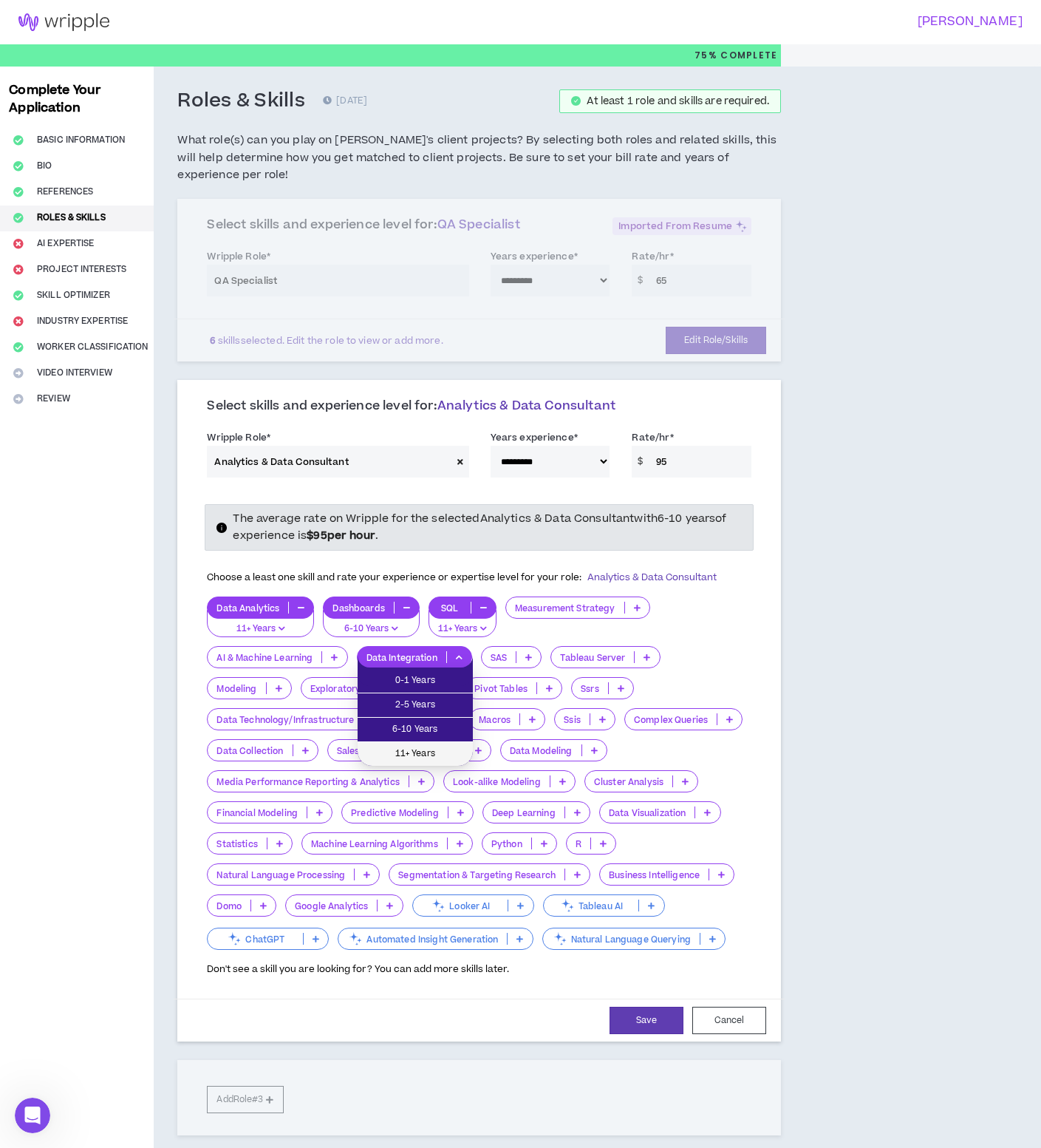
click at [446, 754] on span "11+ Years" at bounding box center [415, 753] width 98 height 16
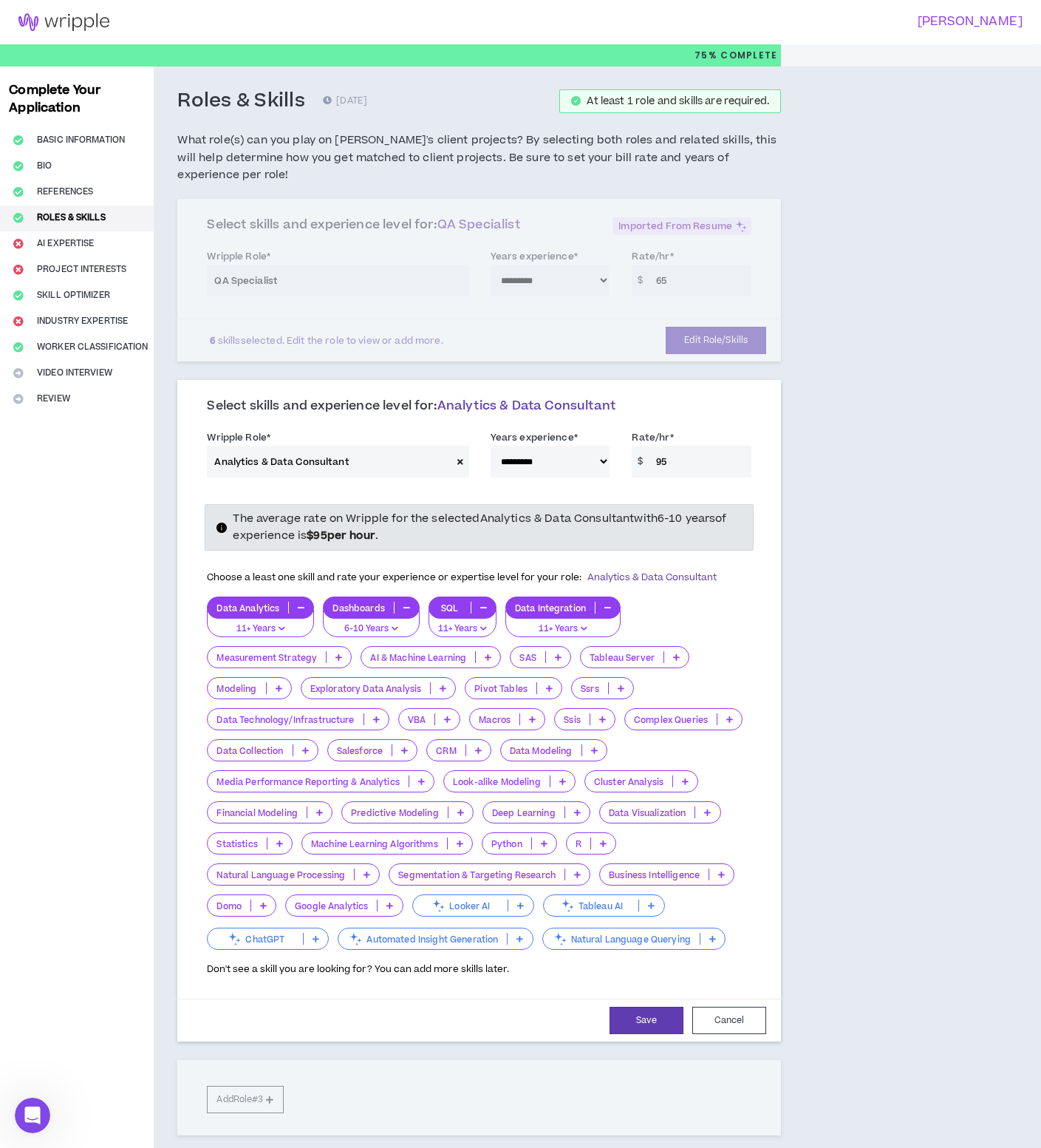
click at [731, 719] on icon at bounding box center [729, 719] width 7 height 8
click at [697, 812] on span "11+ Years" at bounding box center [684, 815] width 100 height 16
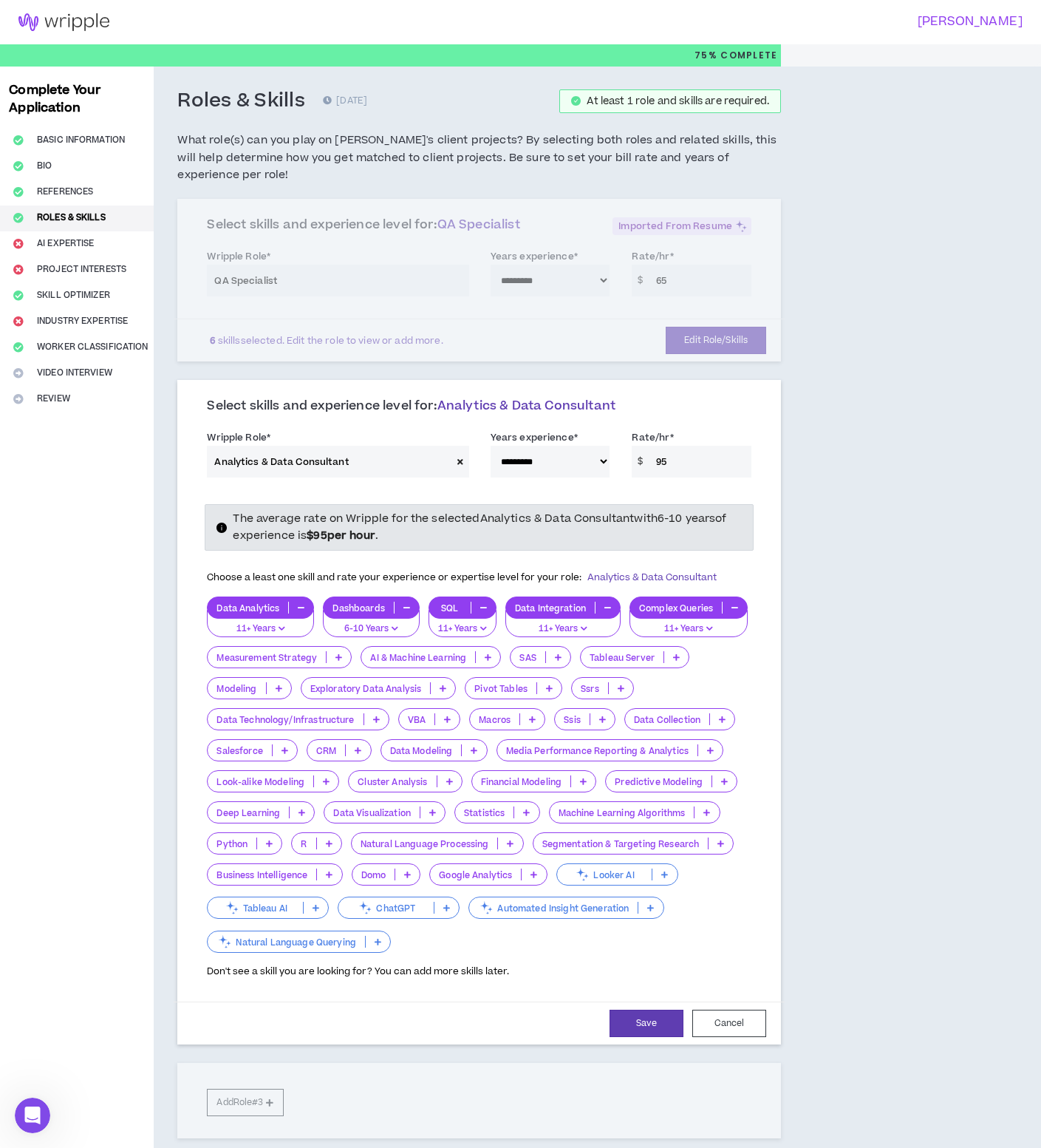
click at [443, 713] on p at bounding box center [448, 719] width 24 height 12
click at [441, 784] on span "6-10 Years" at bounding box center [431, 790] width 45 height 16
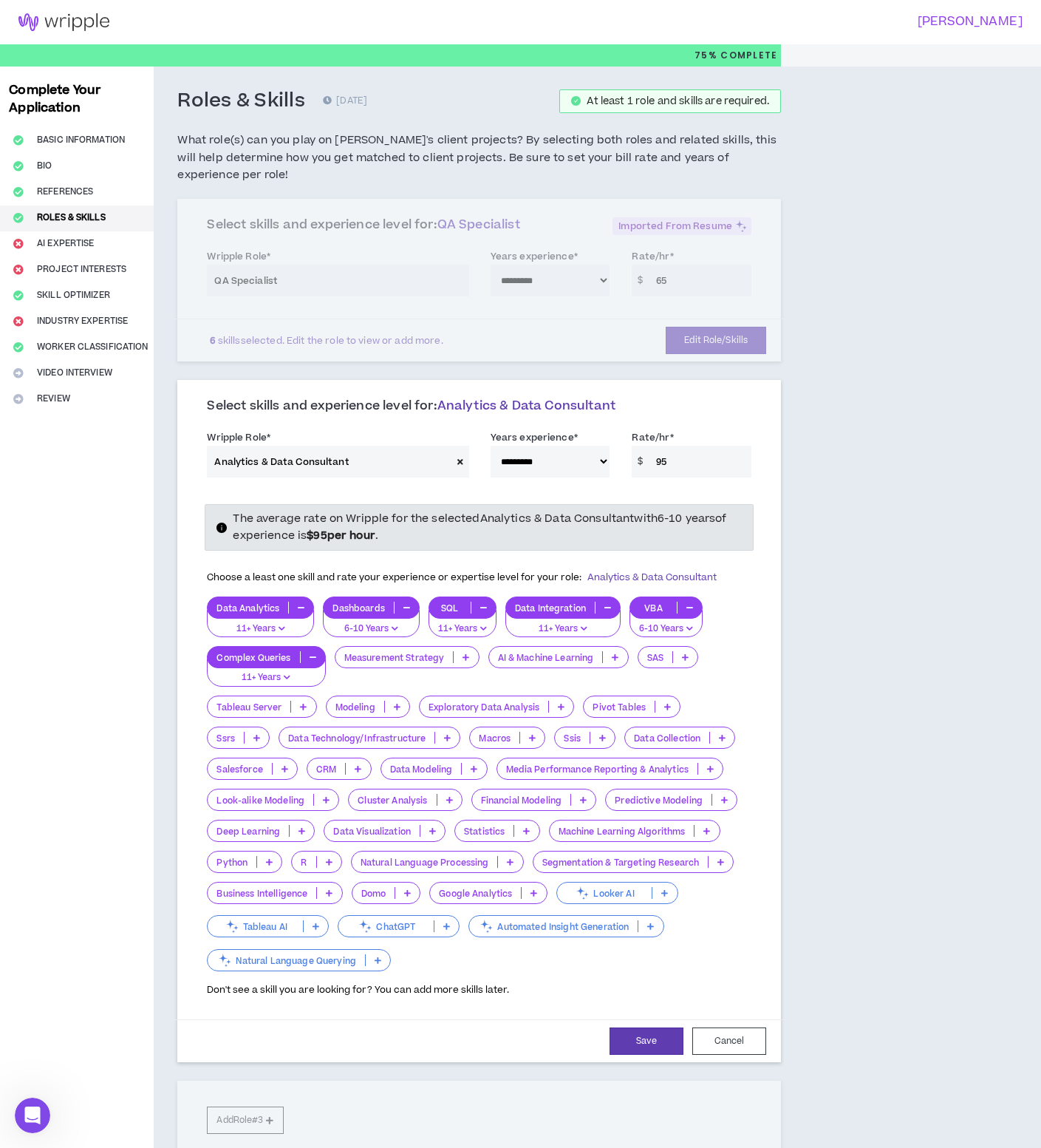
click at [609, 736] on p at bounding box center [603, 737] width 24 height 12
click at [600, 825] on span "11+ Years" at bounding box center [588, 833] width 45 height 16
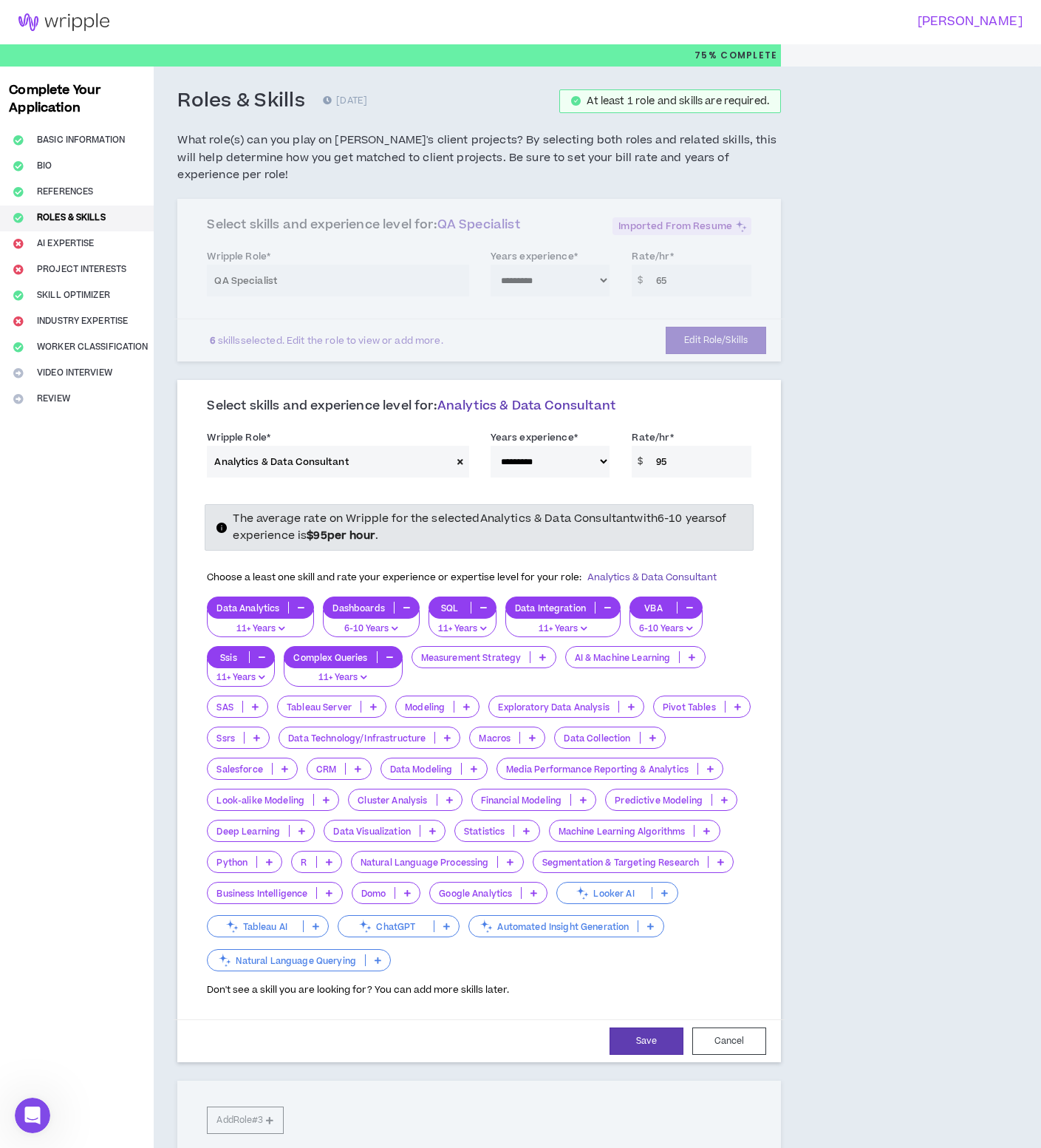
click at [268, 735] on p at bounding box center [257, 737] width 24 height 12
click at [253, 835] on span "11+ Years" at bounding box center [239, 833] width 45 height 16
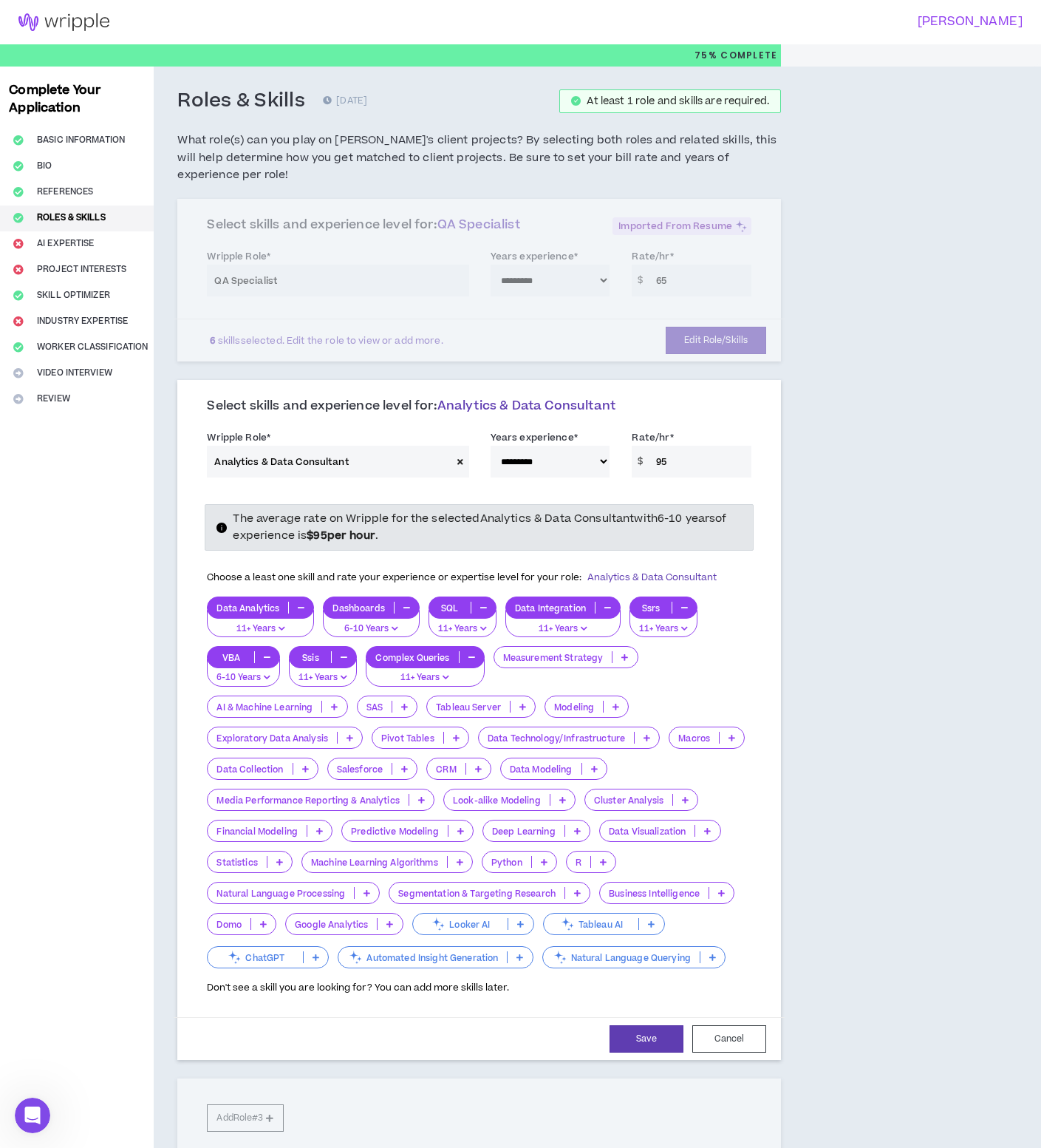
click at [644, 738] on p at bounding box center [647, 737] width 24 height 12
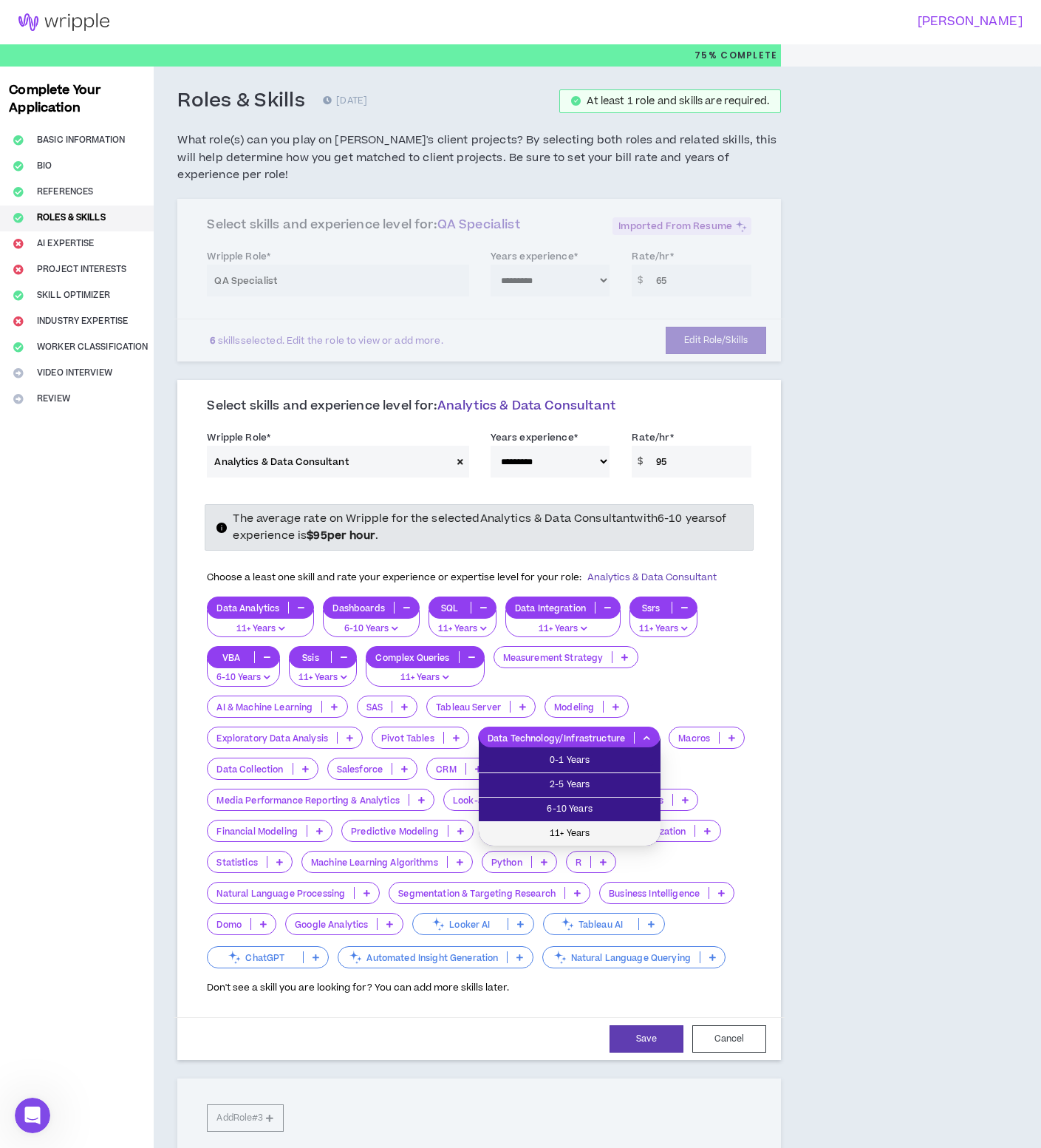
click at [613, 828] on span "11+ Years" at bounding box center [570, 833] width 164 height 16
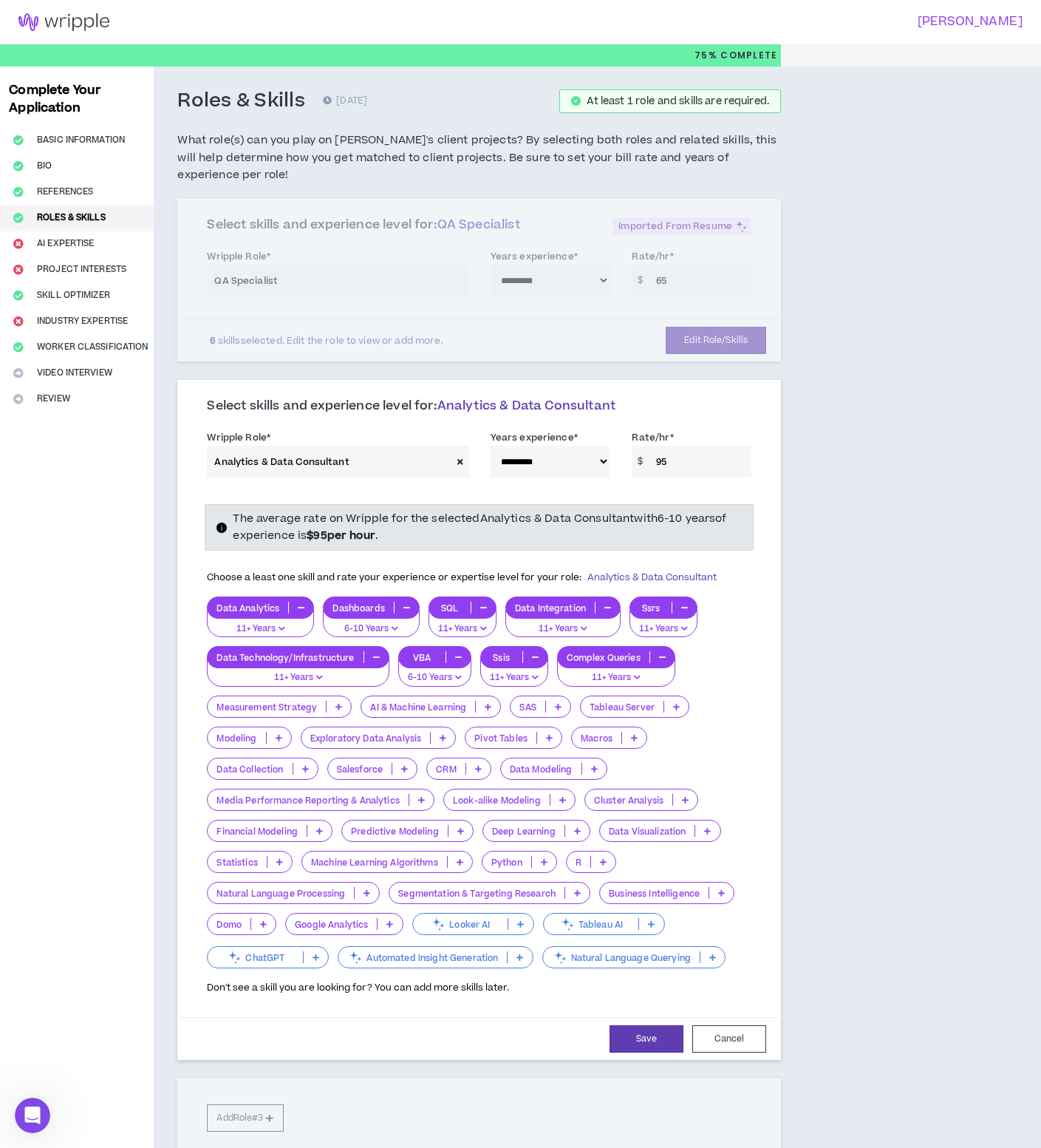
click at [529, 924] on p at bounding box center [521, 924] width 24 height 12
click at [589, 997] on div "The average rate on Wripple for the selected Analytics & Data Consultant with 6…" at bounding box center [480, 746] width 567 height 517
click at [544, 869] on div "Python" at bounding box center [519, 862] width 75 height 23
click at [529, 960] on span "11+ Years" at bounding box center [521, 957] width 57 height 16
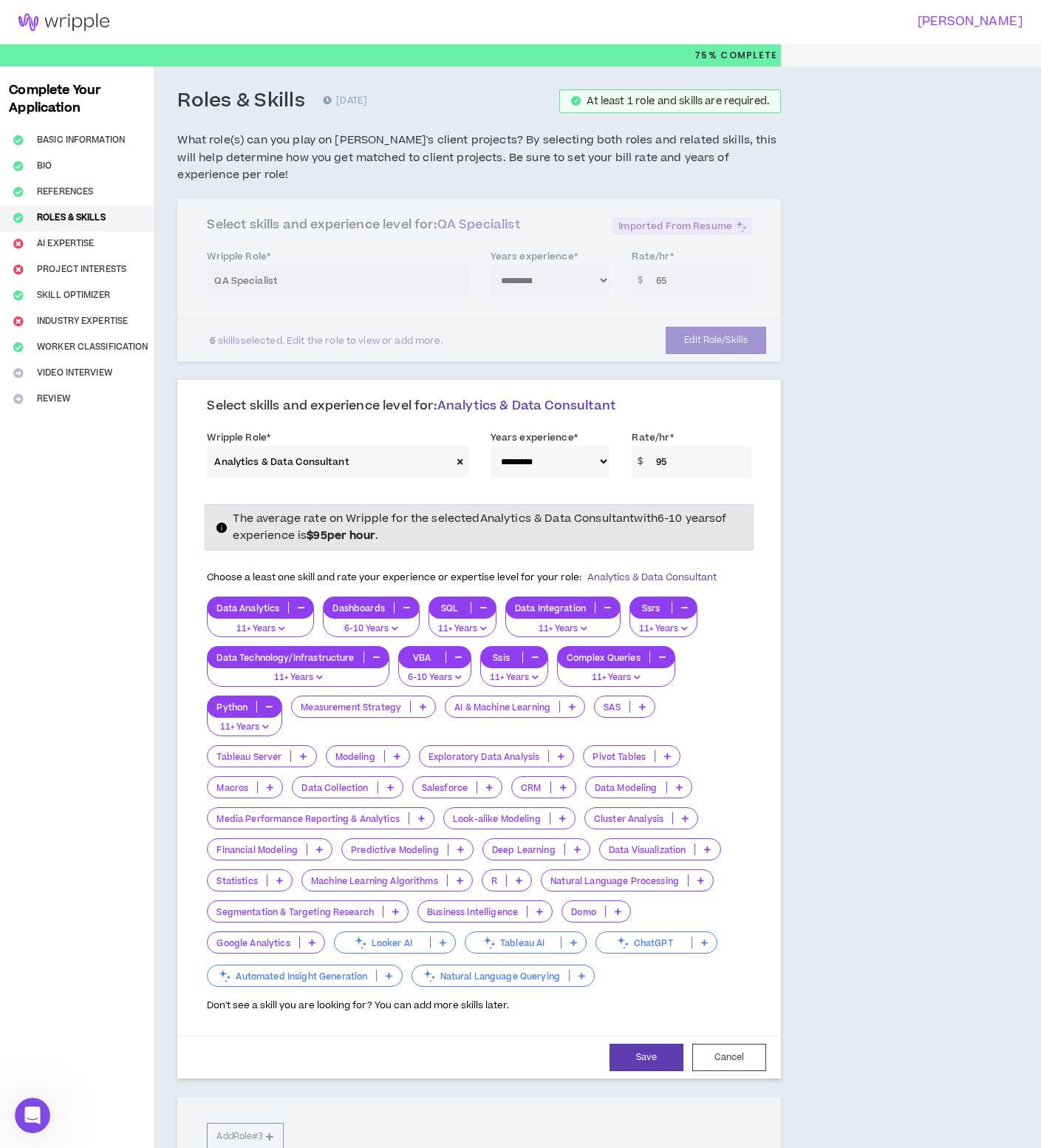
click at [712, 849] on p at bounding box center [708, 849] width 24 height 12
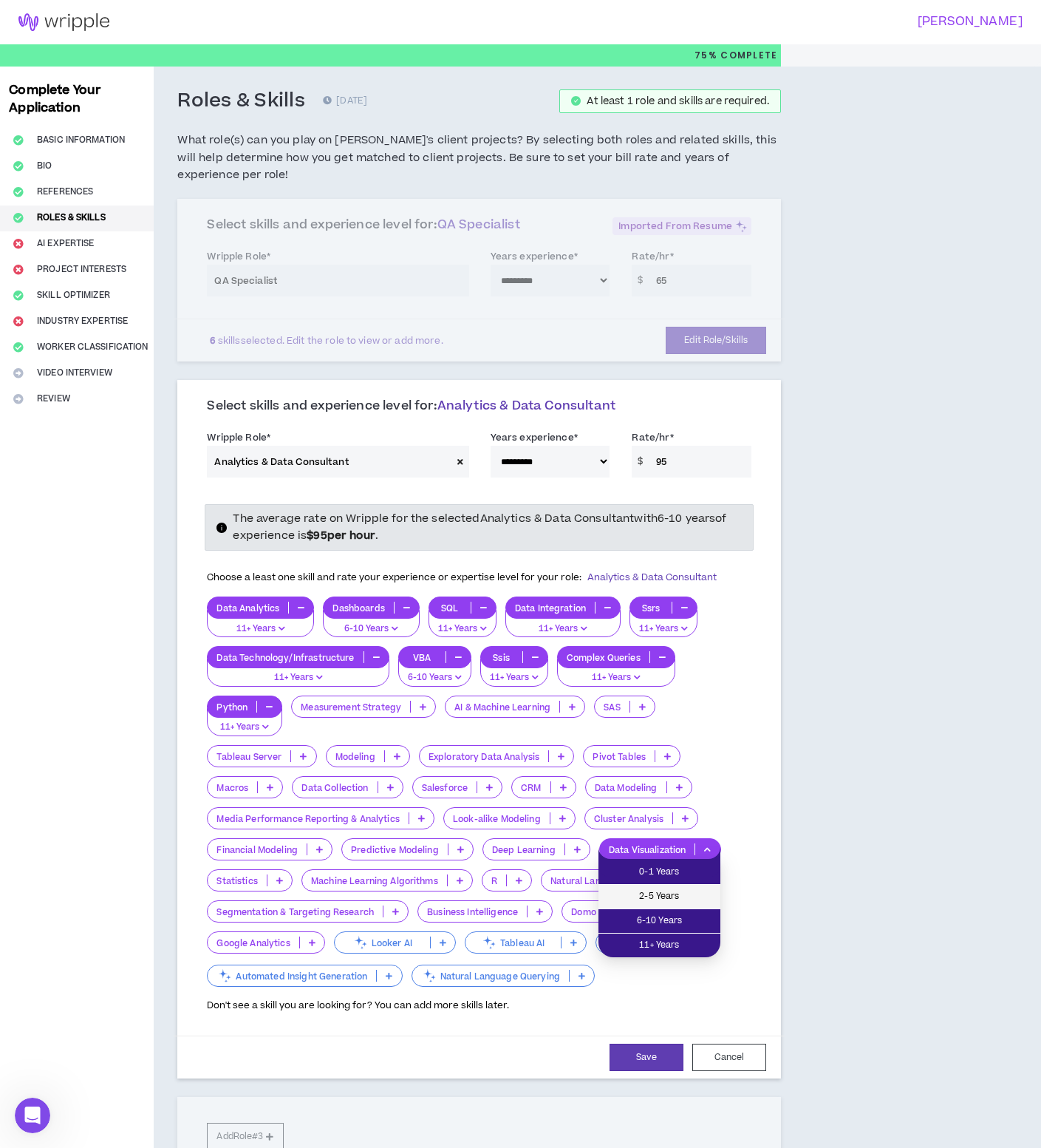
click at [686, 893] on span "2-5 Years" at bounding box center [659, 895] width 104 height 16
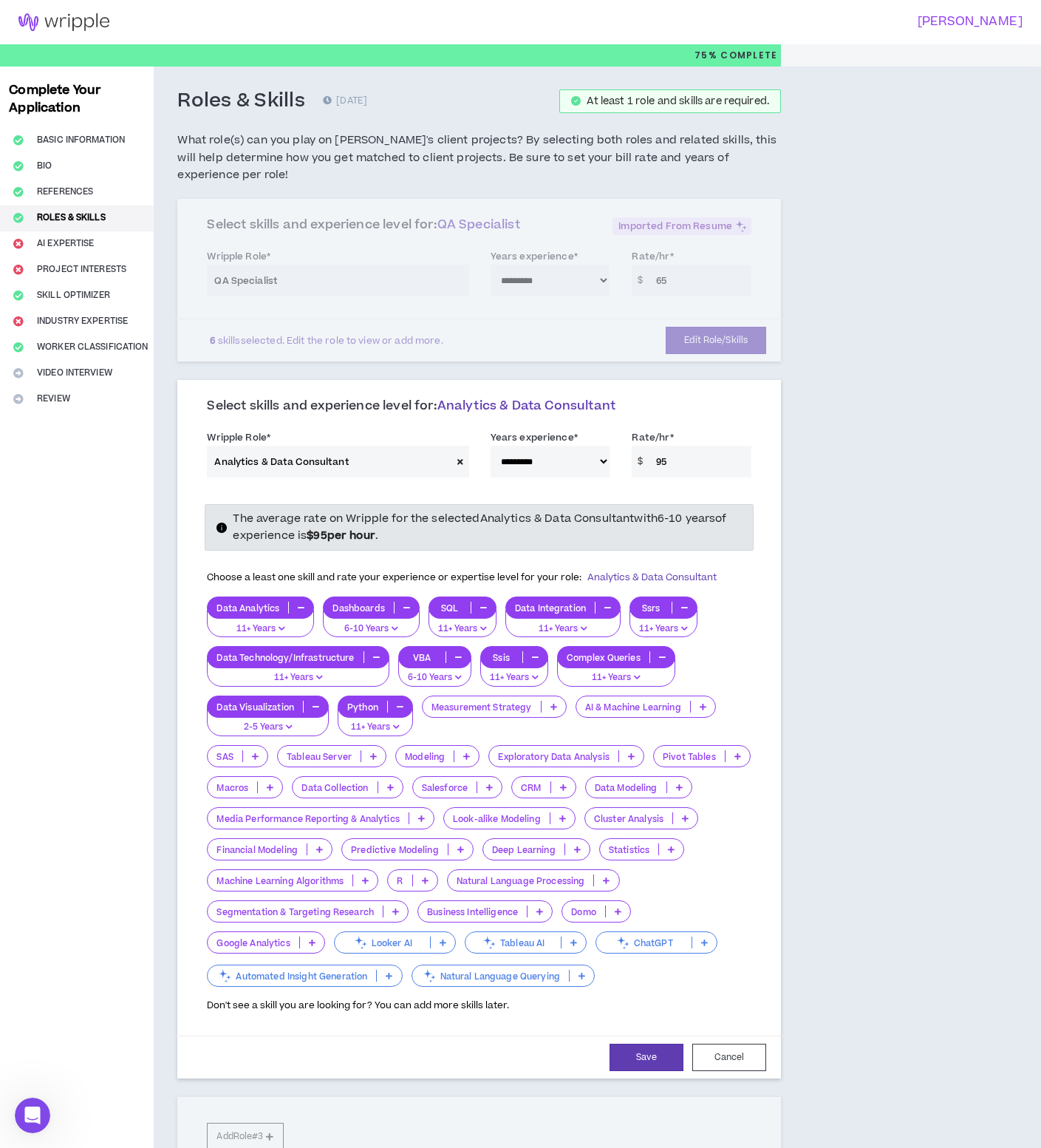
click at [572, 941] on icon at bounding box center [574, 942] width 7 height 8
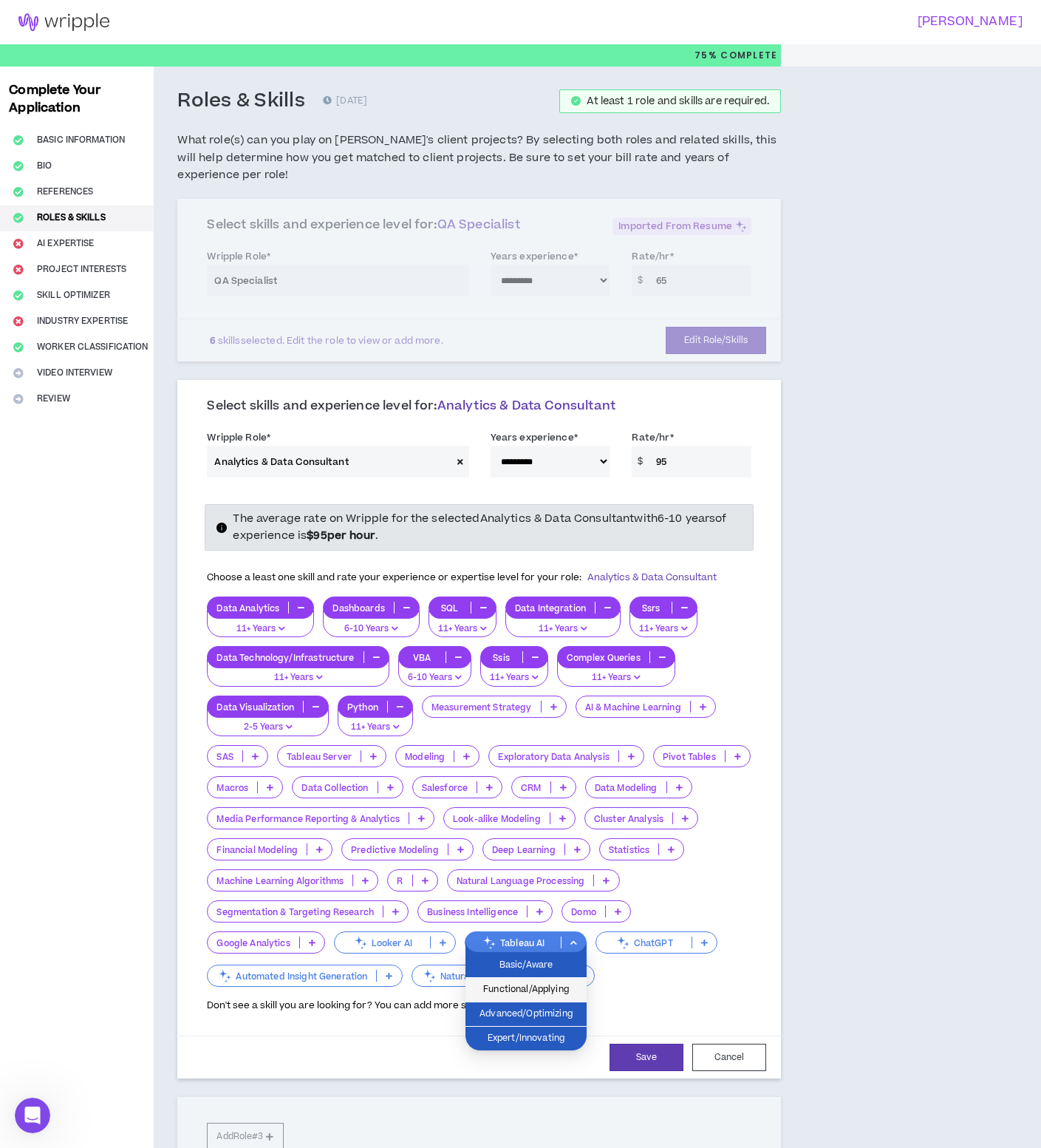
click at [545, 985] on span "Functional/Applying" at bounding box center [526, 988] width 103 height 16
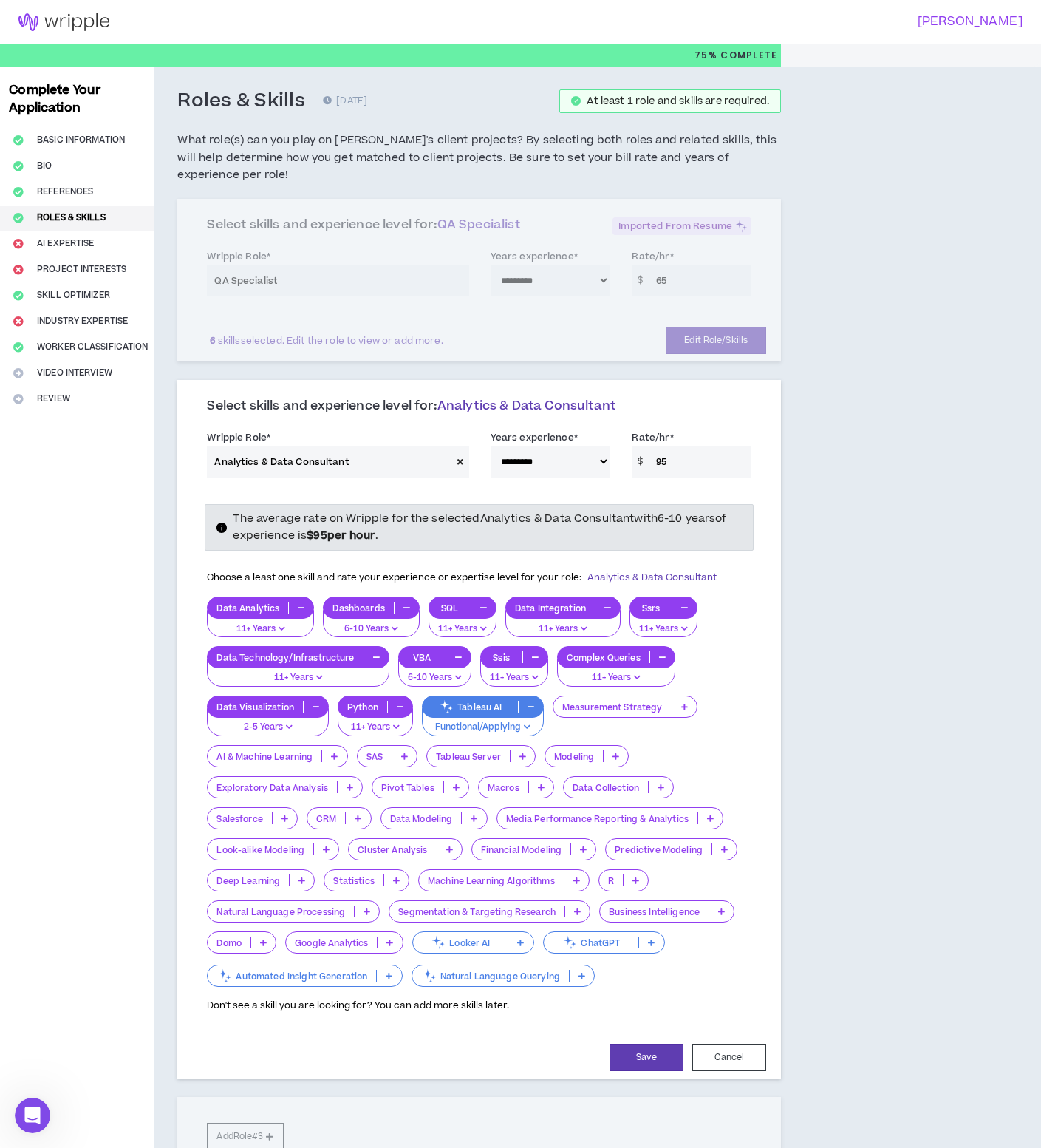
click at [522, 942] on icon at bounding box center [520, 942] width 7 height 8
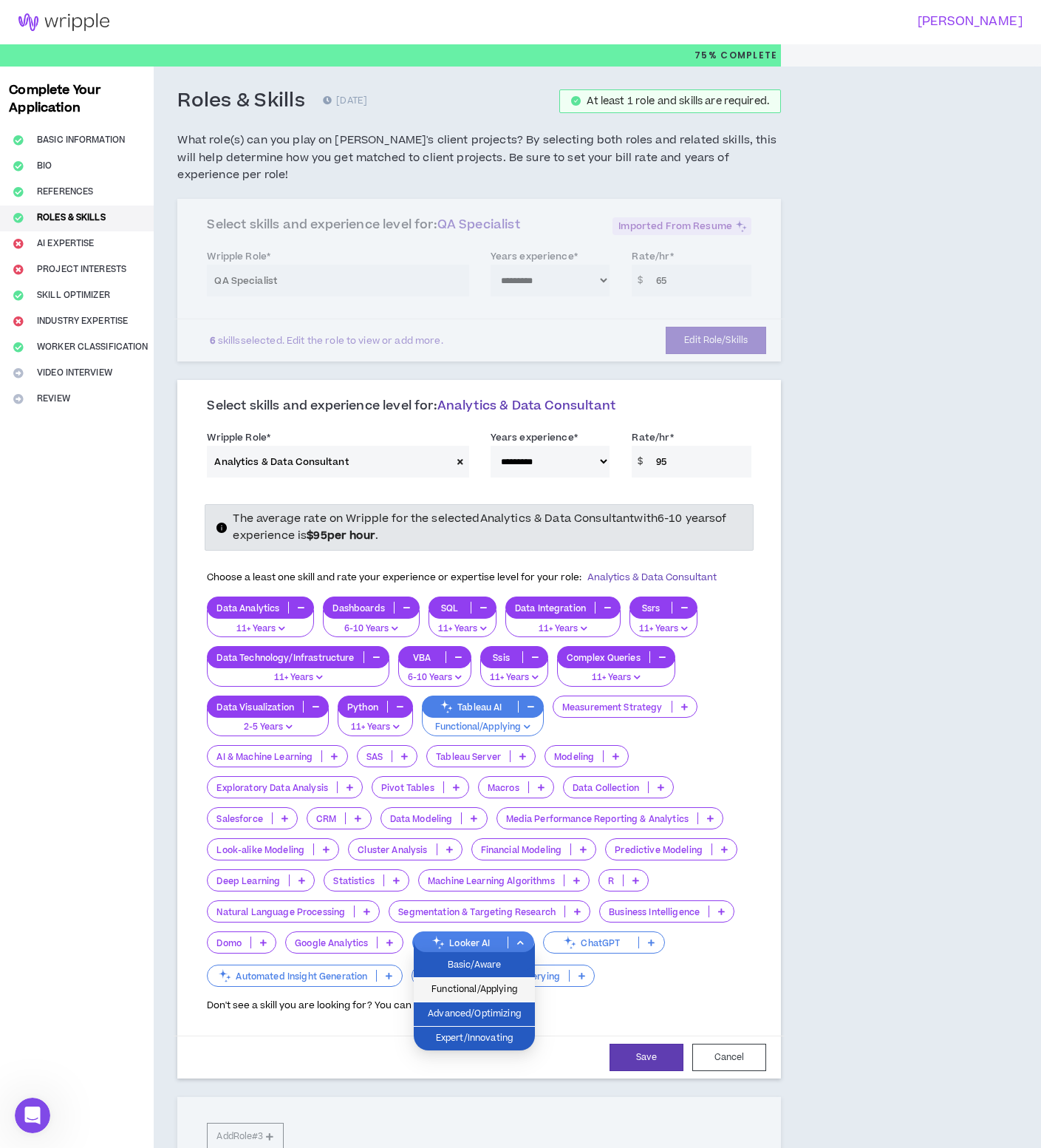
click at [518, 983] on span "Functional/Applying" at bounding box center [474, 988] width 103 height 16
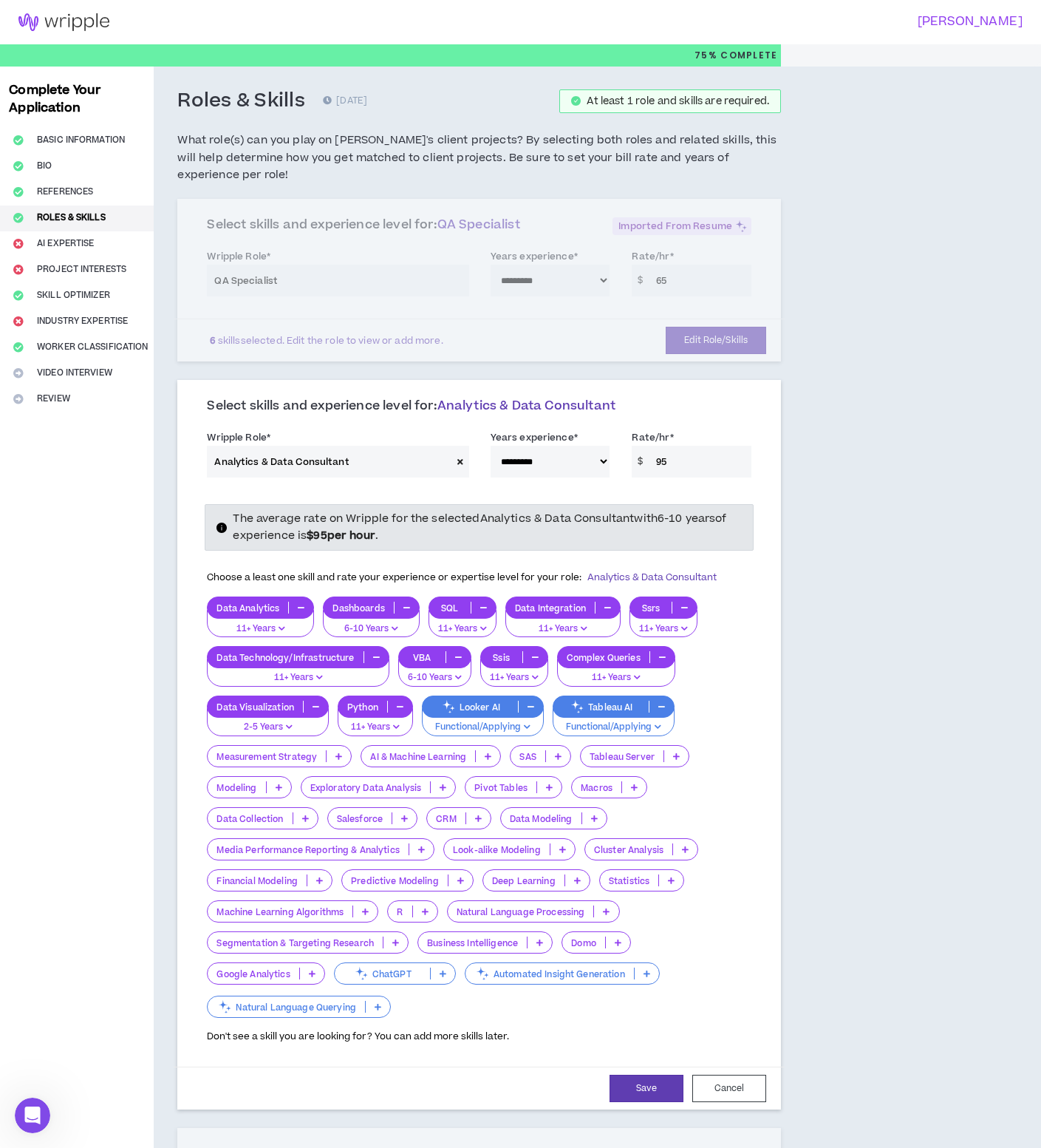
click at [545, 941] on p at bounding box center [540, 941] width 24 height 12
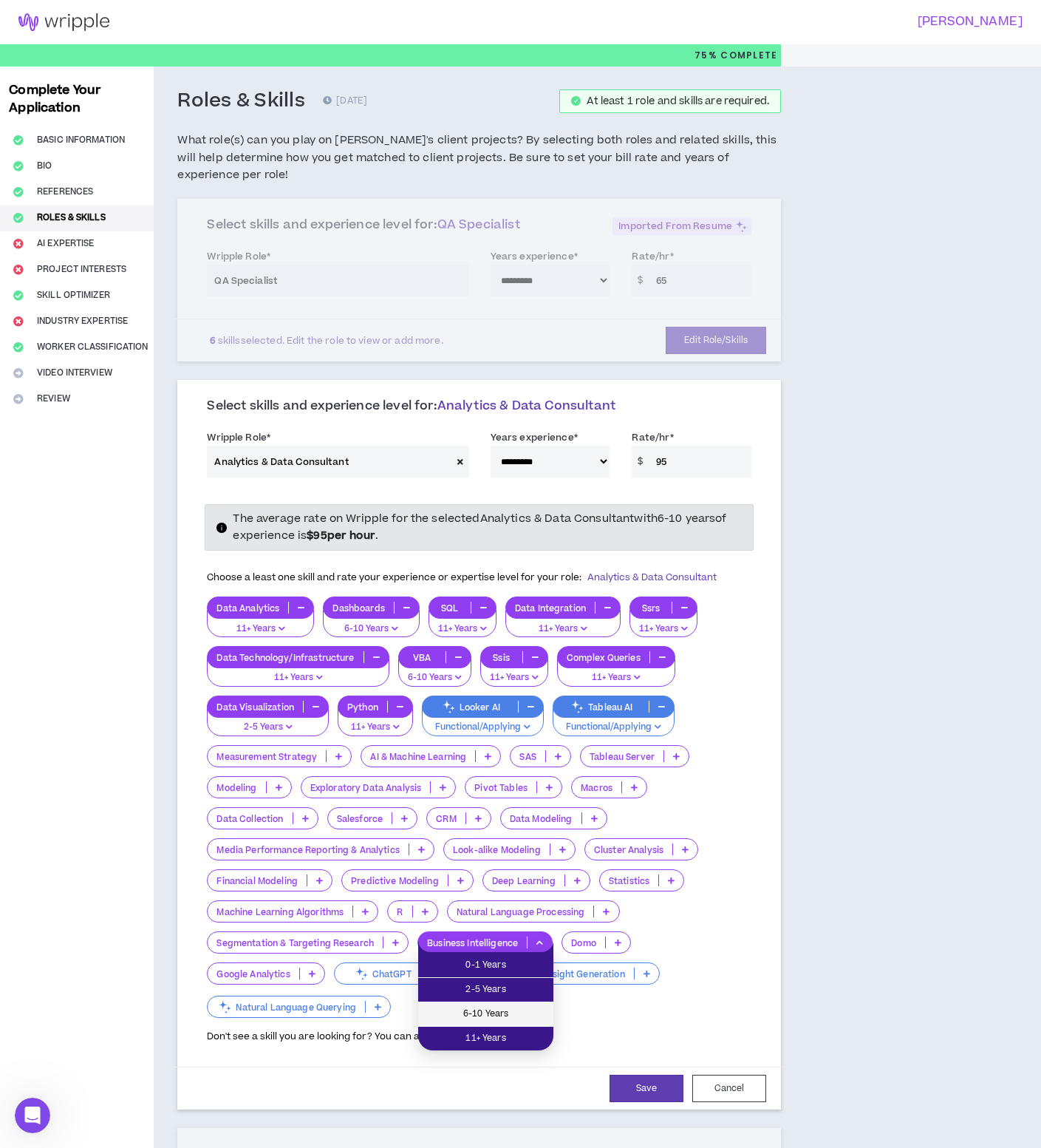
click at [538, 1007] on span "6-10 Years" at bounding box center [485, 1013] width 117 height 16
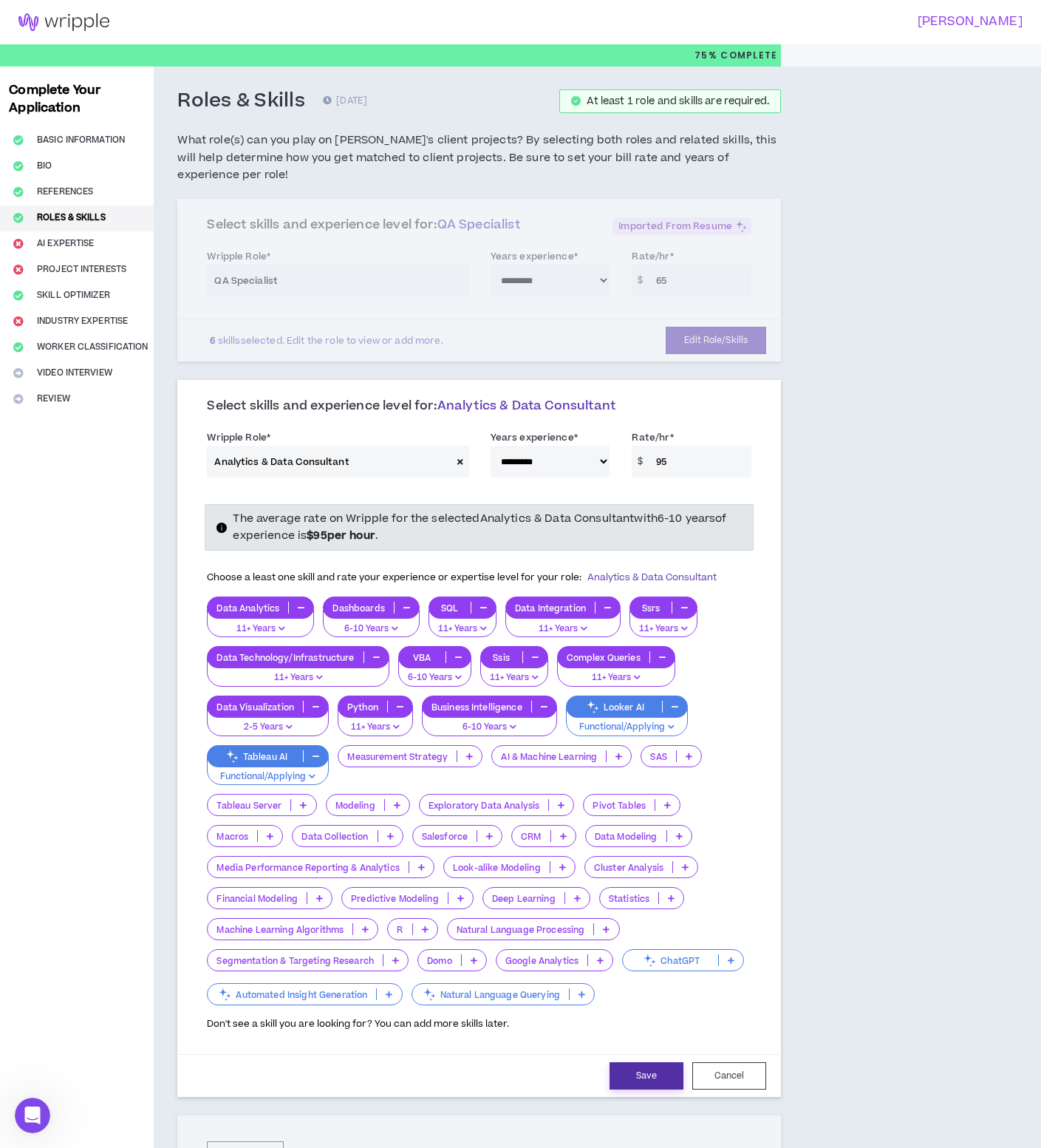
click at [652, 1074] on button "Save" at bounding box center [646, 1075] width 74 height 27
select select "***"
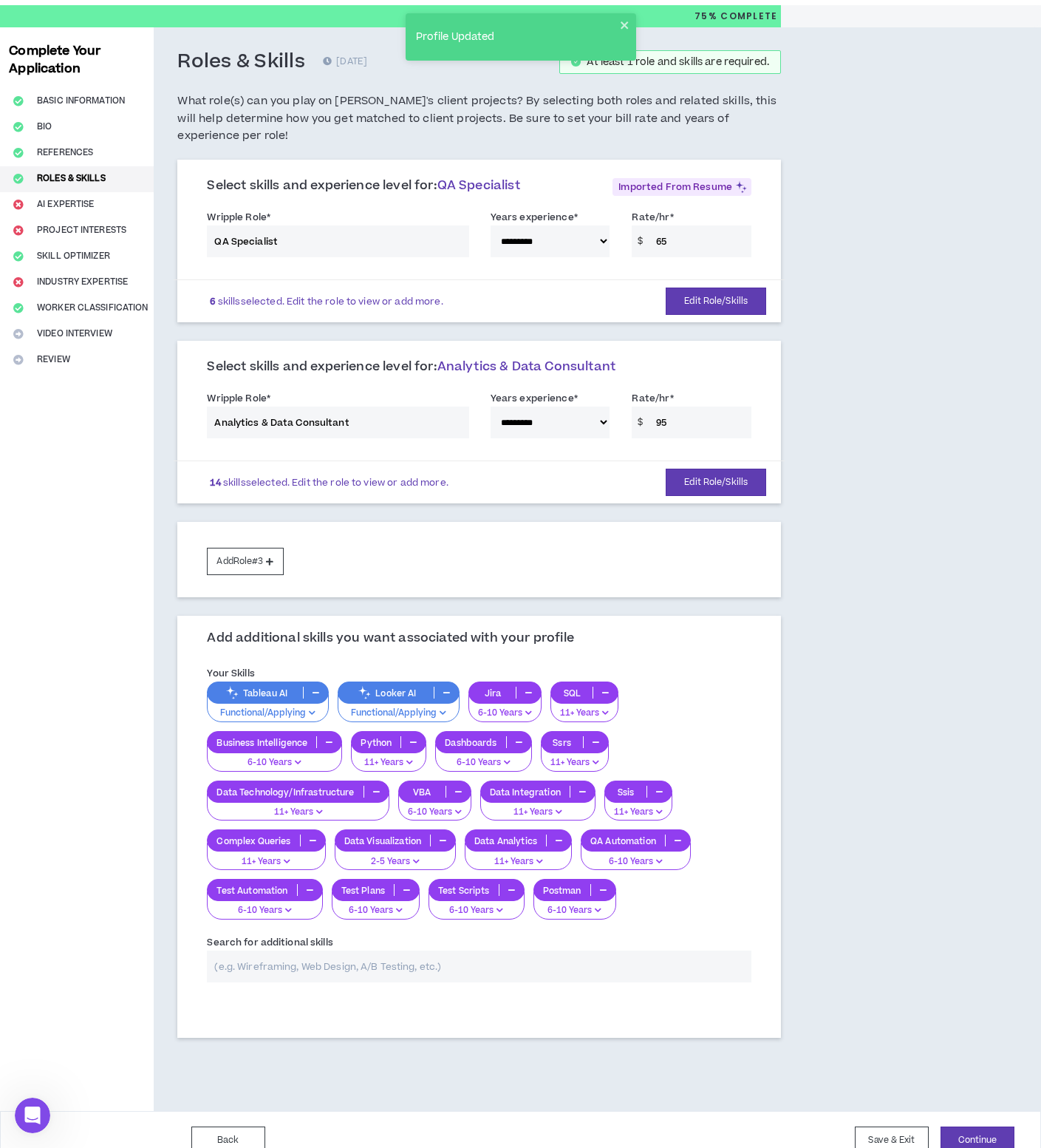
scroll to position [61, 0]
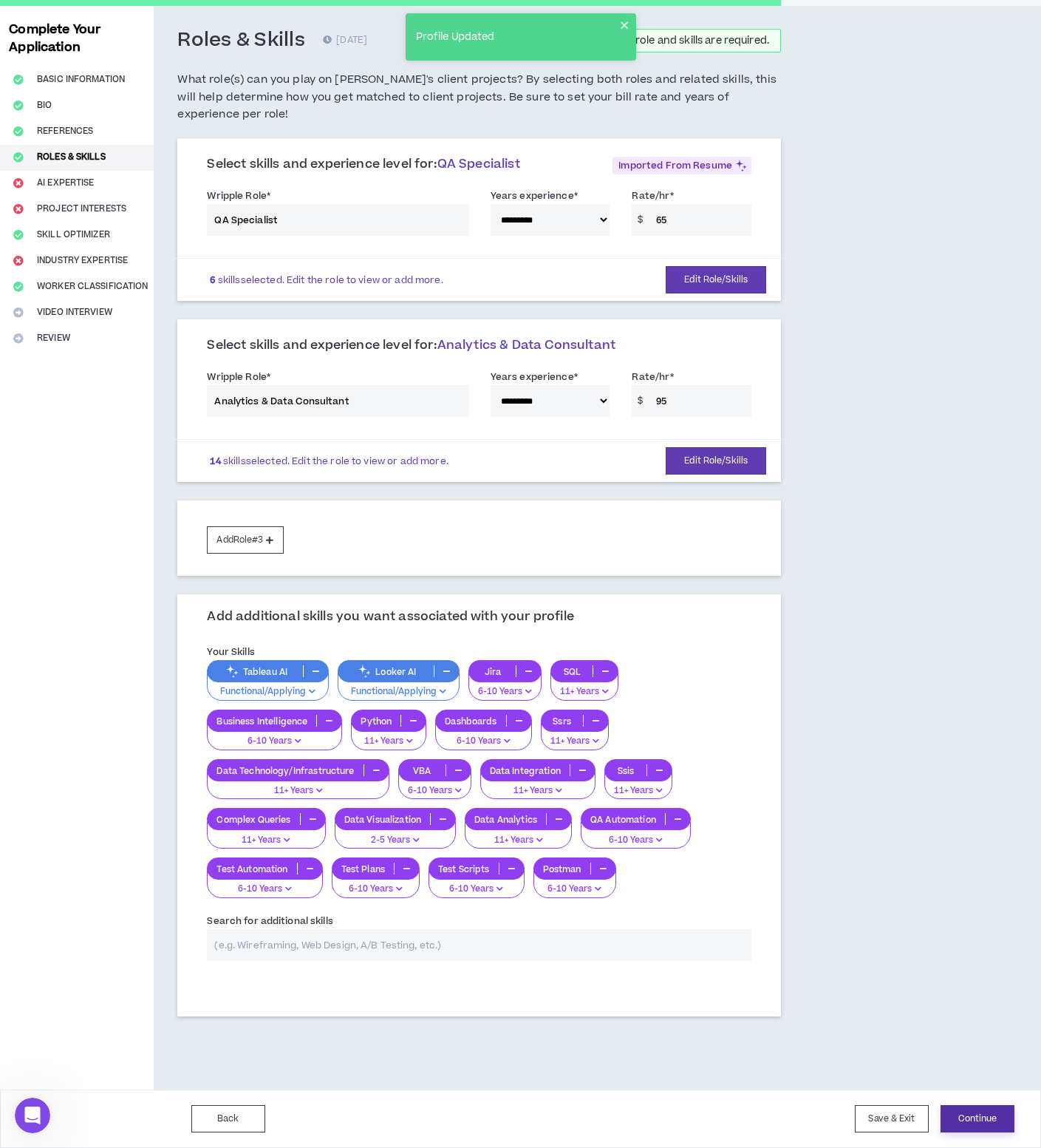
click at [985, 1118] on button "Continue" at bounding box center [977, 1118] width 74 height 27
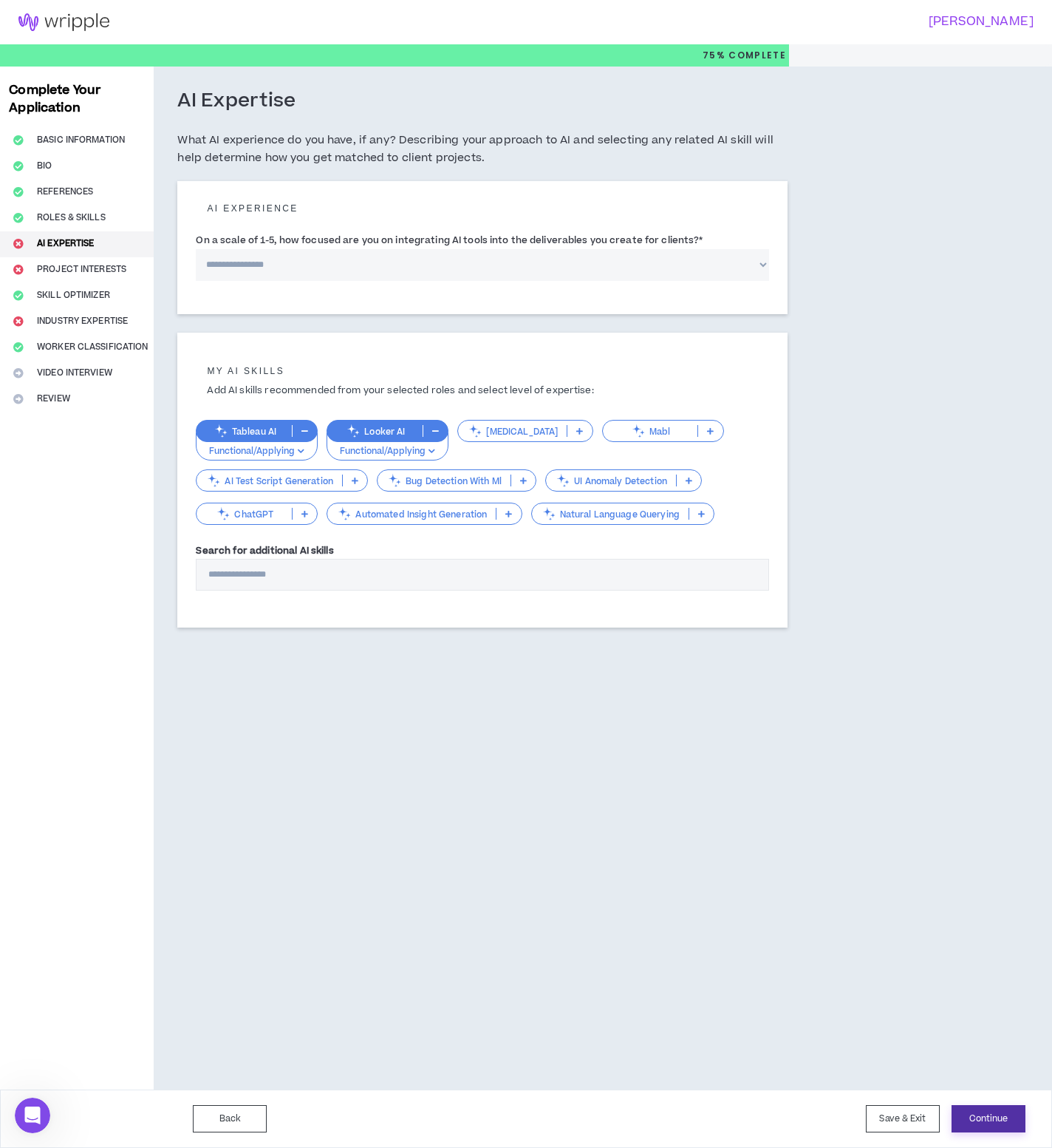
click at [998, 1116] on button "Continue" at bounding box center [988, 1118] width 74 height 27
click at [352, 269] on select "**********" at bounding box center [482, 265] width 573 height 32
select select "*"
click at [196, 249] on select "**********" at bounding box center [482, 265] width 573 height 32
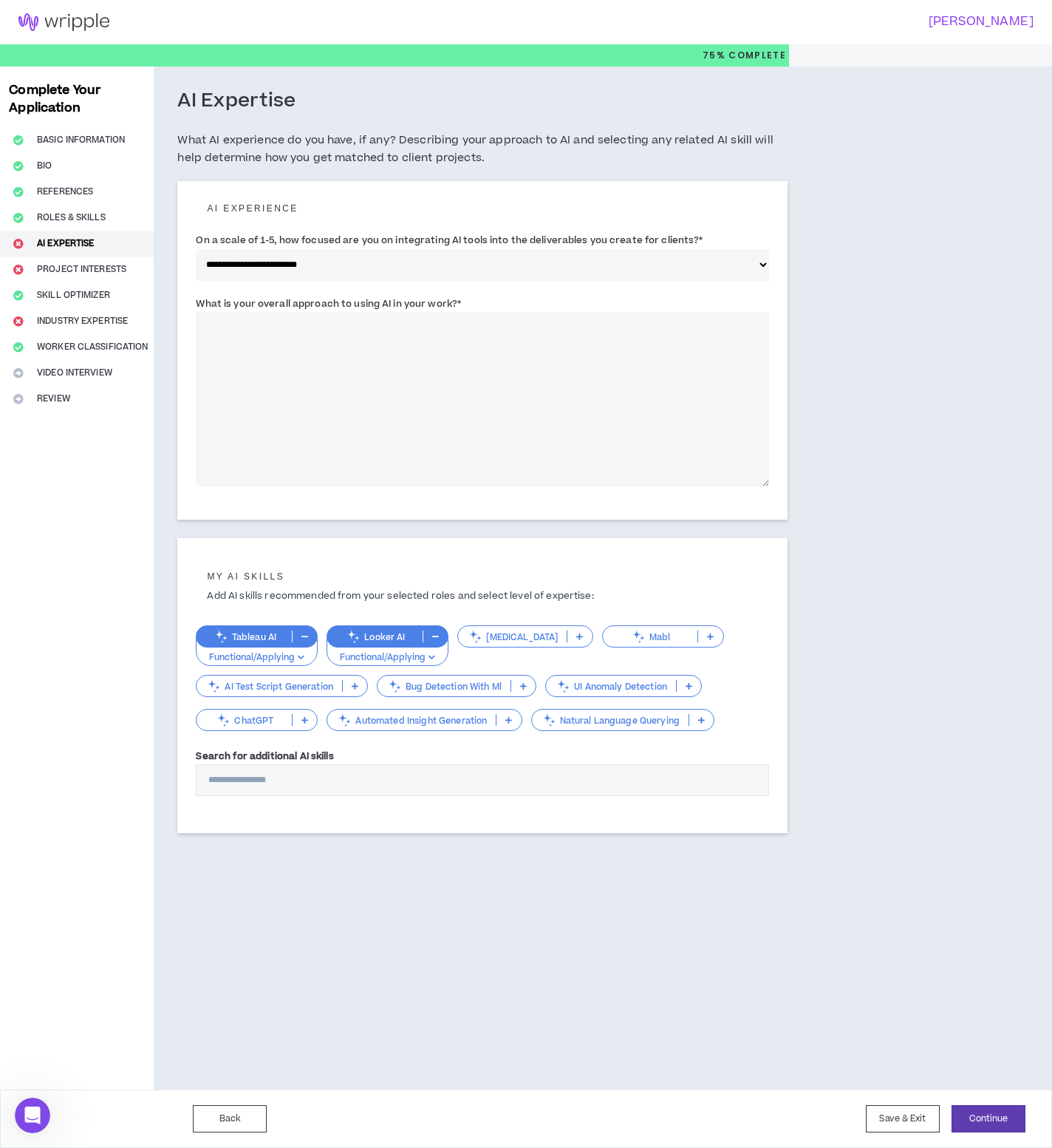
click at [537, 416] on textarea "What is your overall approach to using AI in your work? *" at bounding box center [482, 399] width 573 height 175
type textarea "**********"
click at [1012, 1109] on button "Continue" at bounding box center [988, 1118] width 74 height 27
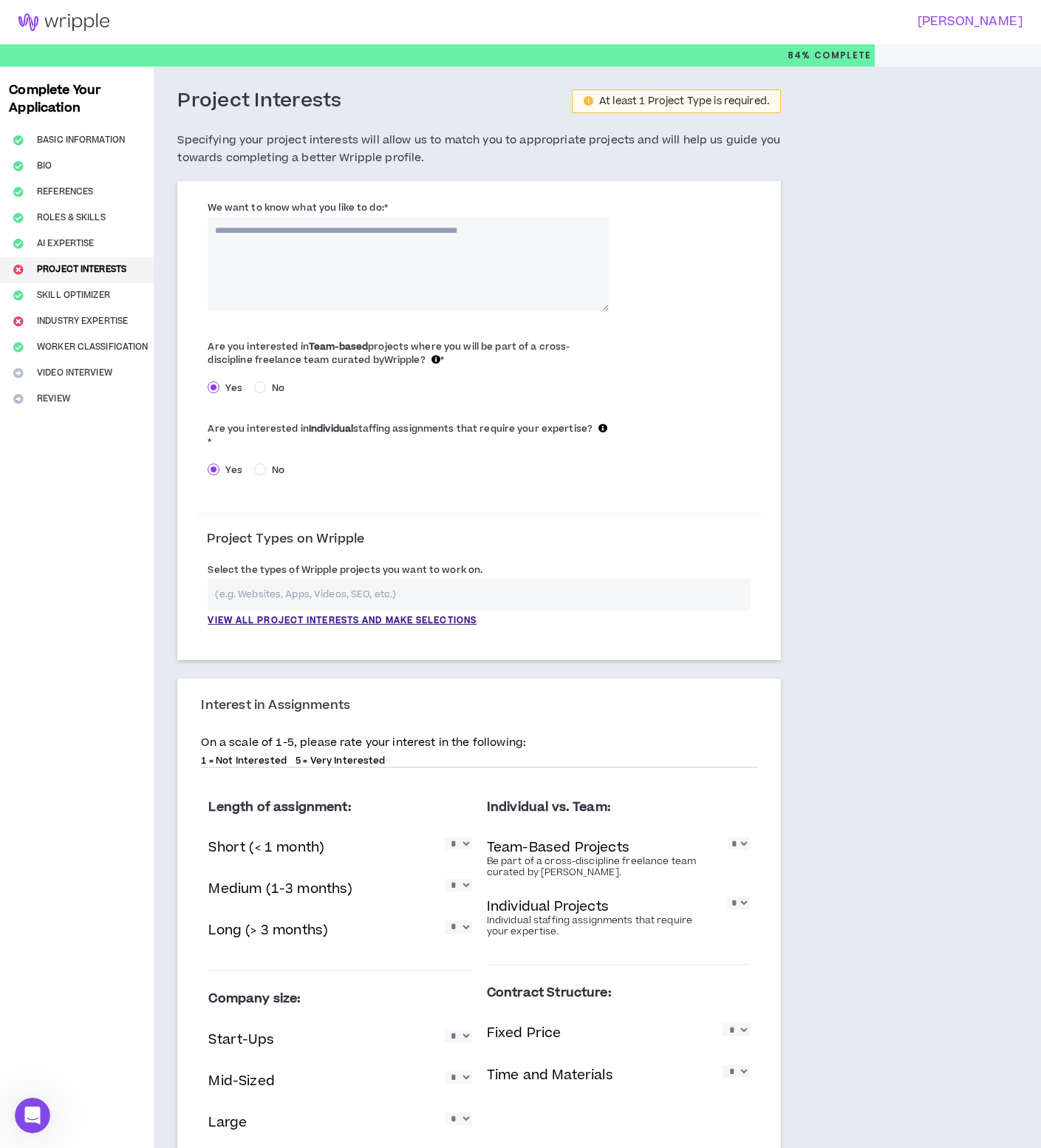
click at [470, 250] on textarea "We want to know what you like to do: *" at bounding box center [407, 264] width 401 height 95
type textarea "**********"
click at [434, 613] on div "View all project interests and make selections" at bounding box center [479, 603] width 543 height 49
click at [434, 617] on p "View all project interests and make selections" at bounding box center [342, 620] width 269 height 13
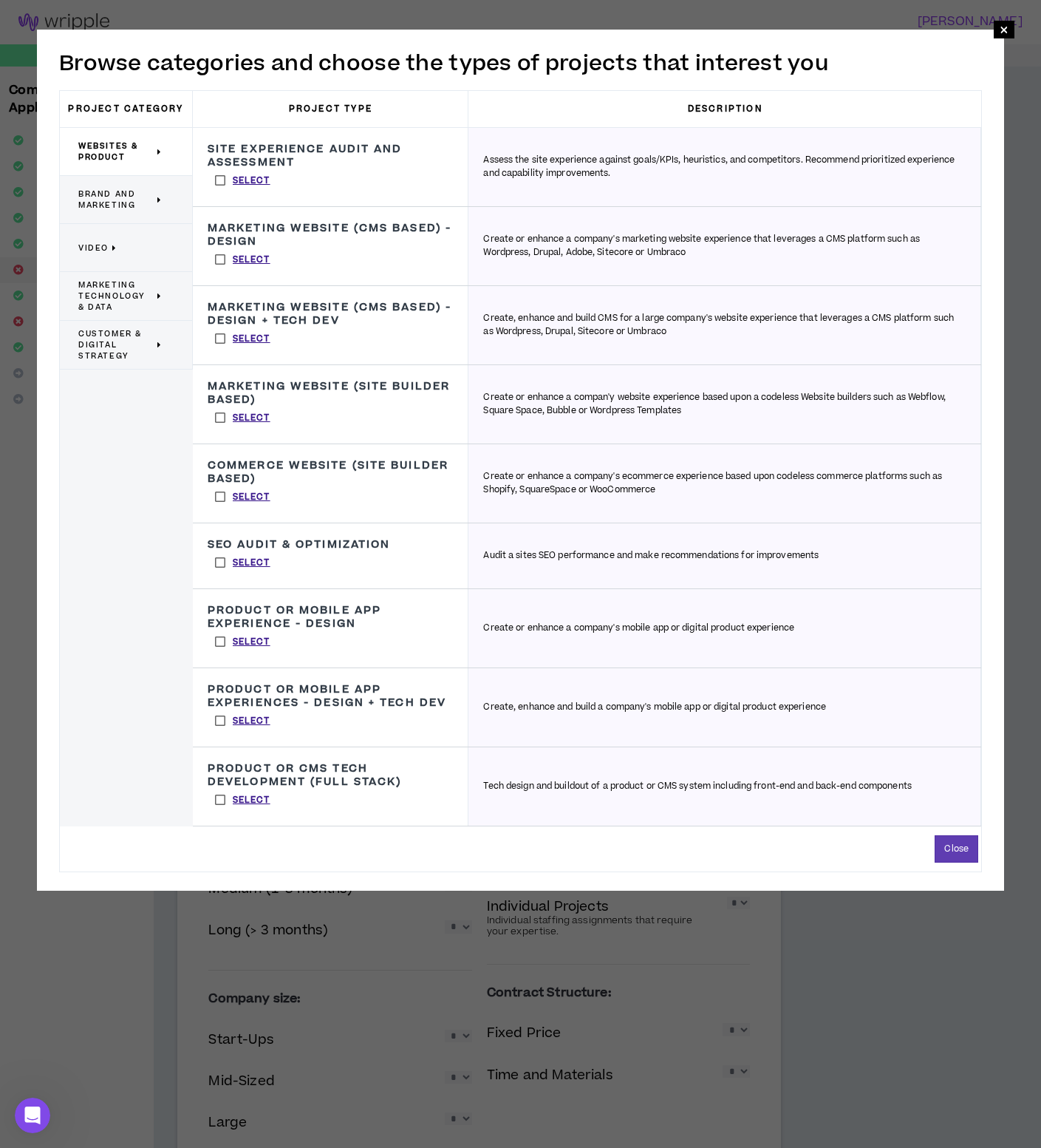
click at [114, 300] on span "Marketing Technology & Data" at bounding box center [115, 296] width 75 height 33
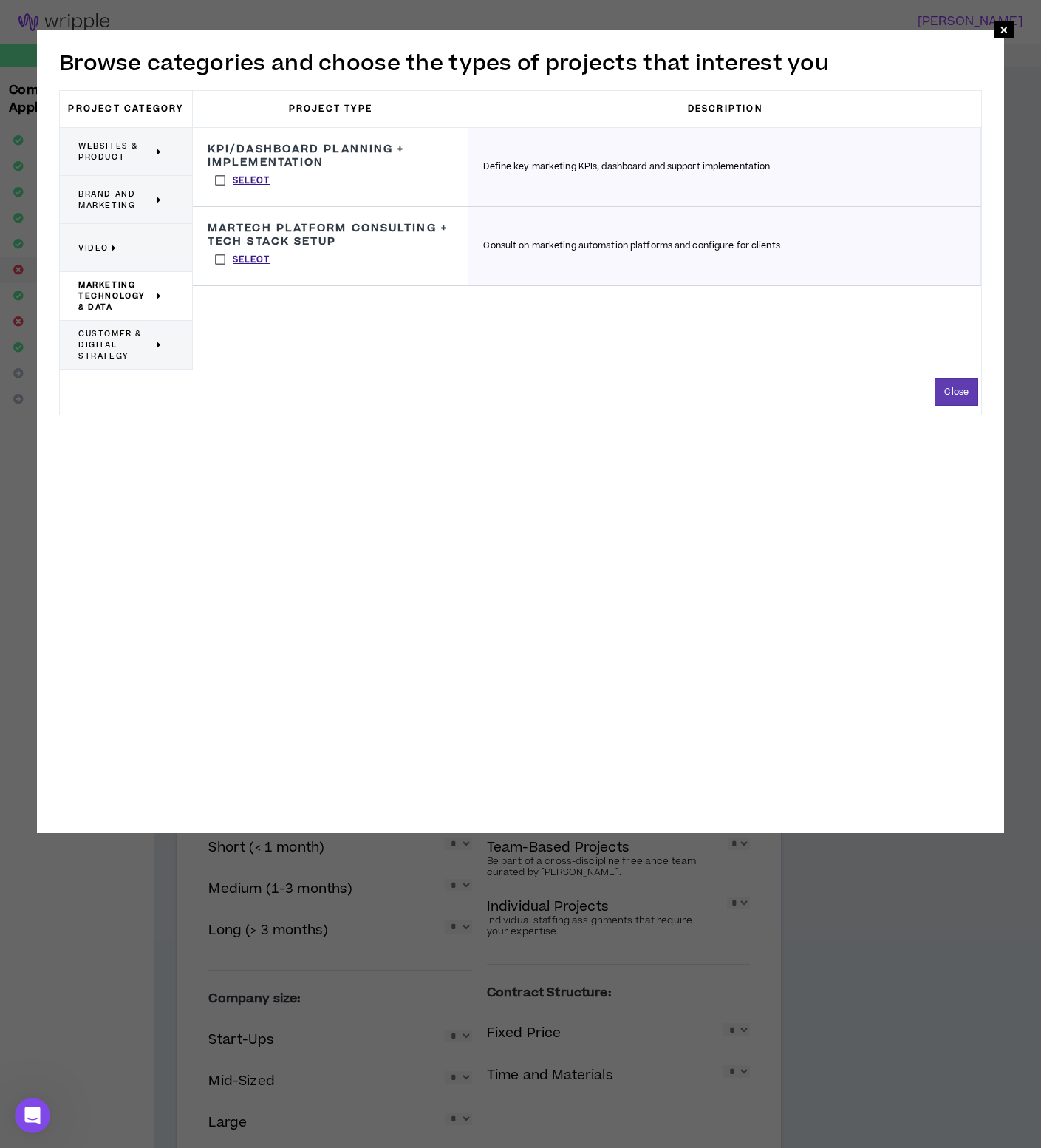
click at [128, 354] on span "Customer & Digital Strategy" at bounding box center [115, 344] width 75 height 33
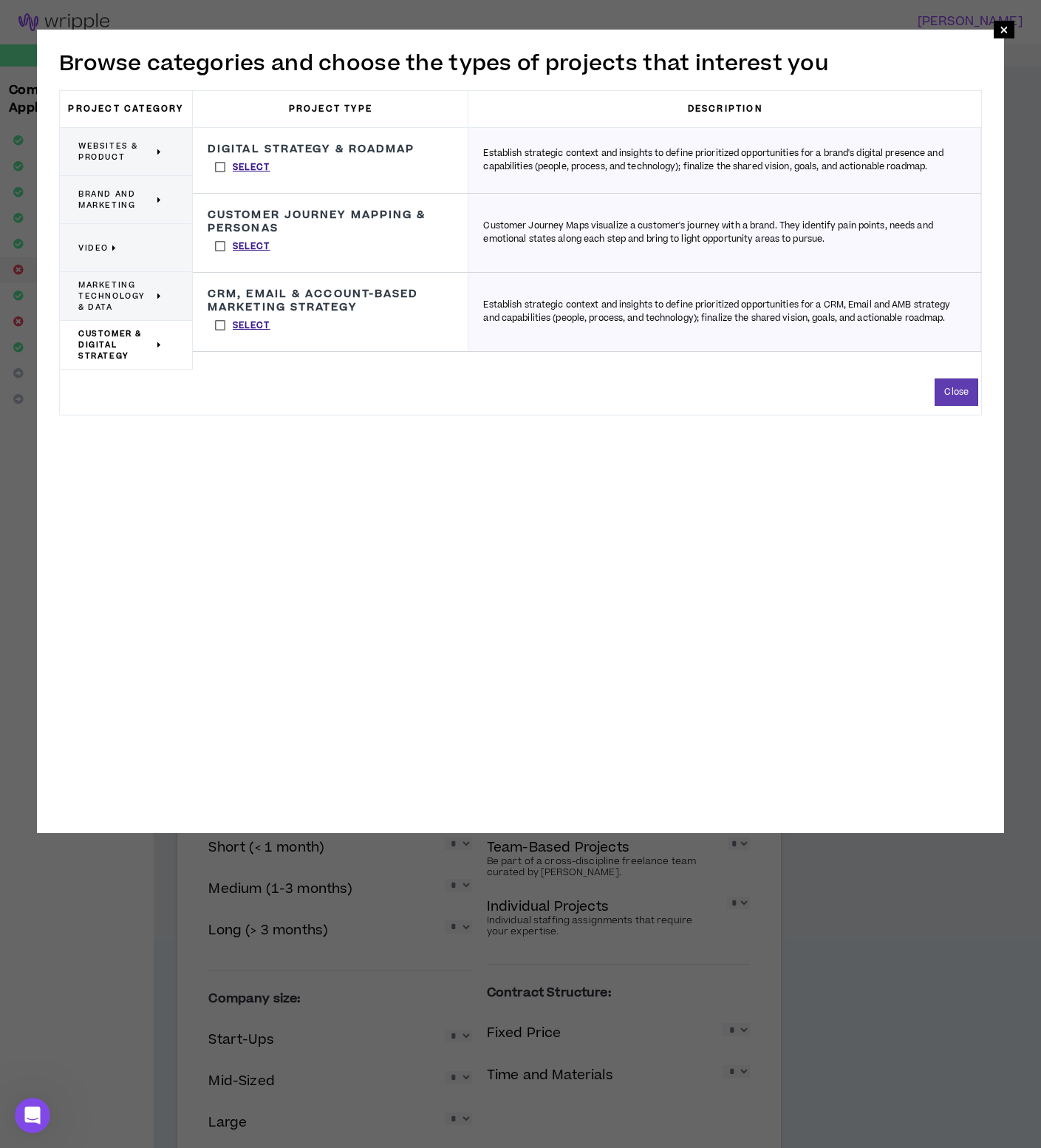
click at [130, 186] on p "Brand and Marketing" at bounding box center [120, 199] width 84 height 33
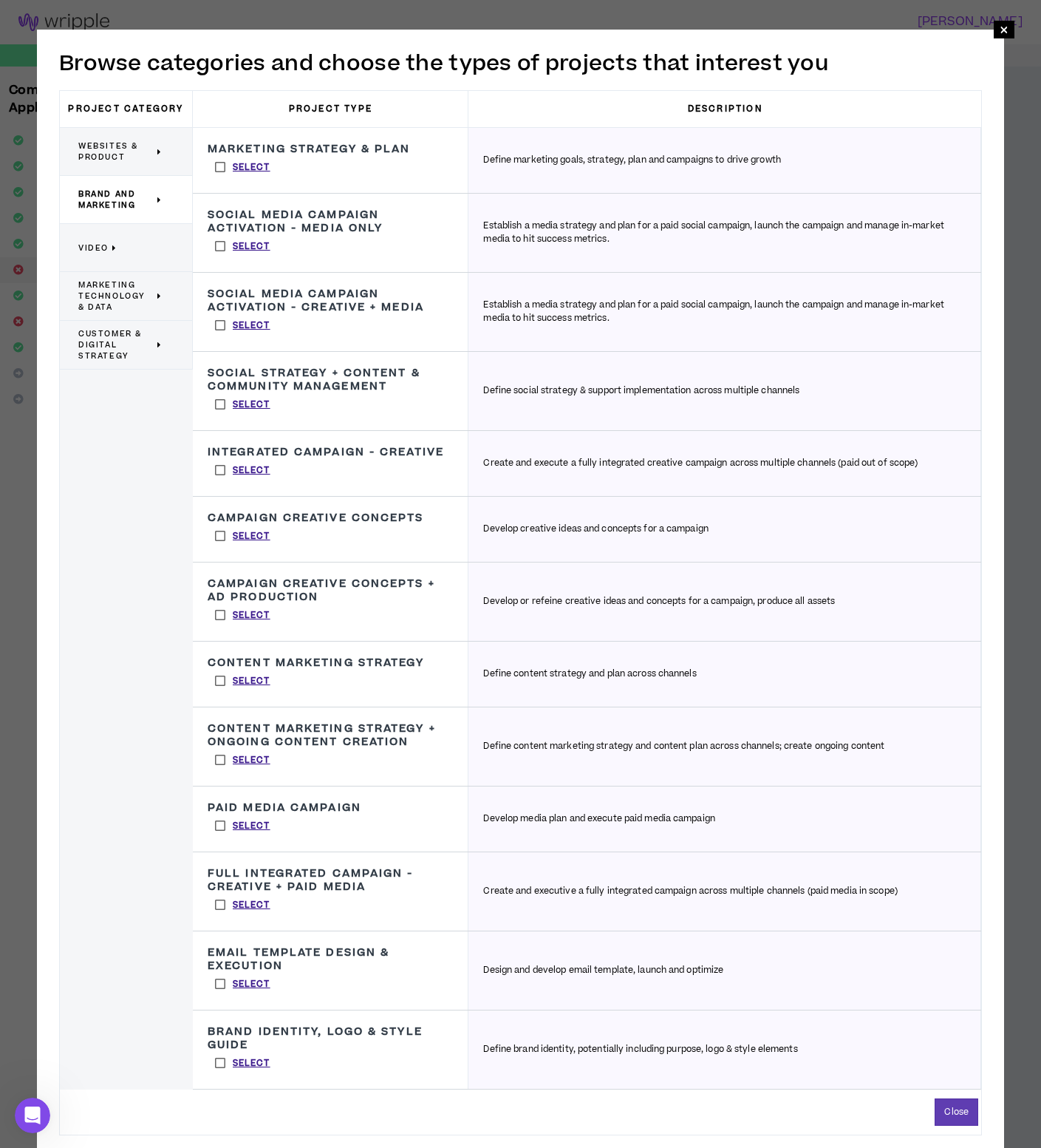
click at [123, 153] on span "Websites & Product" at bounding box center [115, 152] width 75 height 23
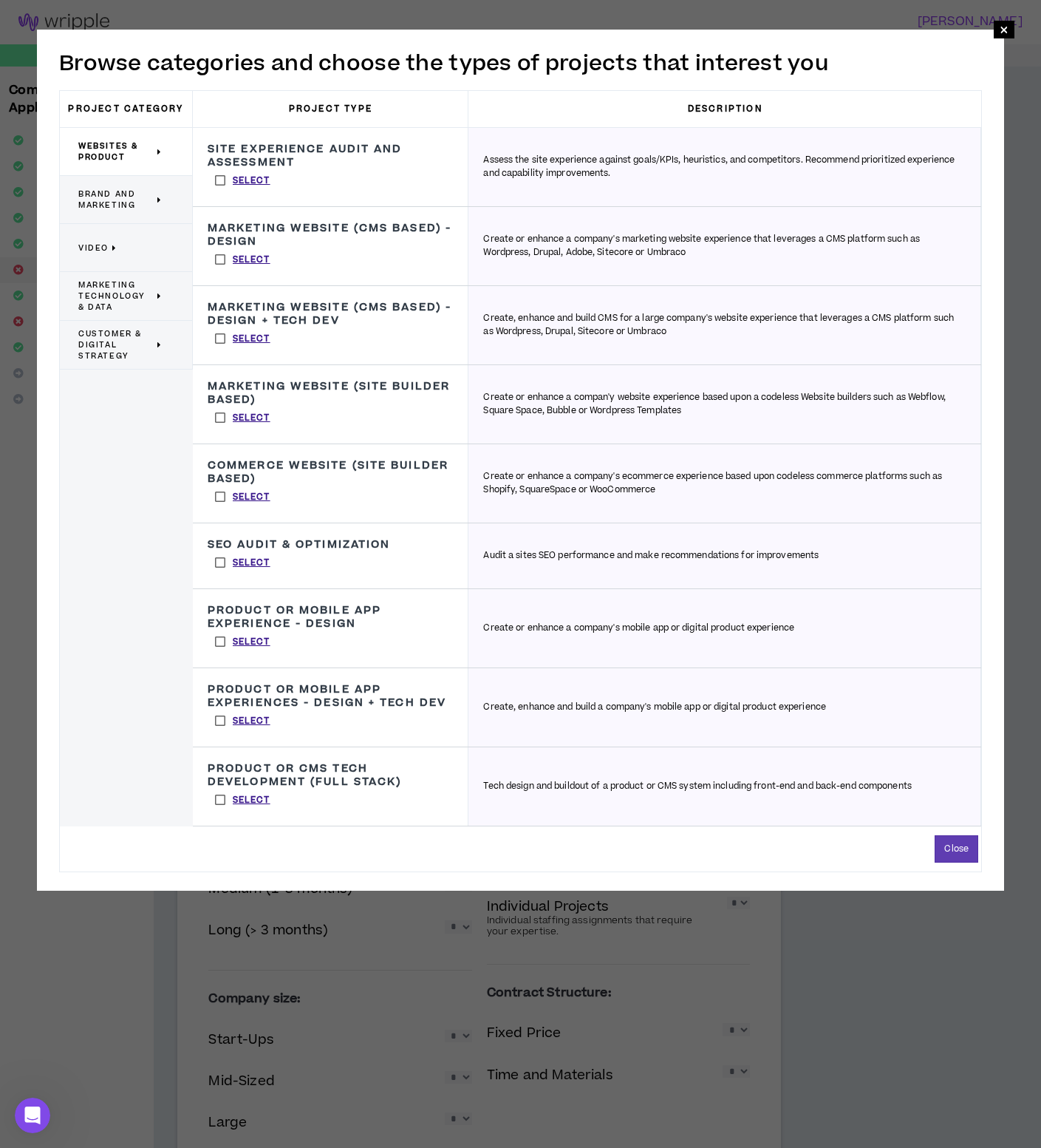
click at [115, 348] on span "Customer & Digital Strategy" at bounding box center [115, 344] width 75 height 33
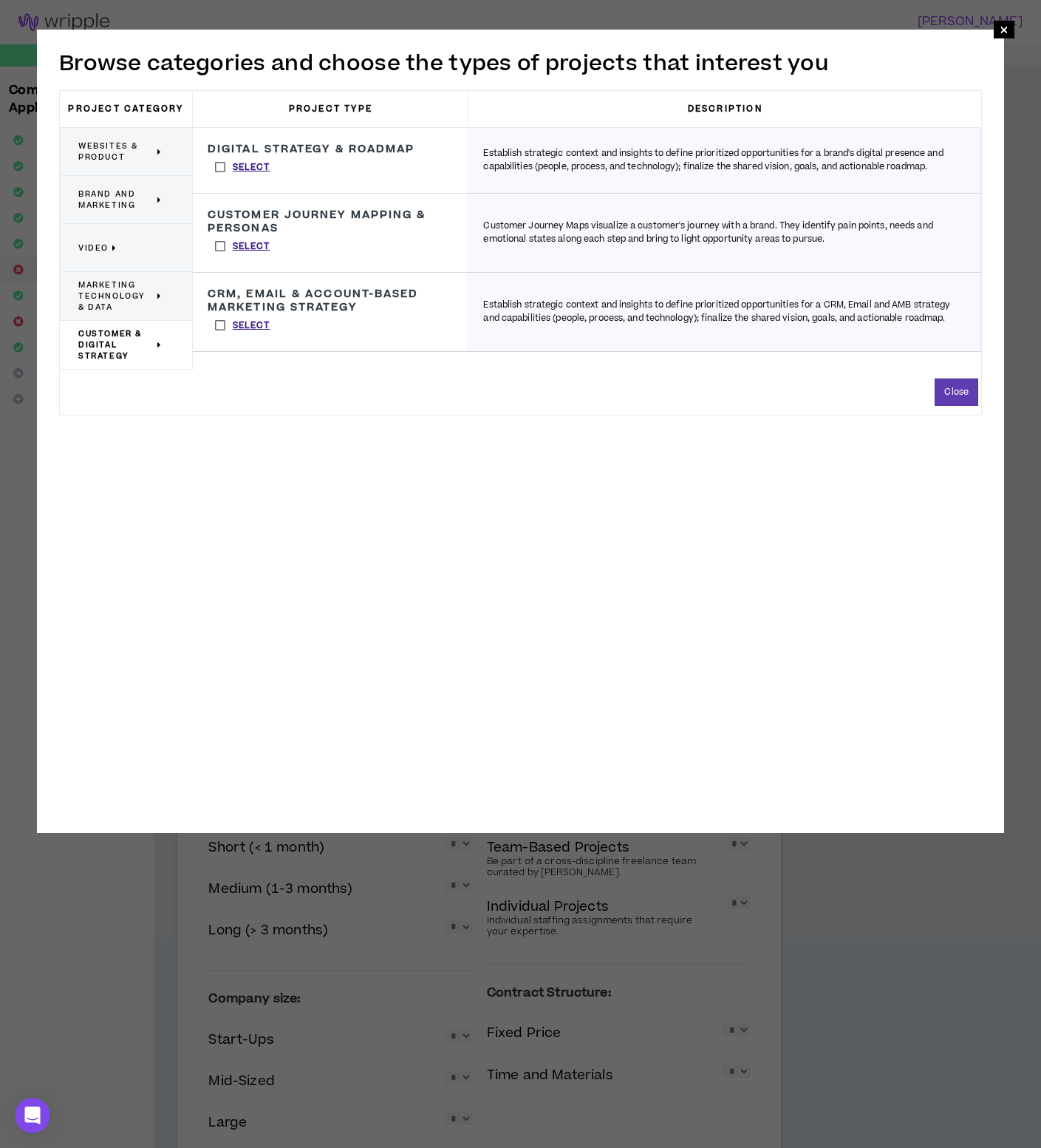
click at [101, 291] on span "Marketing Technology & Data" at bounding box center [115, 296] width 75 height 33
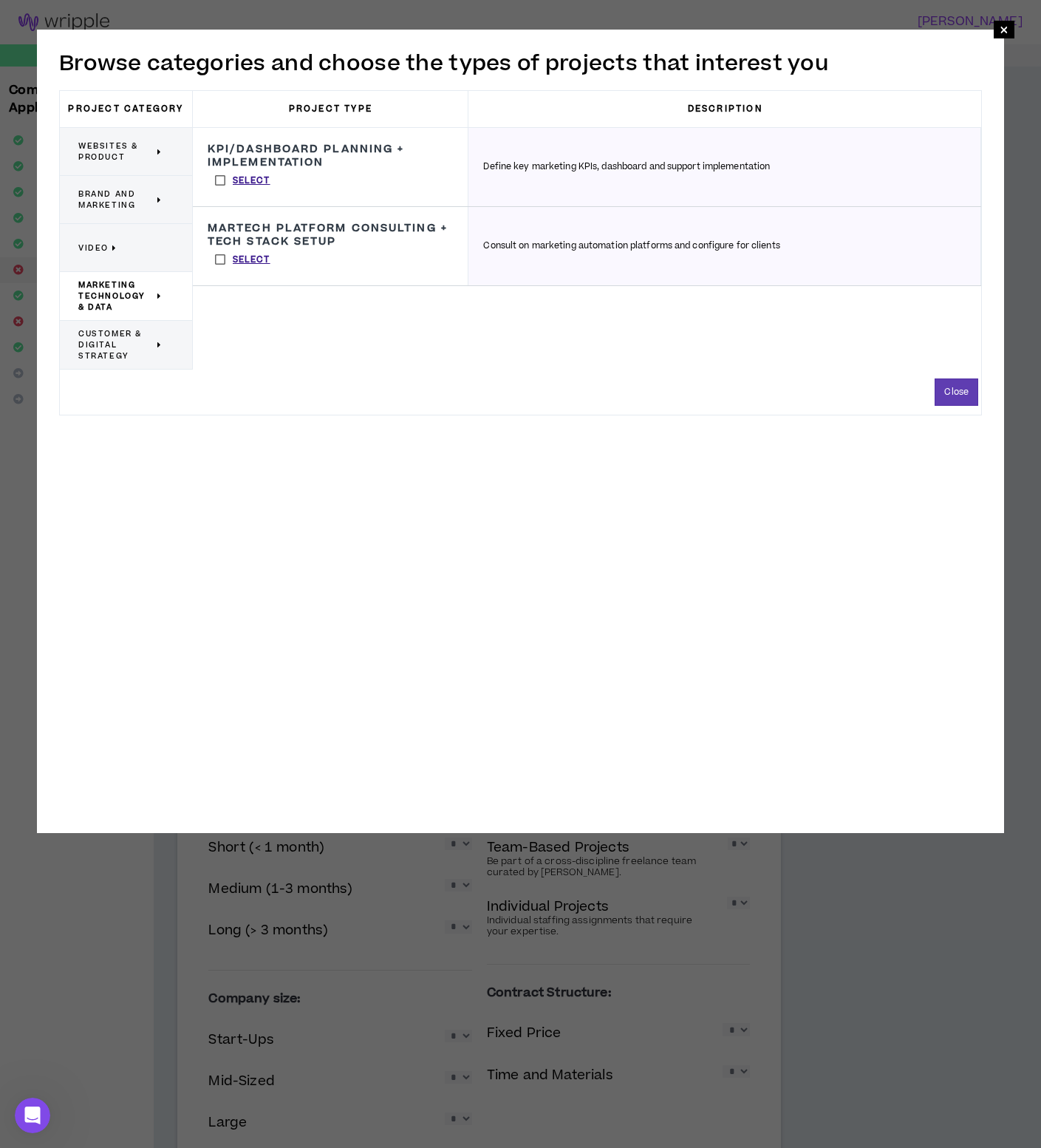
click at [101, 232] on p "Video" at bounding box center [120, 247] width 84 height 33
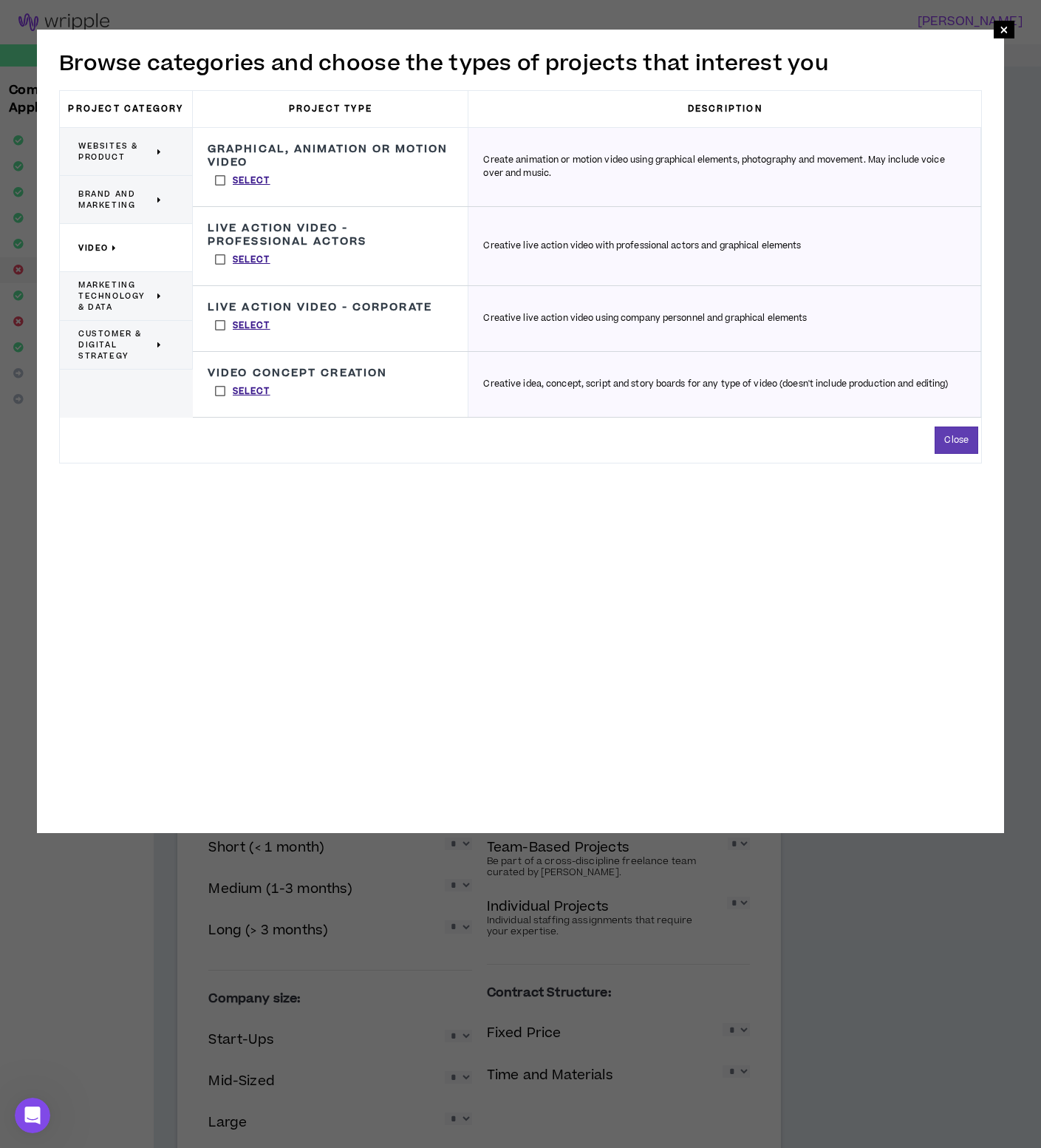
click at [102, 192] on span "Brand and Marketing" at bounding box center [115, 200] width 75 height 23
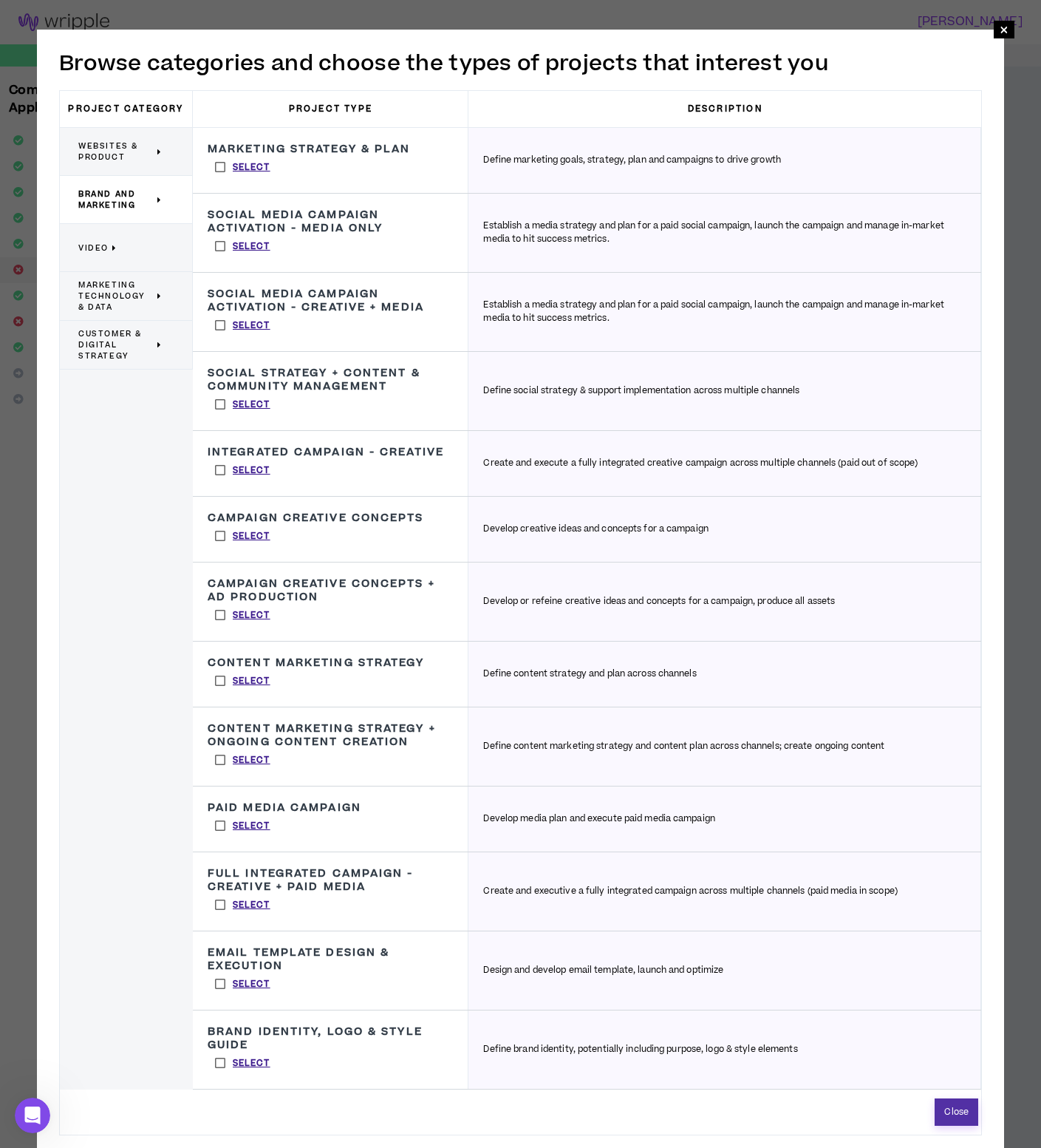
click at [965, 1110] on button "Close" at bounding box center [957, 1111] width 43 height 27
